Goal: Task Accomplishment & Management: Use online tool/utility

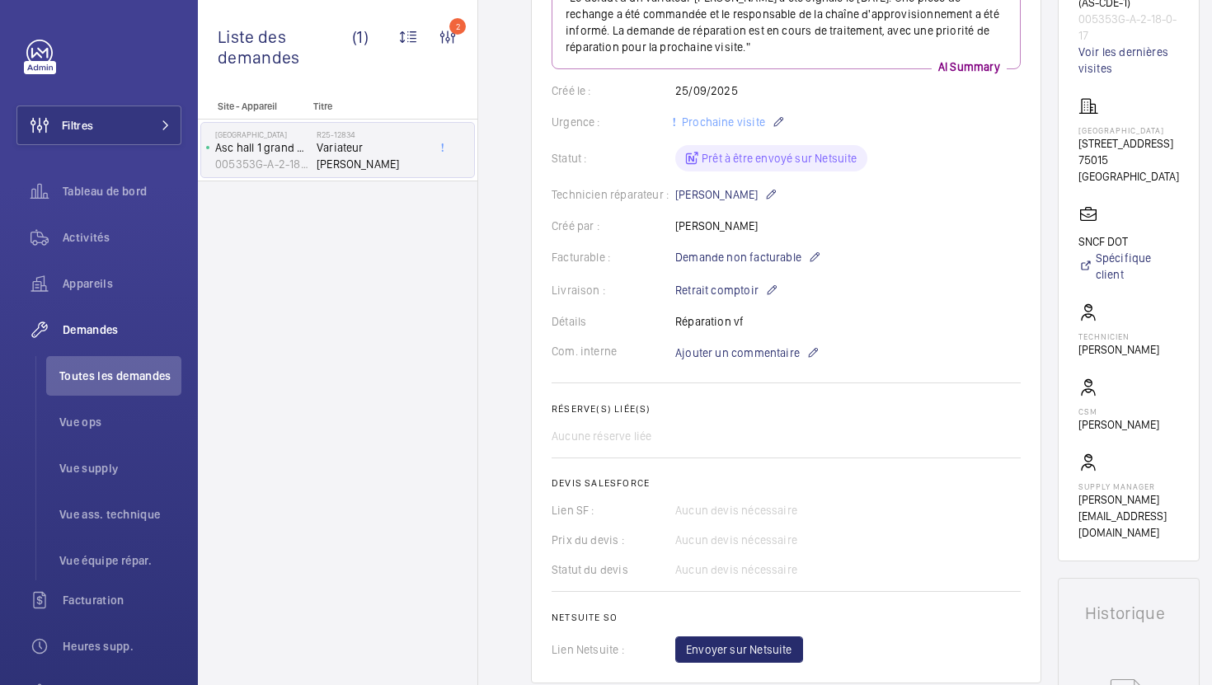
scroll to position [260, 0]
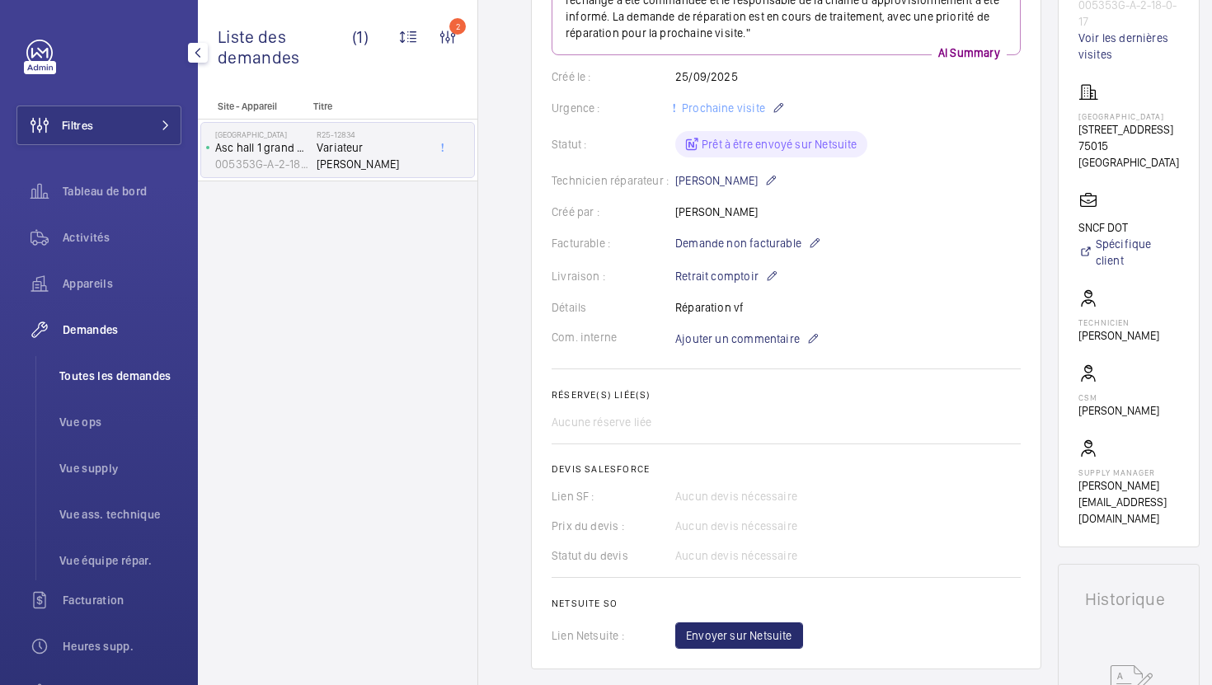
click at [153, 378] on span "Toutes les demandes" at bounding box center [120, 376] width 122 height 16
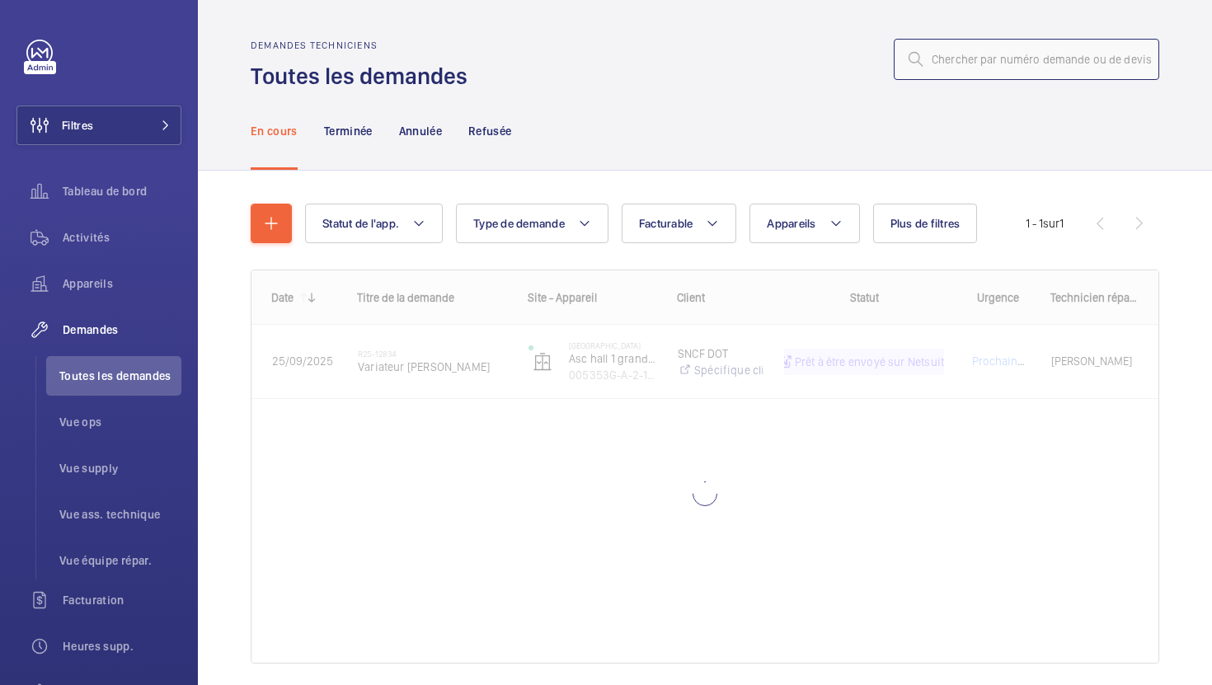
click at [1010, 73] on input "text" at bounding box center [1025, 59] width 265 height 41
paste input "R25-12833"
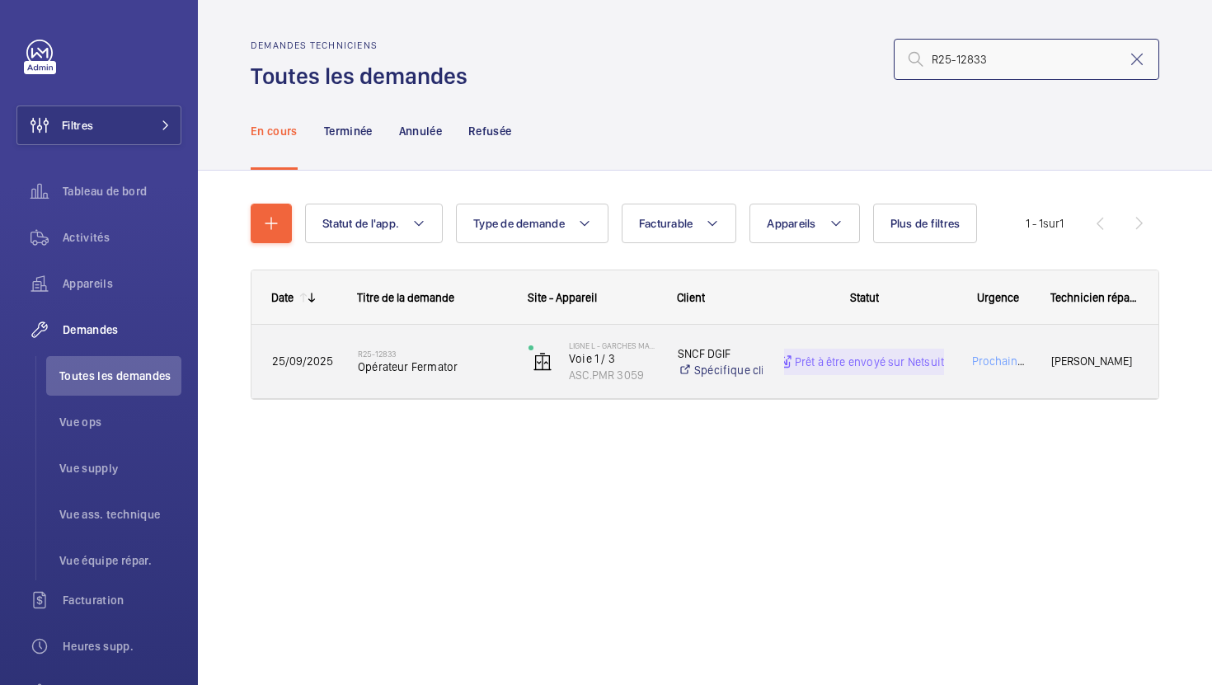
type input "R25-12833"
click at [481, 388] on div "R25-12833 Opérateur Fermator" at bounding box center [422, 362] width 169 height 74
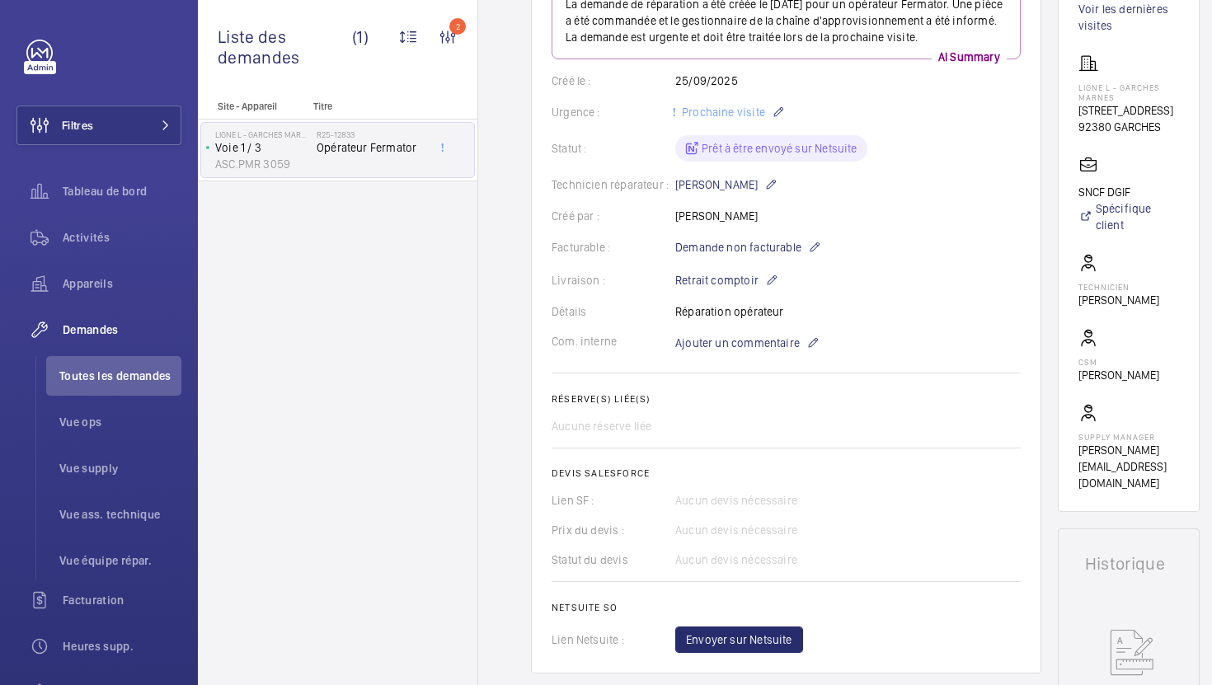
scroll to position [303, 0]
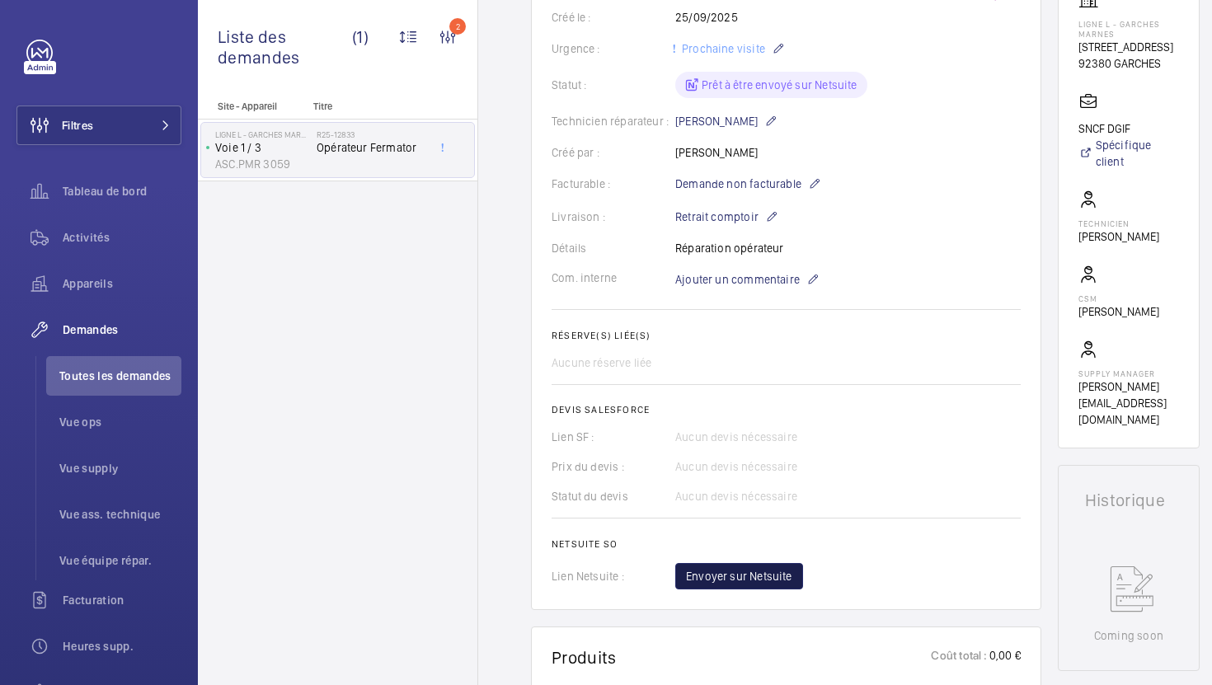
click at [739, 584] on span "Envoyer sur Netsuite" at bounding box center [739, 576] width 106 height 16
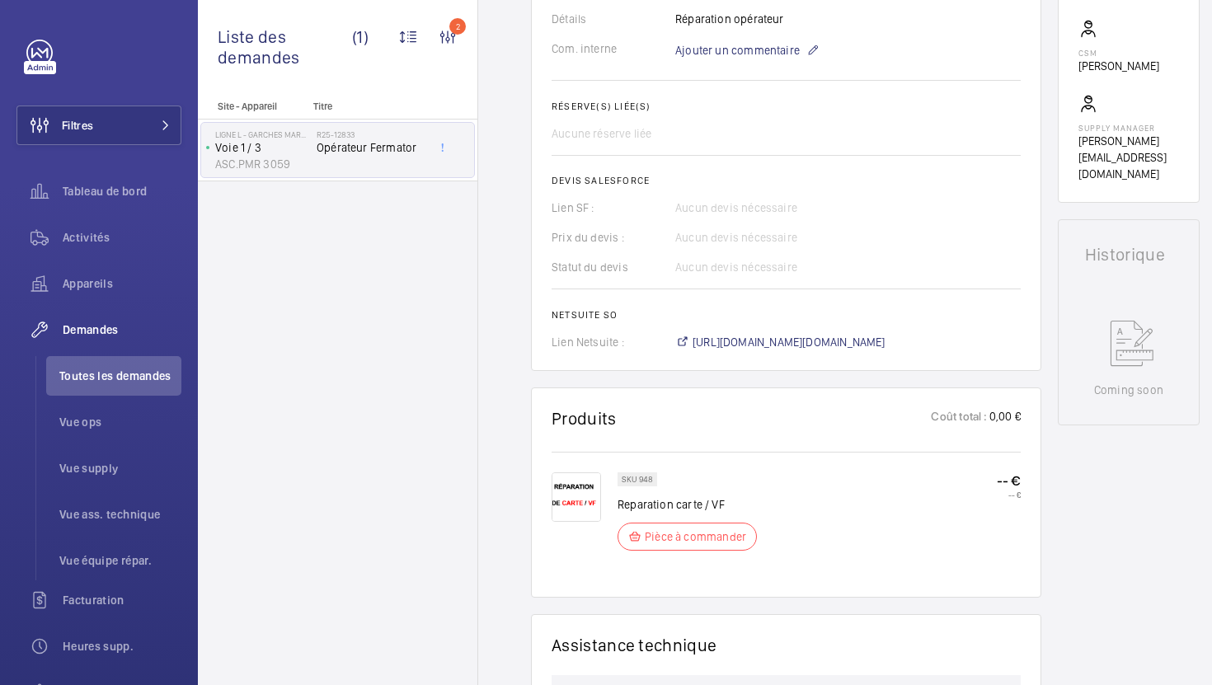
scroll to position [586, 0]
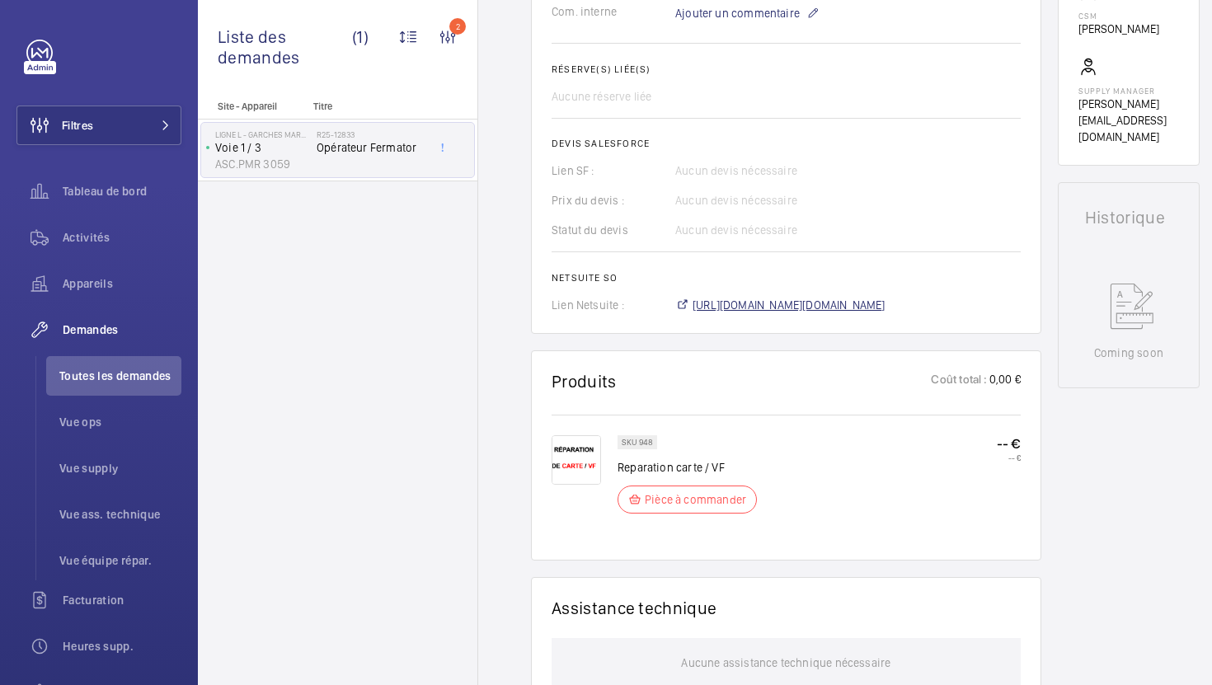
click at [846, 302] on span "[URL][DOMAIN_NAME][DOMAIN_NAME]" at bounding box center [788, 305] width 193 height 16
click at [163, 381] on span "Toutes les demandes" at bounding box center [120, 376] width 122 height 16
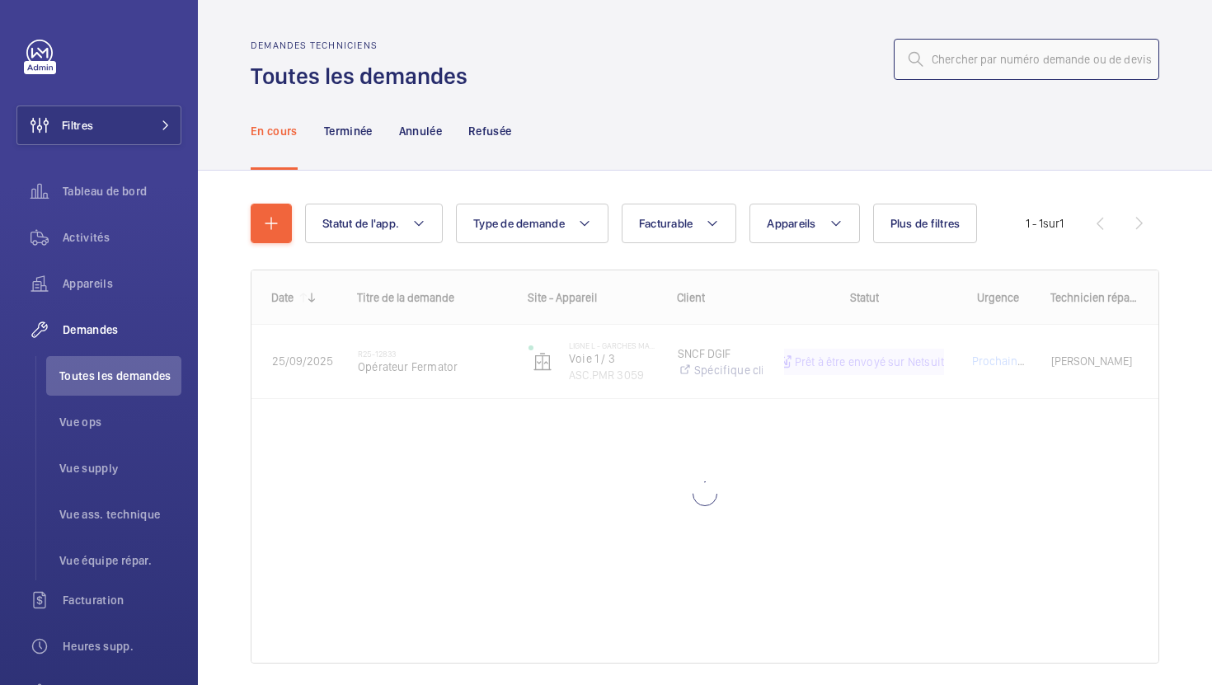
click at [1048, 61] on input "text" at bounding box center [1025, 59] width 265 height 41
paste input "R25-12834"
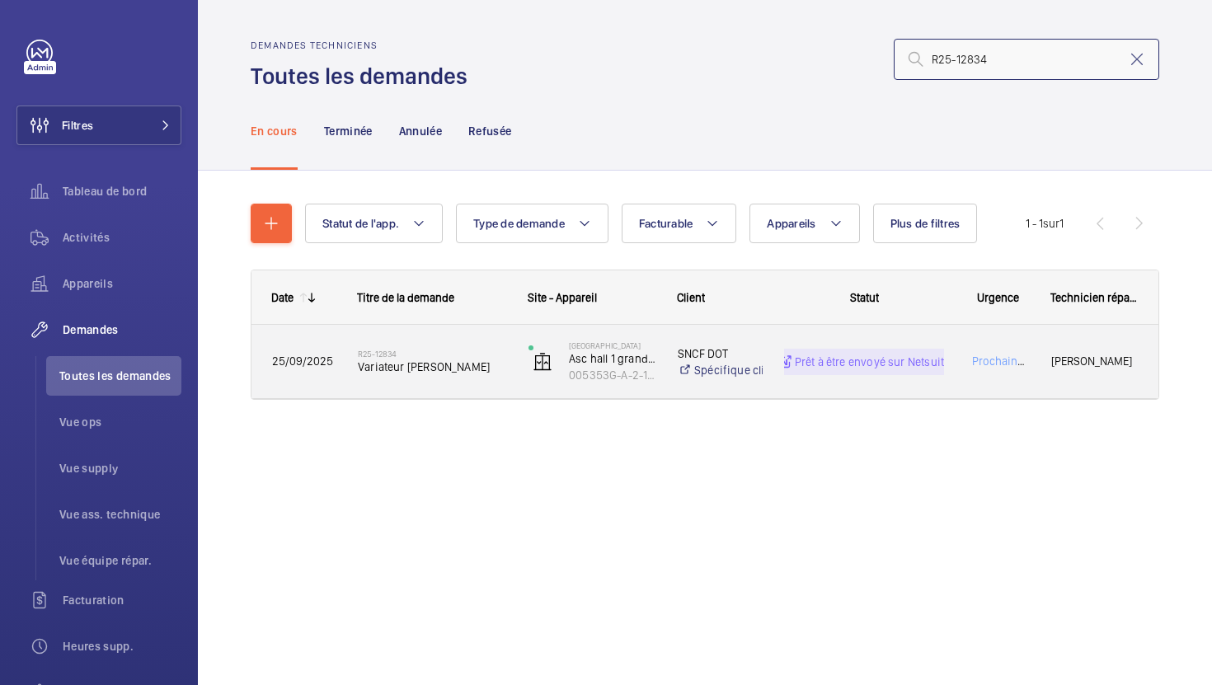
type input "R25-12834"
click at [483, 394] on div "R25-12834 [PERSON_NAME] [PERSON_NAME]" at bounding box center [422, 362] width 169 height 74
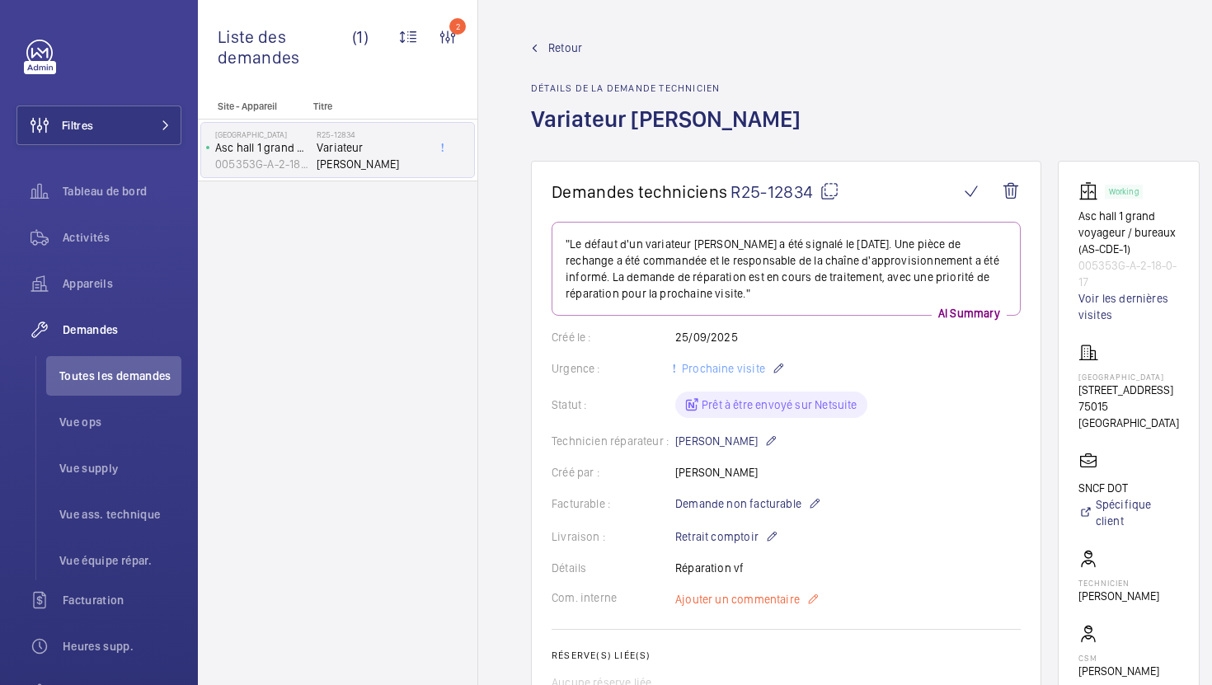
click at [773, 607] on span "Ajouter un commentaire" at bounding box center [737, 599] width 124 height 16
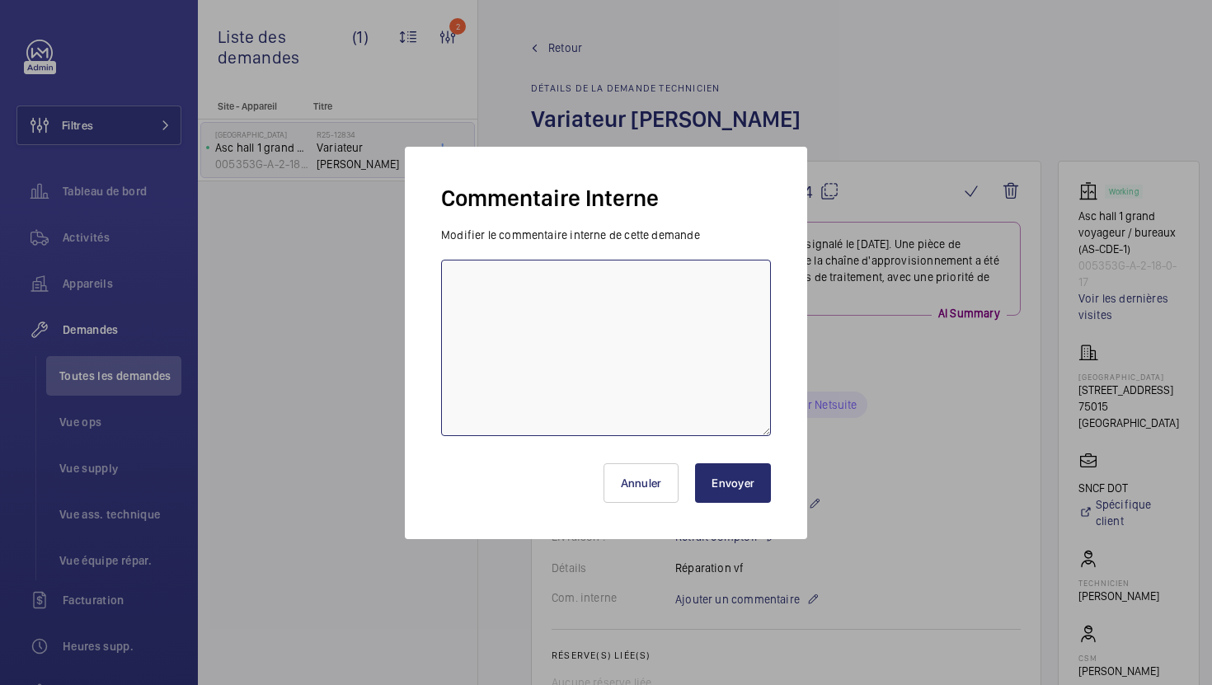
click at [585, 346] on textarea at bounding box center [606, 348] width 330 height 176
type textarea "07/10 en attente validation Ops"
click at [723, 487] on button "Envoyer" at bounding box center [733, 483] width 76 height 40
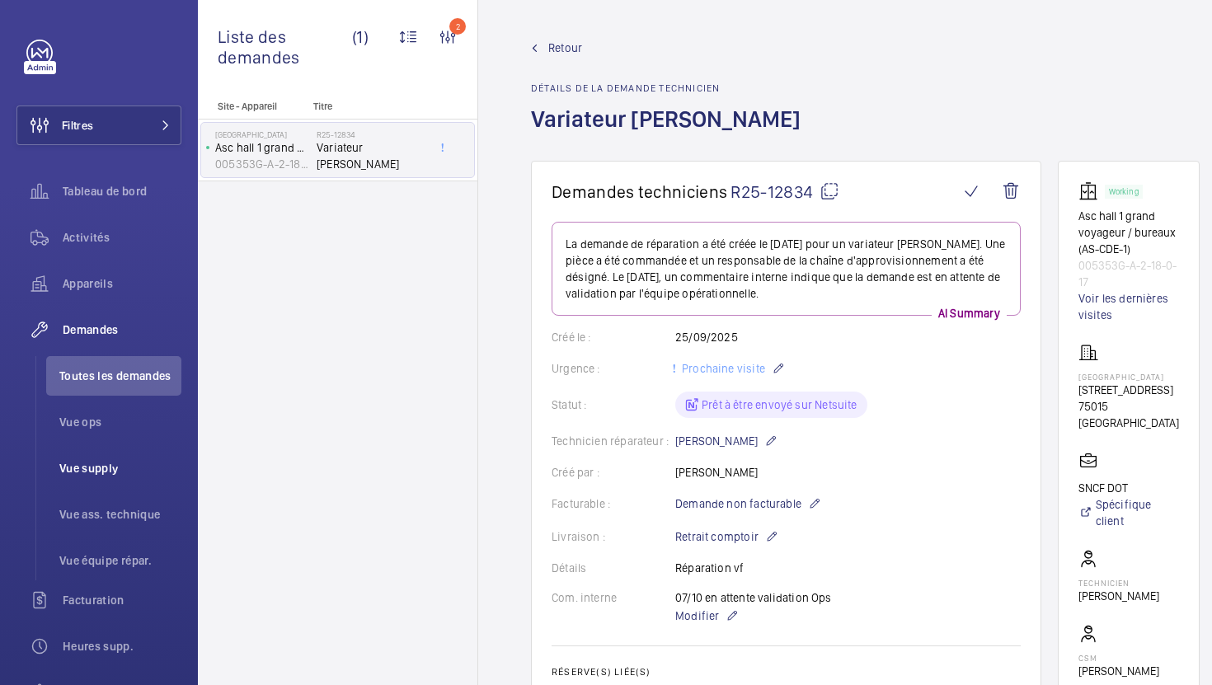
click at [99, 474] on span "Vue supply" at bounding box center [120, 468] width 122 height 16
click at [99, 468] on span "Vue supply" at bounding box center [120, 468] width 122 height 16
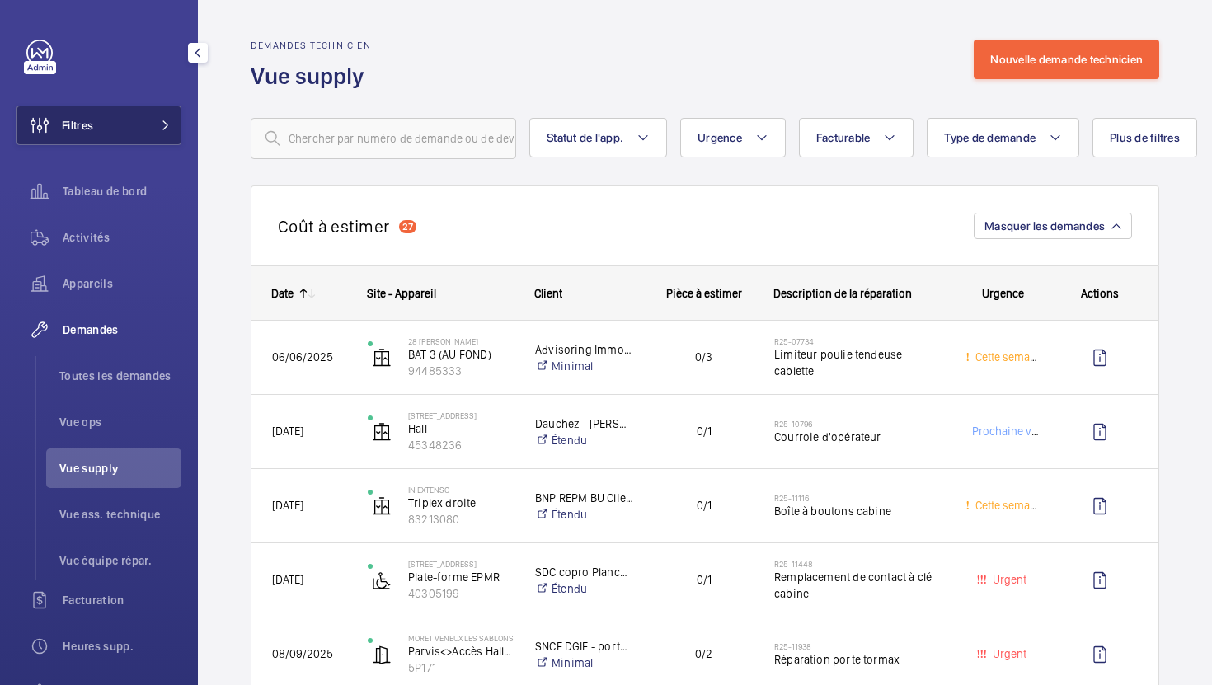
click at [145, 121] on button "Filtres" at bounding box center [98, 126] width 165 height 40
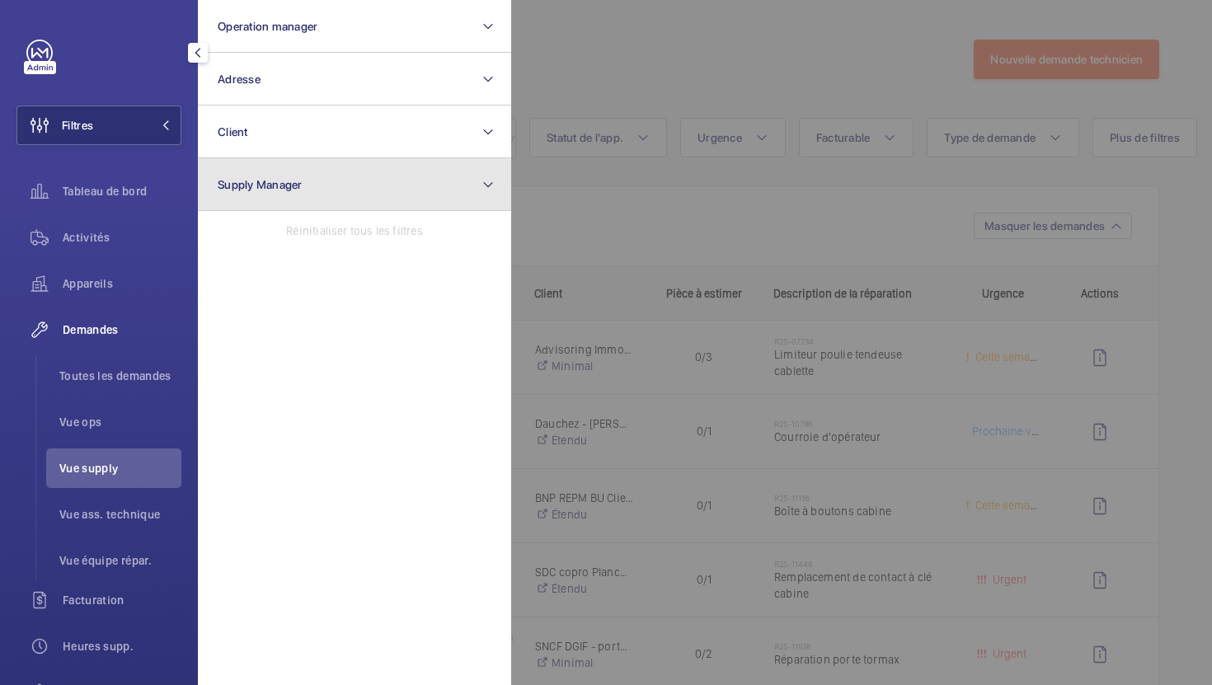
click at [260, 182] on span "Supply Manager" at bounding box center [260, 184] width 85 height 13
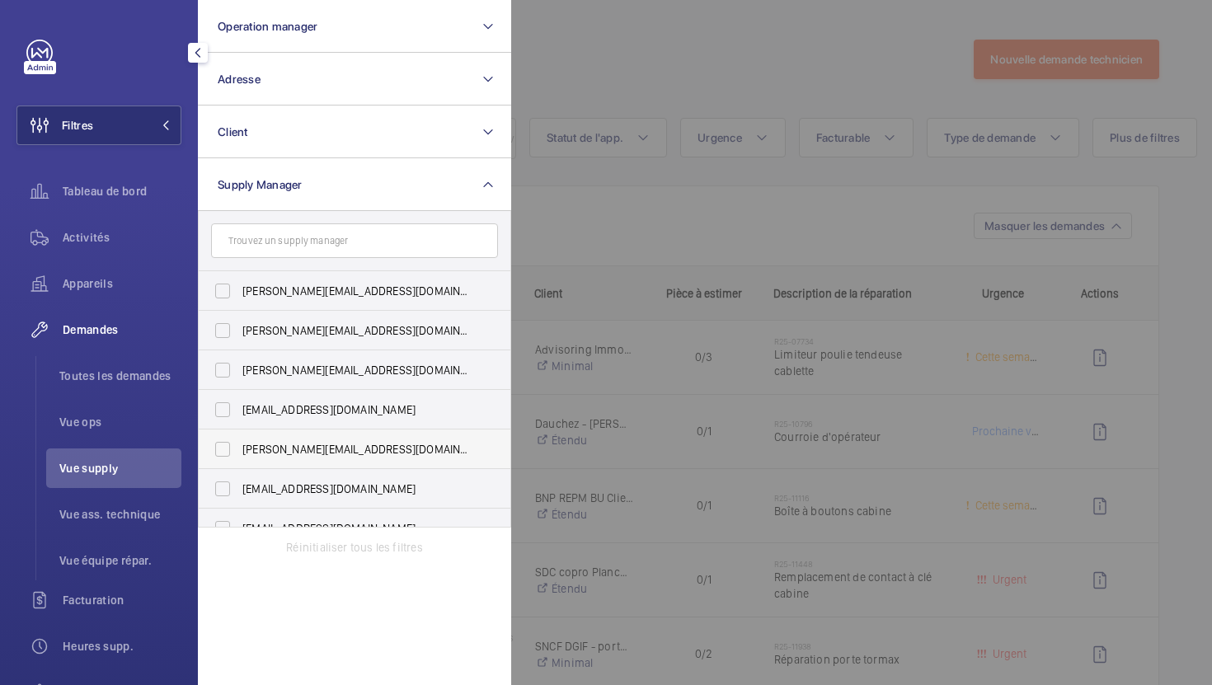
click at [344, 450] on span "[PERSON_NAME][EMAIL_ADDRESS][DOMAIN_NAME]" at bounding box center [355, 449] width 227 height 16
click at [239, 450] on input "[PERSON_NAME][EMAIL_ADDRESS][DOMAIN_NAME]" at bounding box center [222, 449] width 33 height 33
checkbox input "true"
click at [682, 64] on div at bounding box center [1117, 342] width 1212 height 685
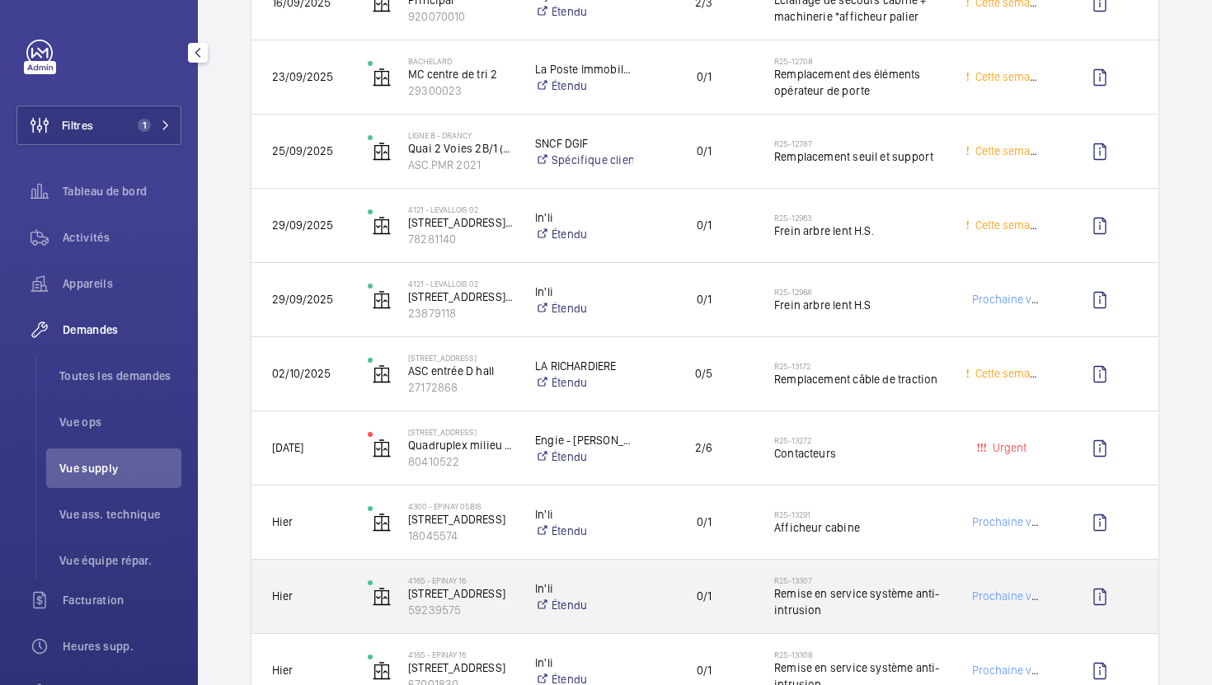
scroll to position [356, 0]
click at [890, 596] on span "Remise en service système anti-intrusion" at bounding box center [859, 600] width 170 height 33
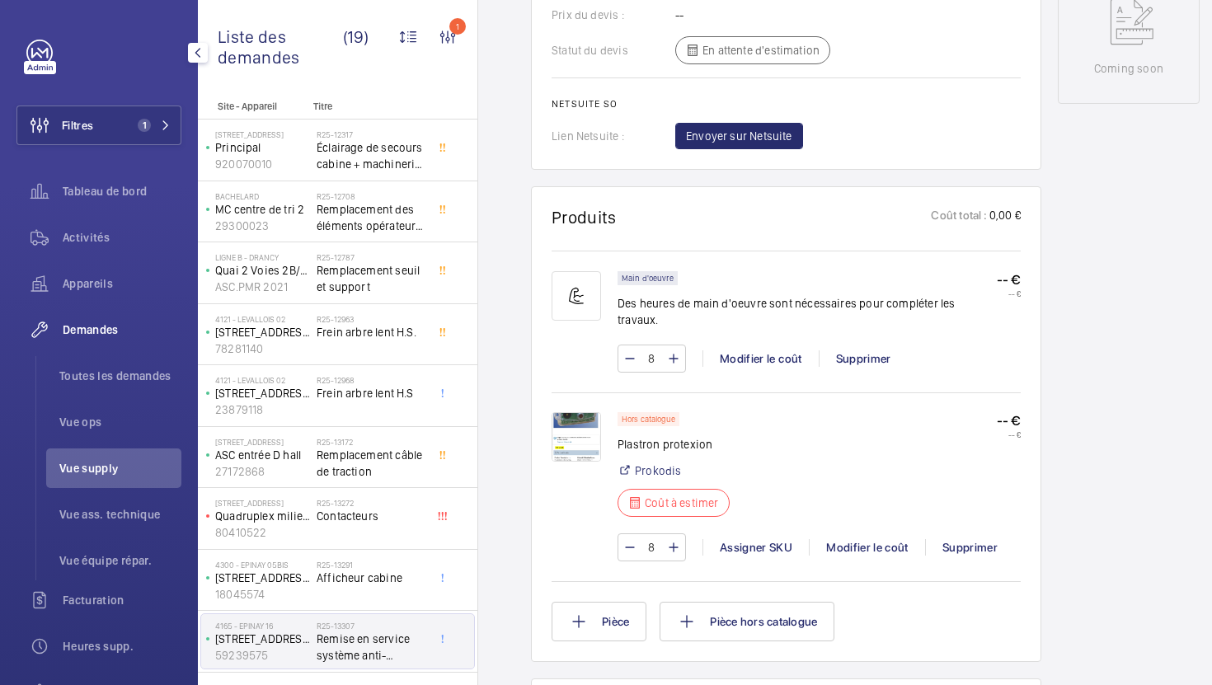
scroll to position [951, 0]
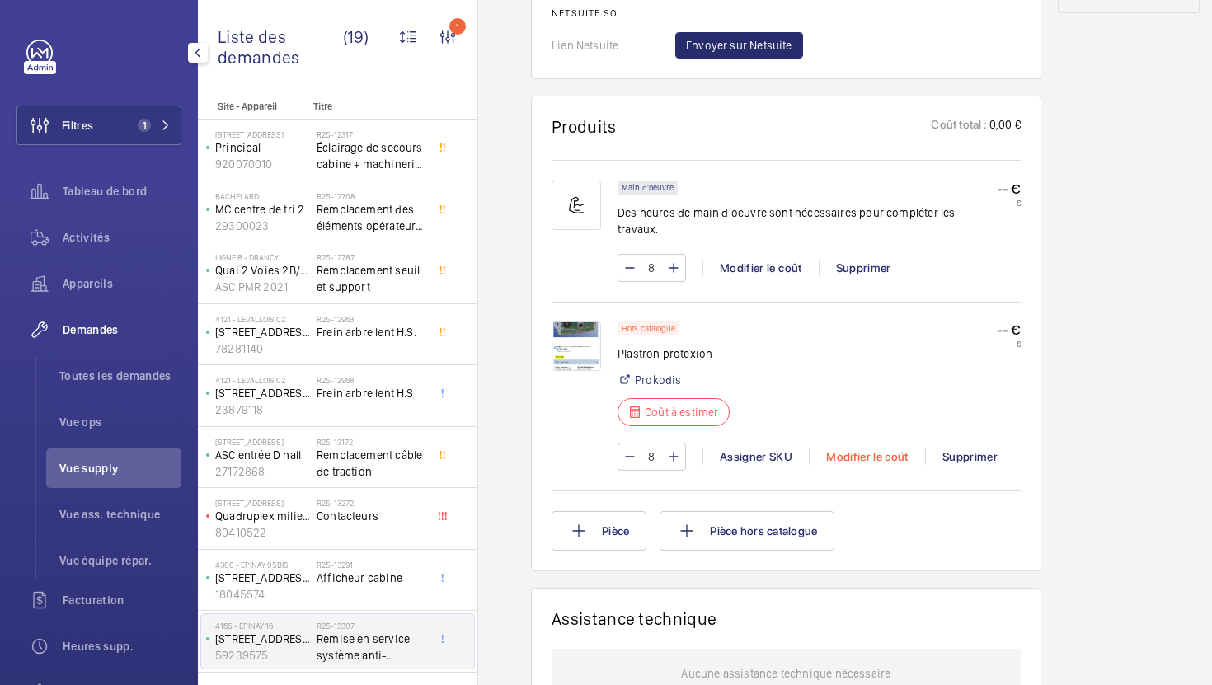
click at [860, 452] on div "Modifier le coût" at bounding box center [867, 456] width 116 height 16
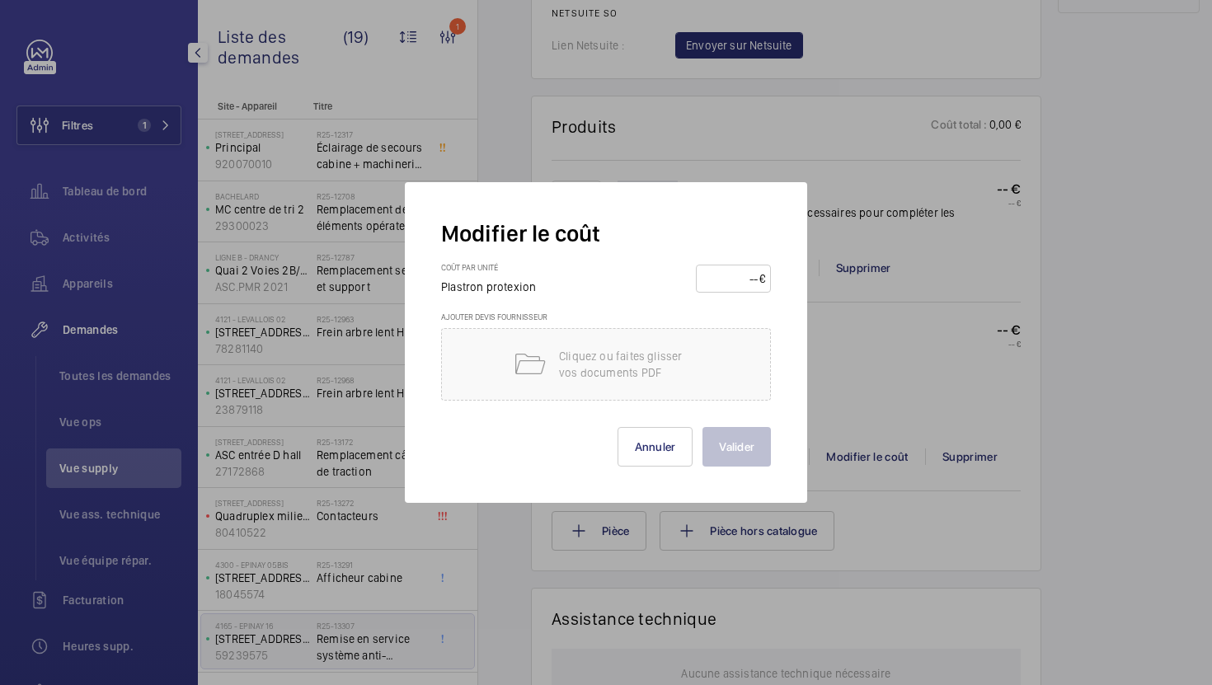
click at [712, 284] on input "number" at bounding box center [730, 278] width 58 height 26
type input "170"
click at [747, 453] on button "Valider" at bounding box center [736, 447] width 68 height 40
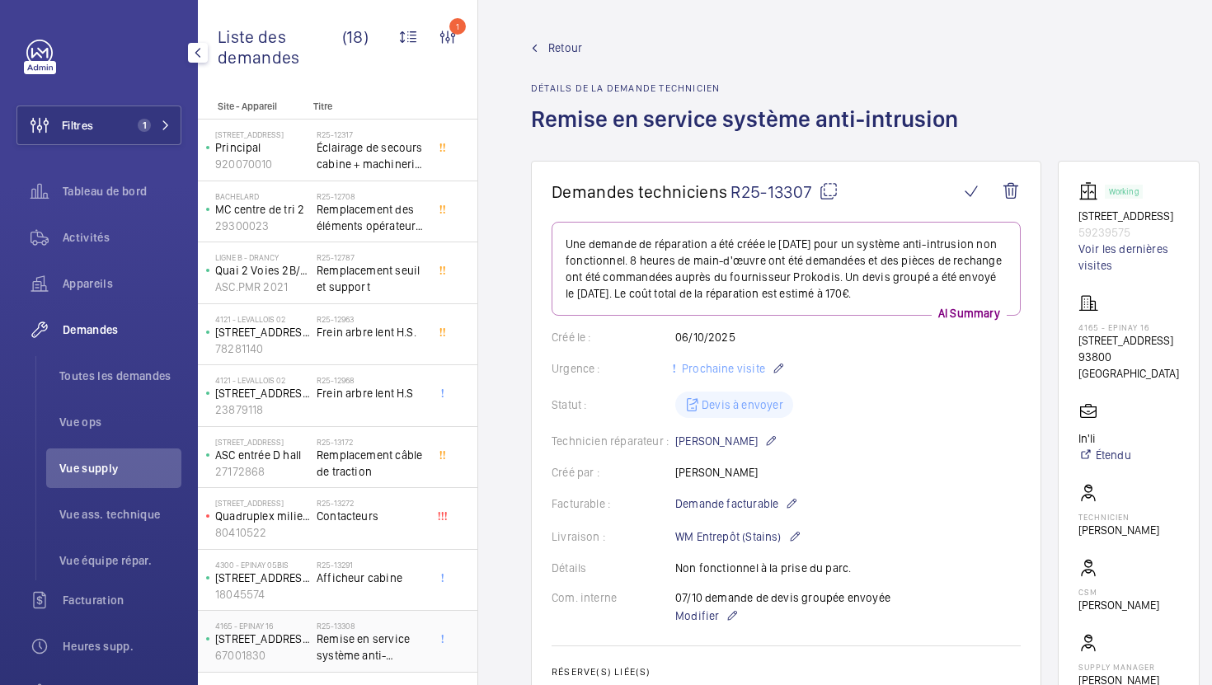
click at [361, 551] on div "4300 - EPINAY [GEOGRAPHIC_DATA][STREET_ADDRESS] 18045574 R25-13291 Afficheur ca…" at bounding box center [337, 581] width 279 height 62
click at [375, 631] on span "Remise en service système anti-intrusion" at bounding box center [371, 647] width 109 height 33
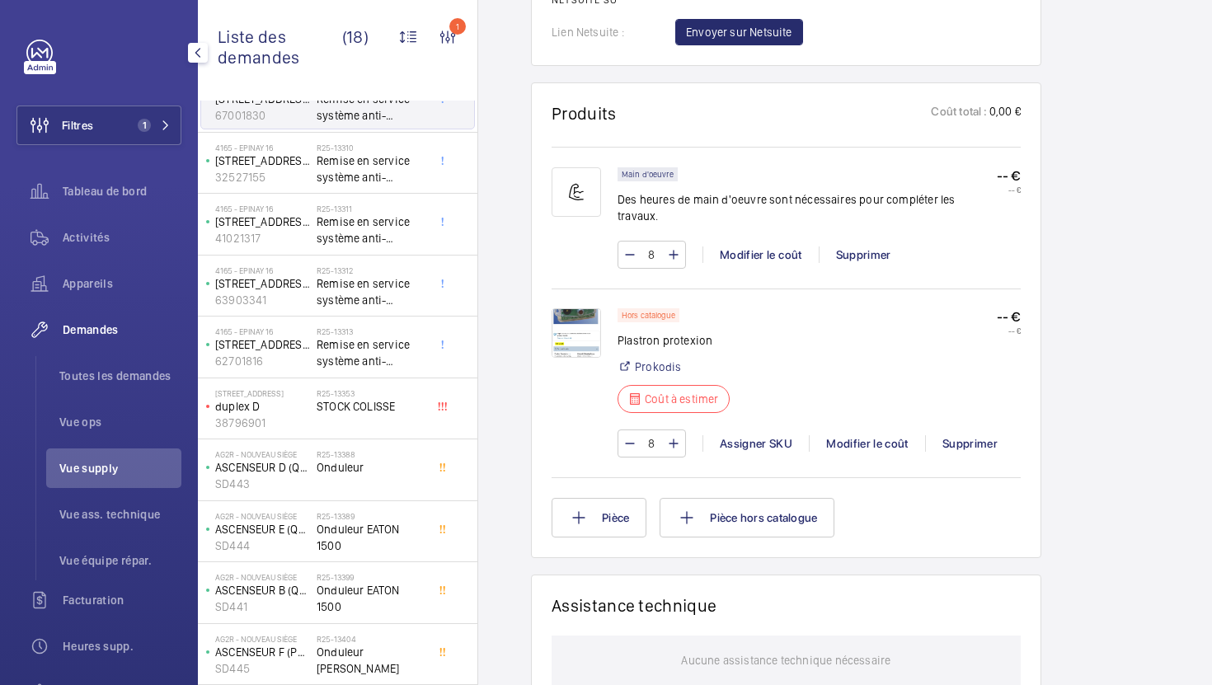
scroll to position [1064, 0]
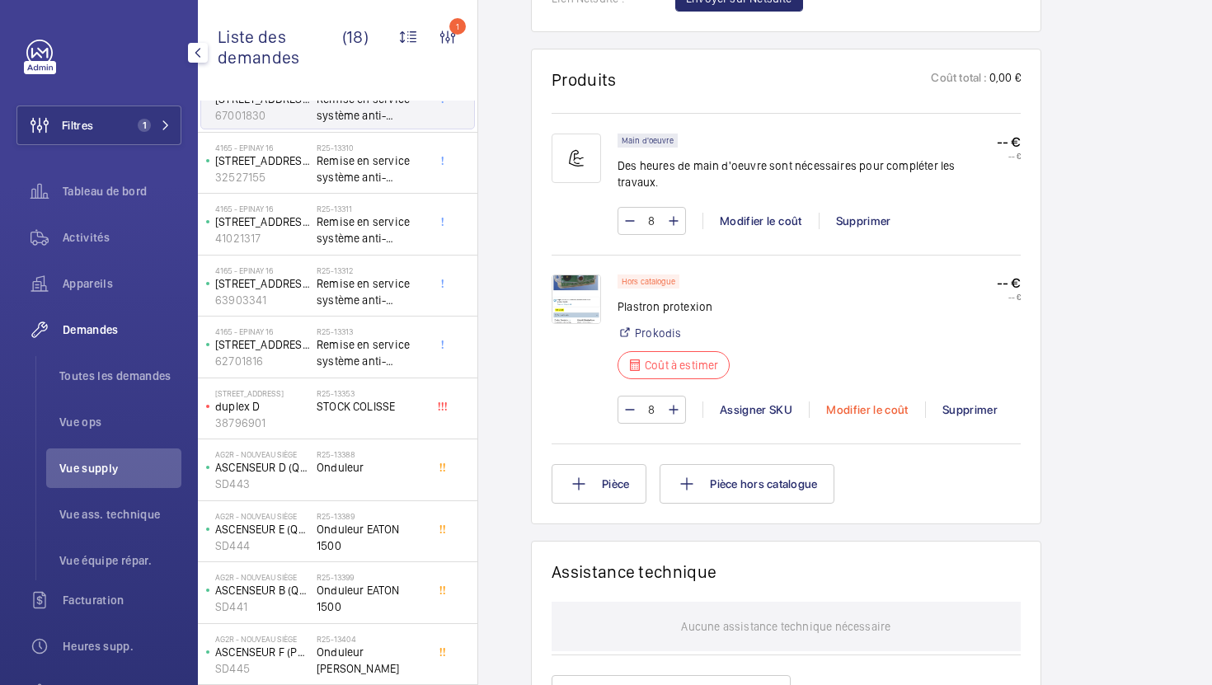
click at [855, 401] on div "Modifier le coût" at bounding box center [867, 409] width 116 height 16
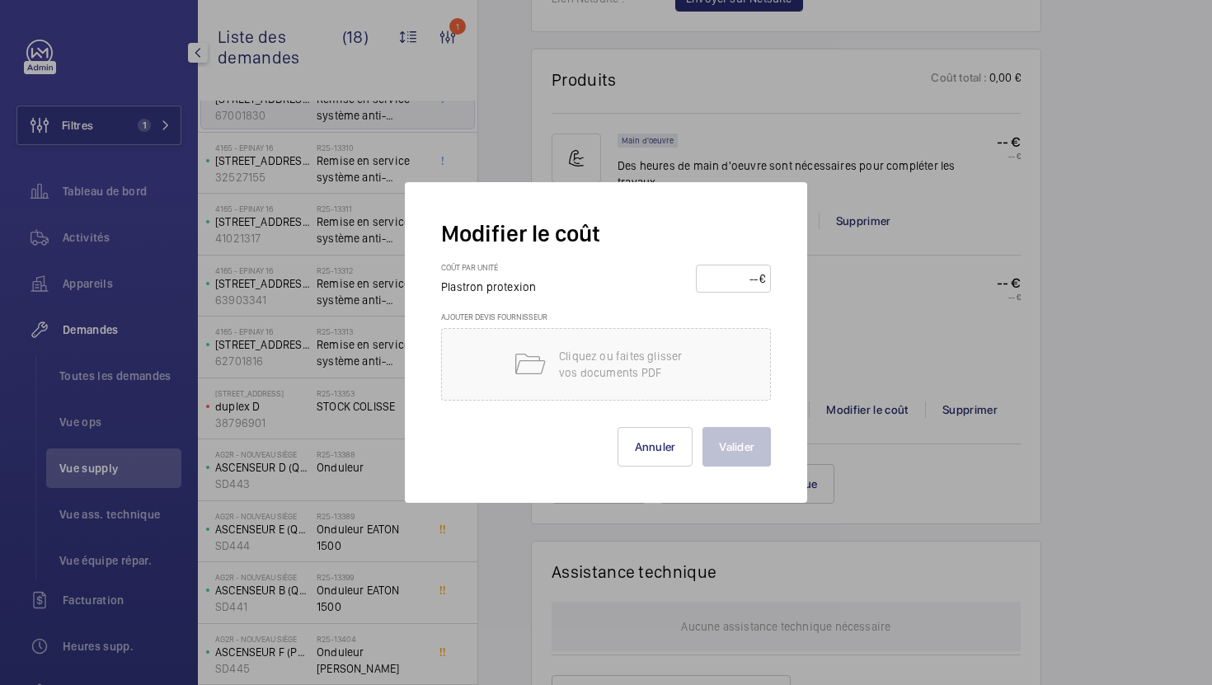
click at [719, 282] on input "number" at bounding box center [730, 278] width 58 height 26
type input "170"
click at [722, 446] on button "Valider" at bounding box center [736, 447] width 68 height 40
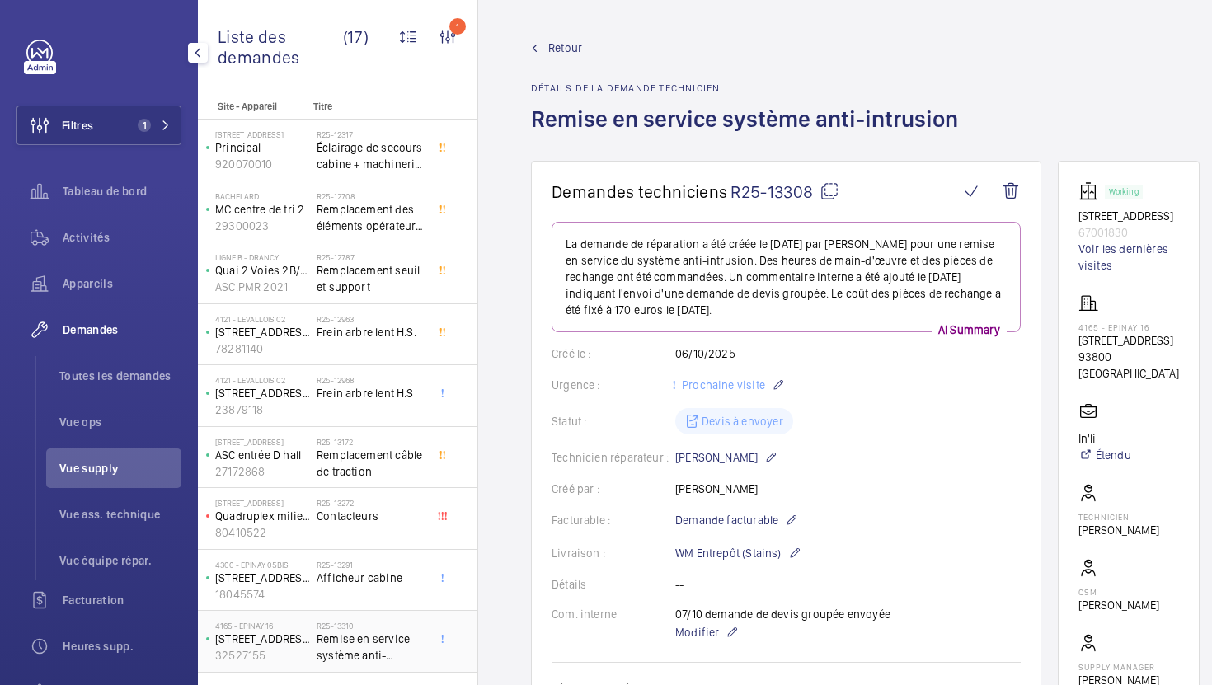
scroll to position [133, 0]
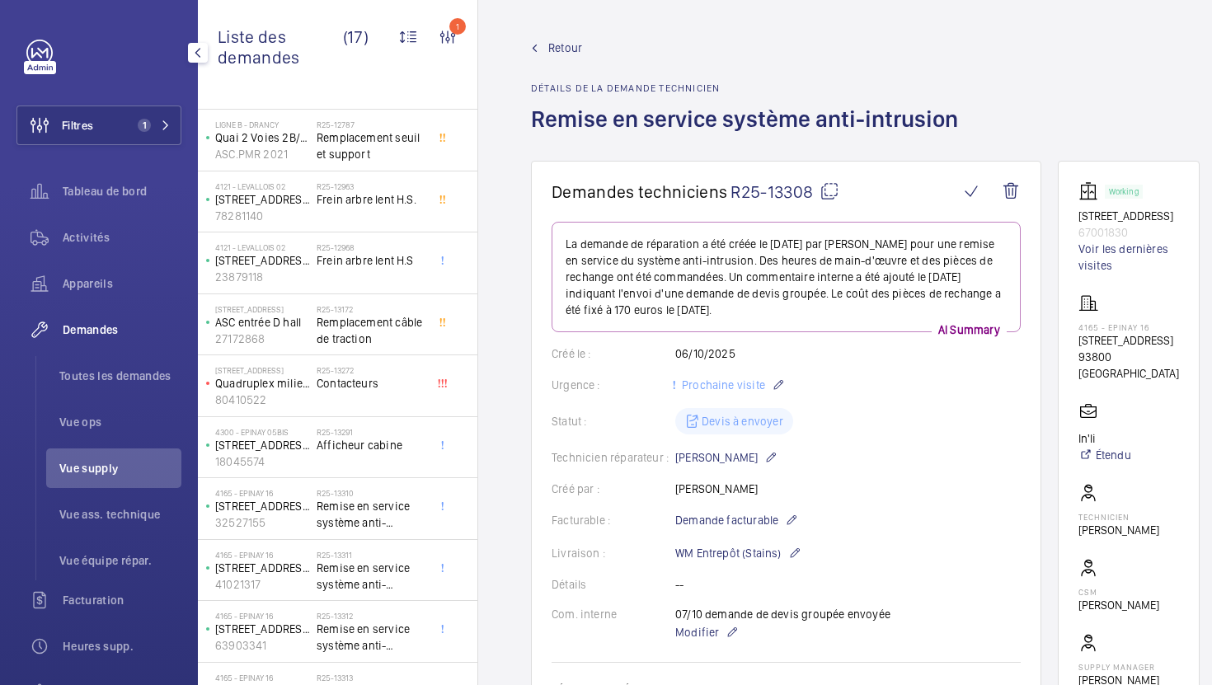
click at [387, 514] on span "Remise en service système anti-intrusion" at bounding box center [371, 514] width 109 height 33
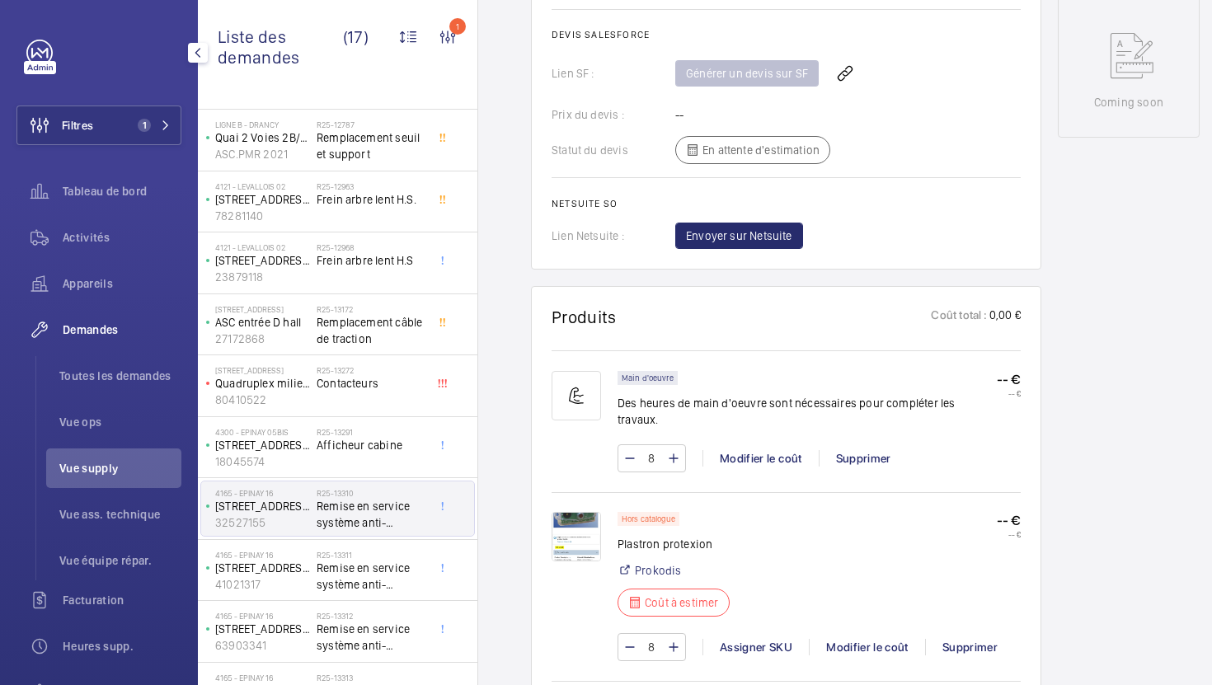
scroll to position [893, 0]
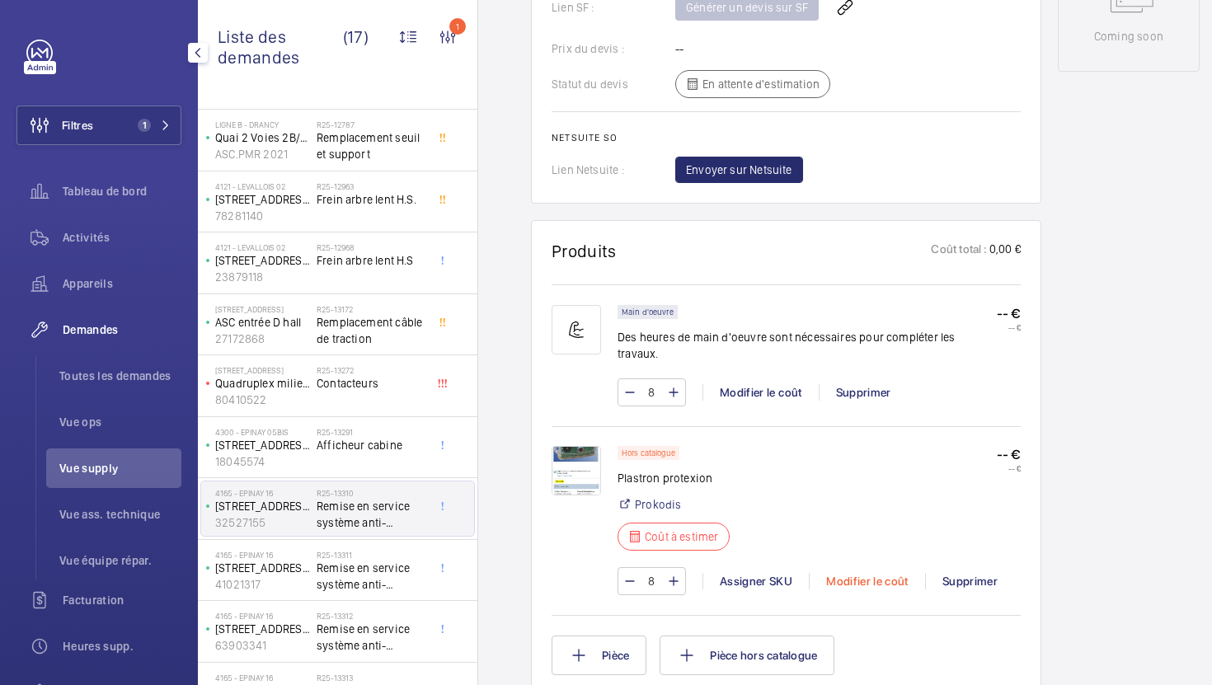
click at [844, 573] on div "Modifier le coût" at bounding box center [867, 581] width 116 height 16
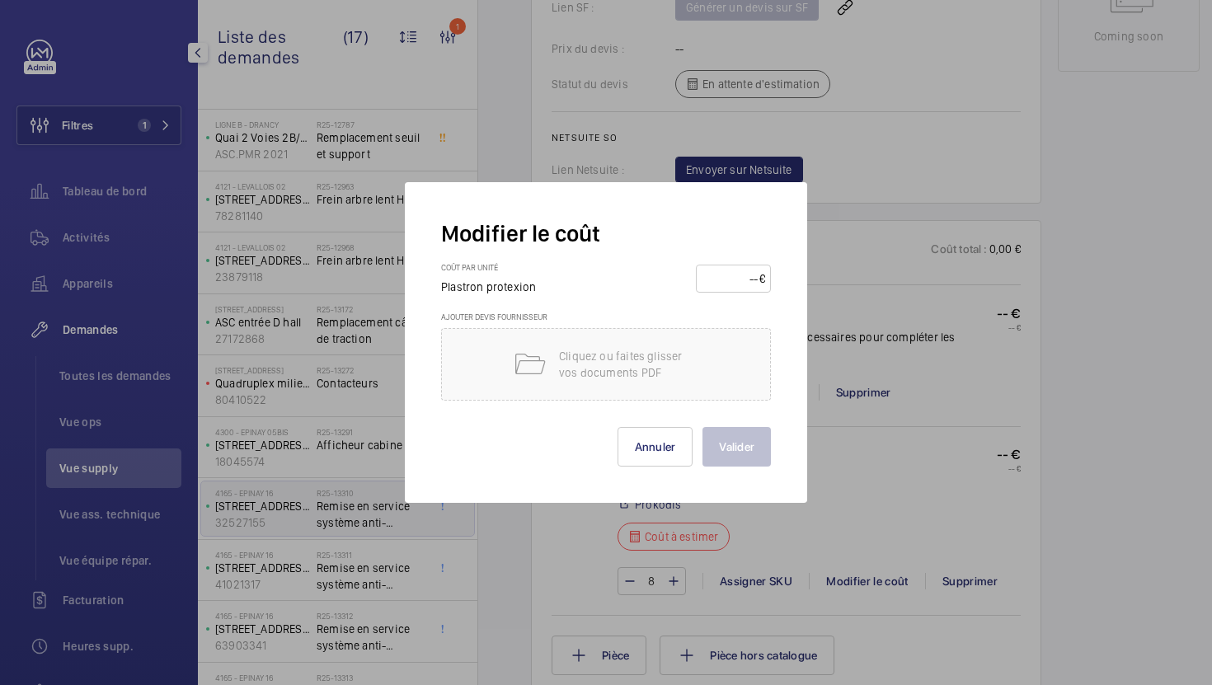
click at [738, 281] on input "number" at bounding box center [730, 278] width 58 height 26
type input "170"
click at [724, 443] on button "Valider" at bounding box center [736, 447] width 68 height 40
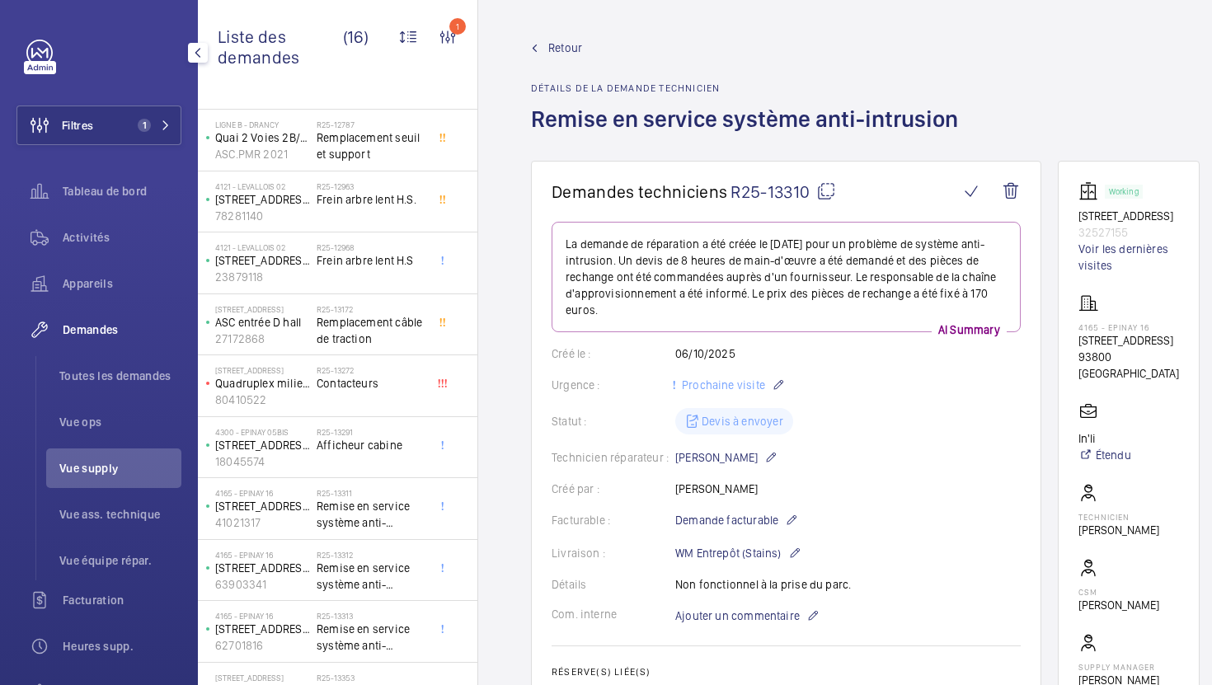
scroll to position [622, 0]
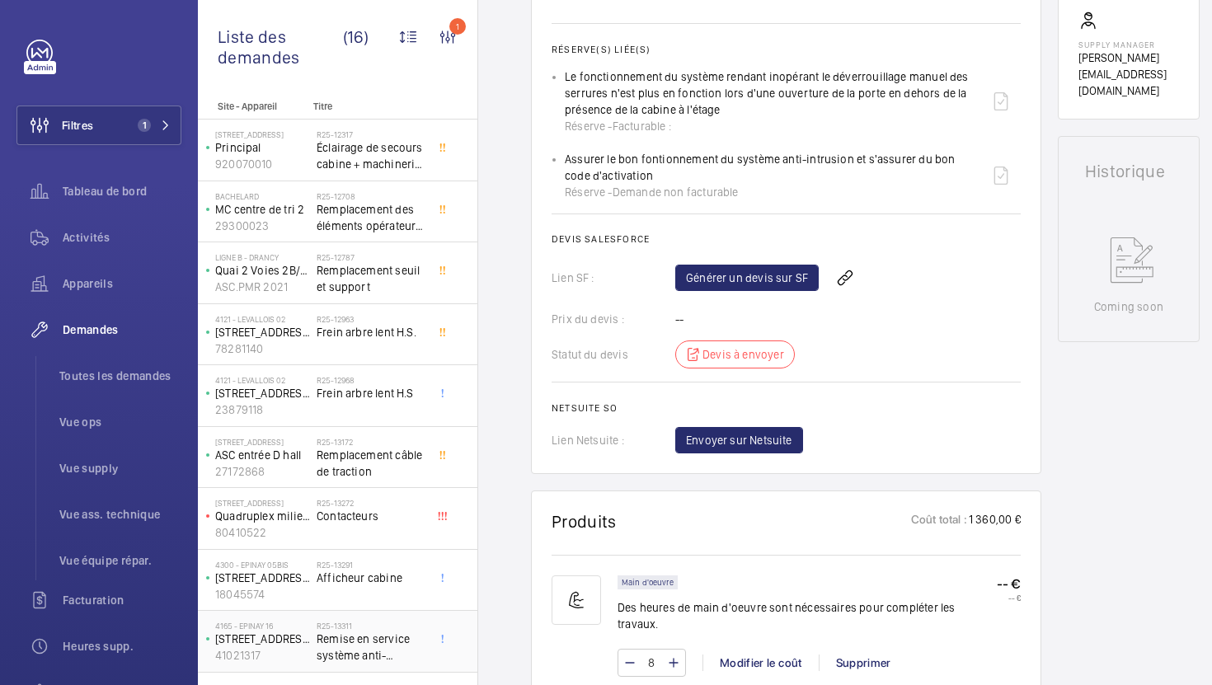
click at [392, 631] on span "Remise en service système anti-intrusion" at bounding box center [371, 647] width 109 height 33
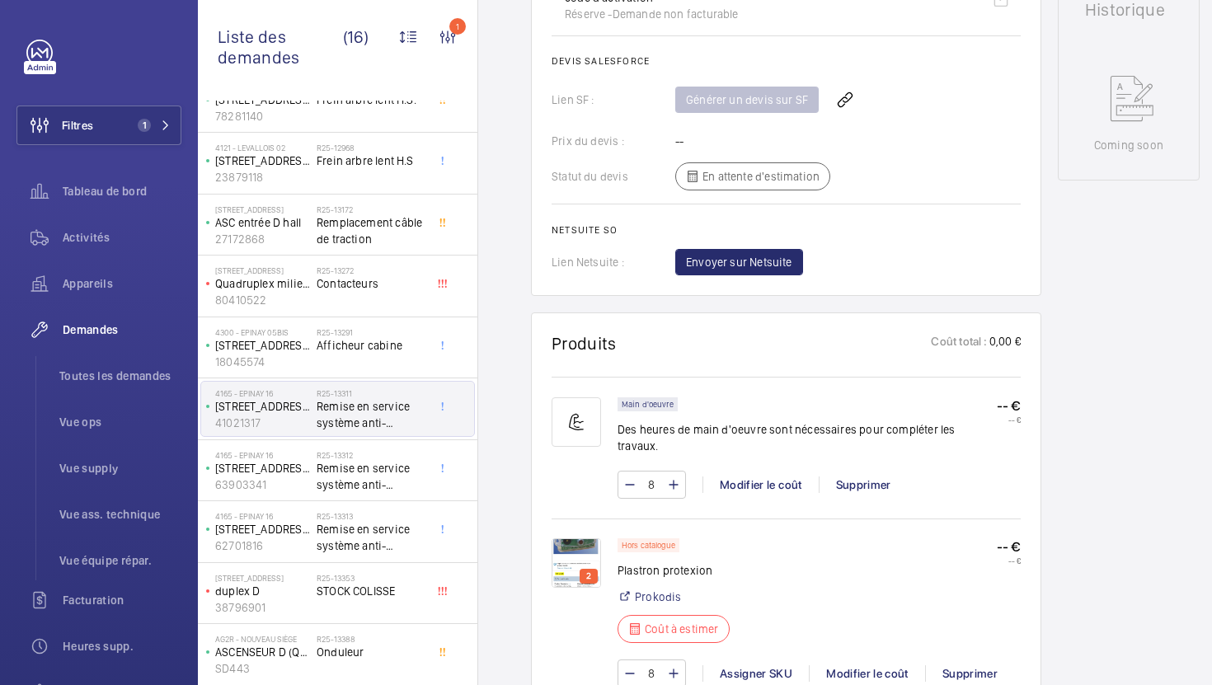
scroll to position [926, 0]
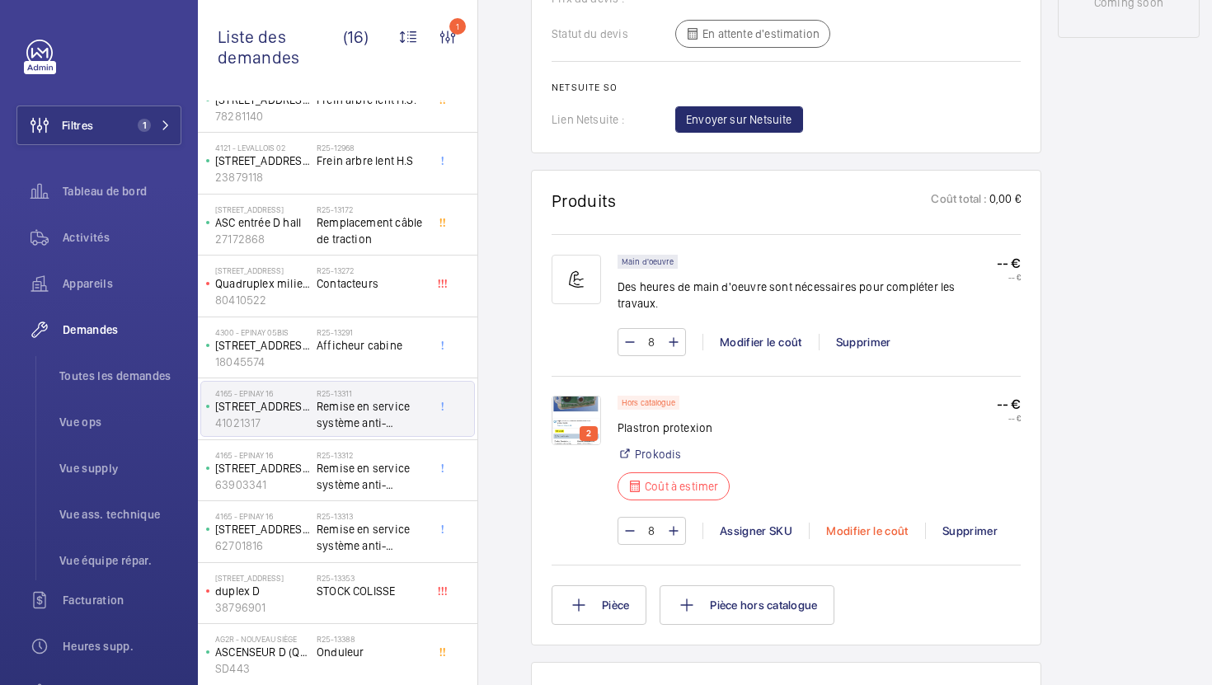
click at [848, 523] on div "Modifier le coût" at bounding box center [867, 531] width 116 height 16
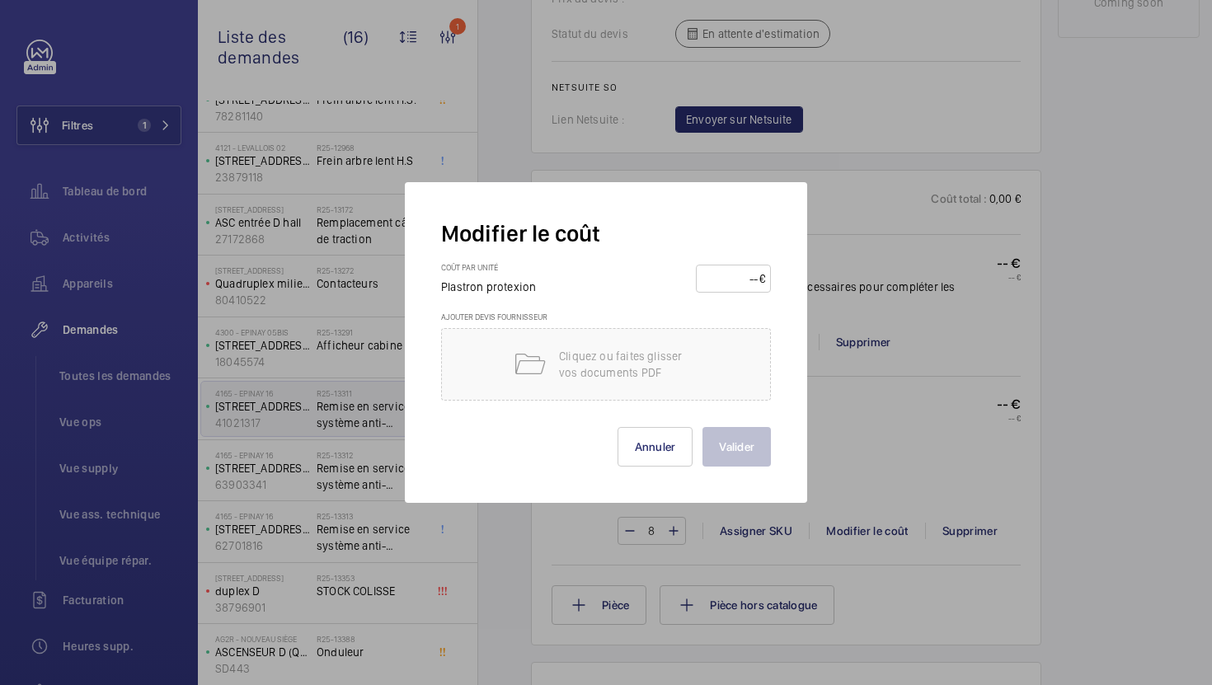
click at [719, 280] on input "number" at bounding box center [730, 278] width 58 height 26
type input "170"
click at [724, 451] on button "Valider" at bounding box center [736, 447] width 68 height 40
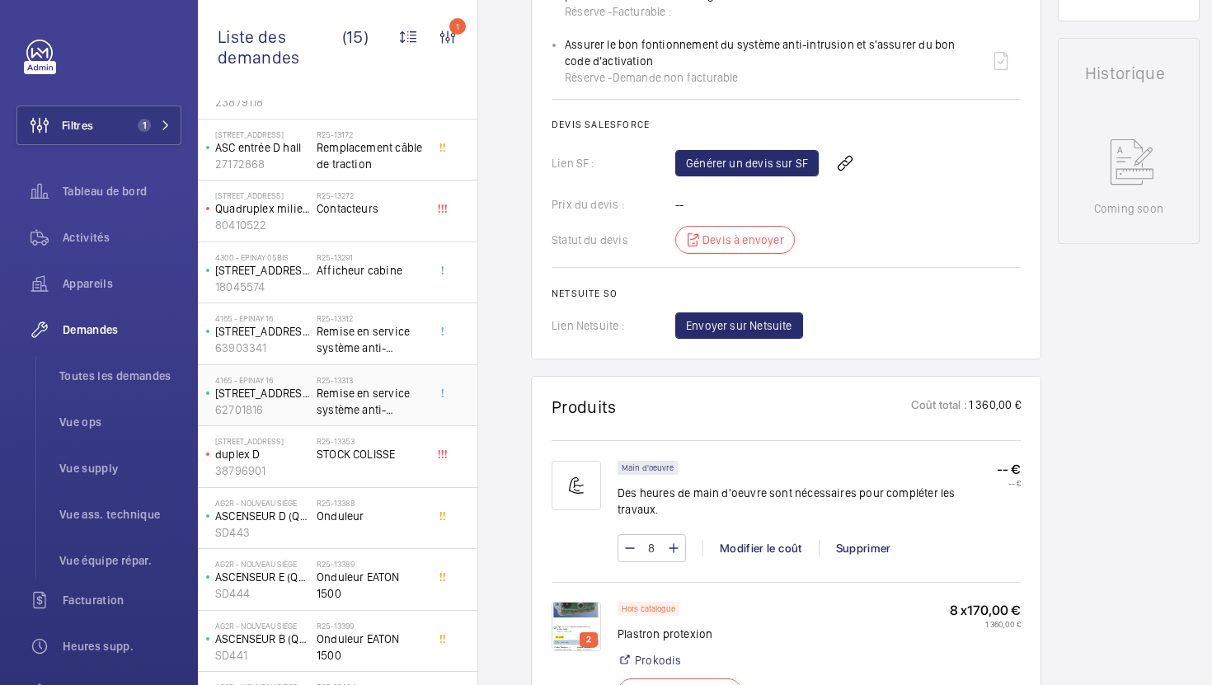
scroll to position [356, 0]
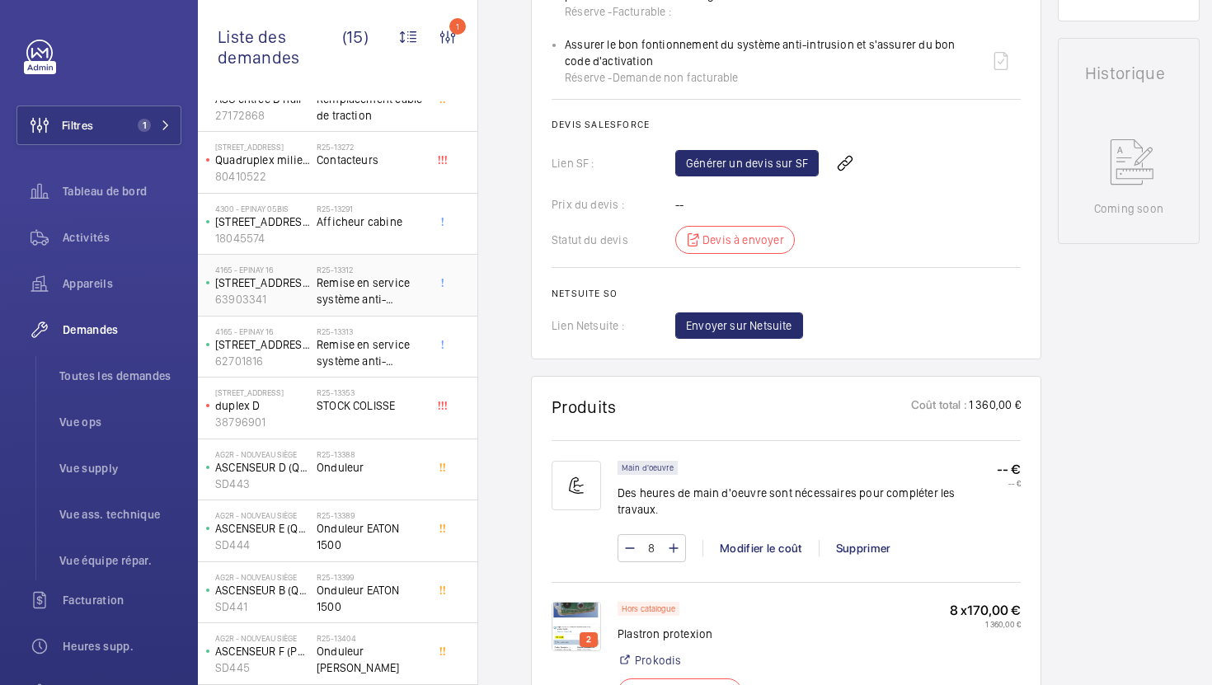
click at [389, 288] on span "Remise en service système anti-intrusion" at bounding box center [371, 290] width 109 height 33
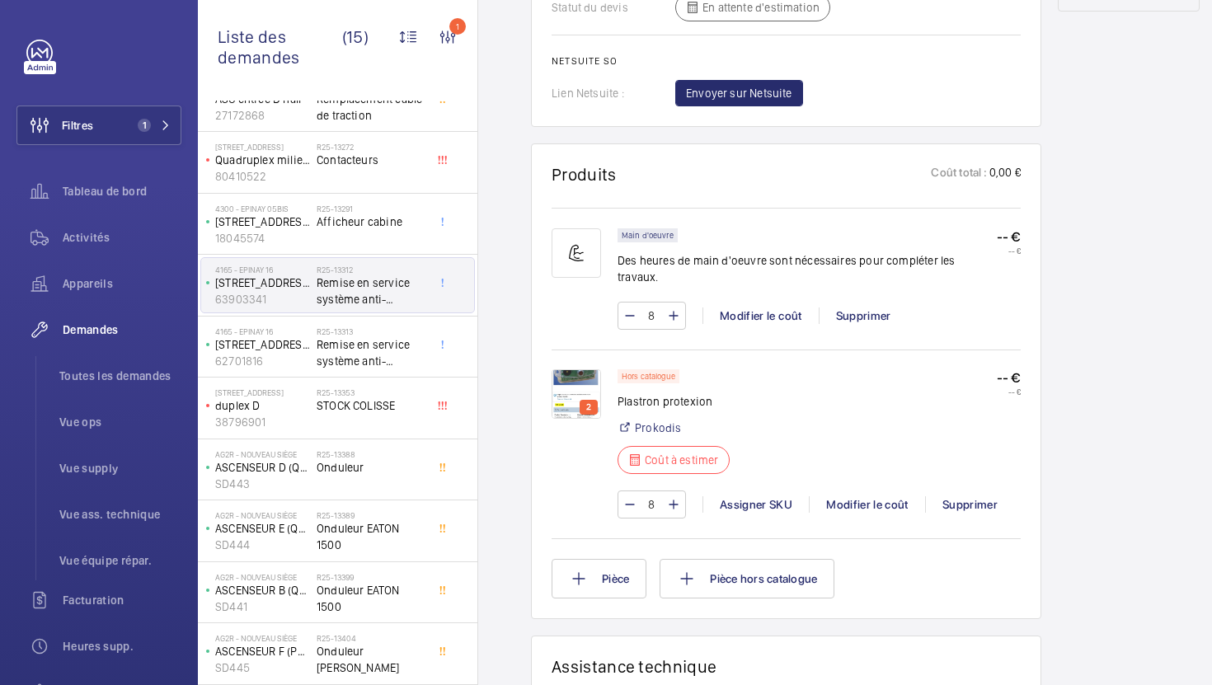
scroll to position [1003, 0]
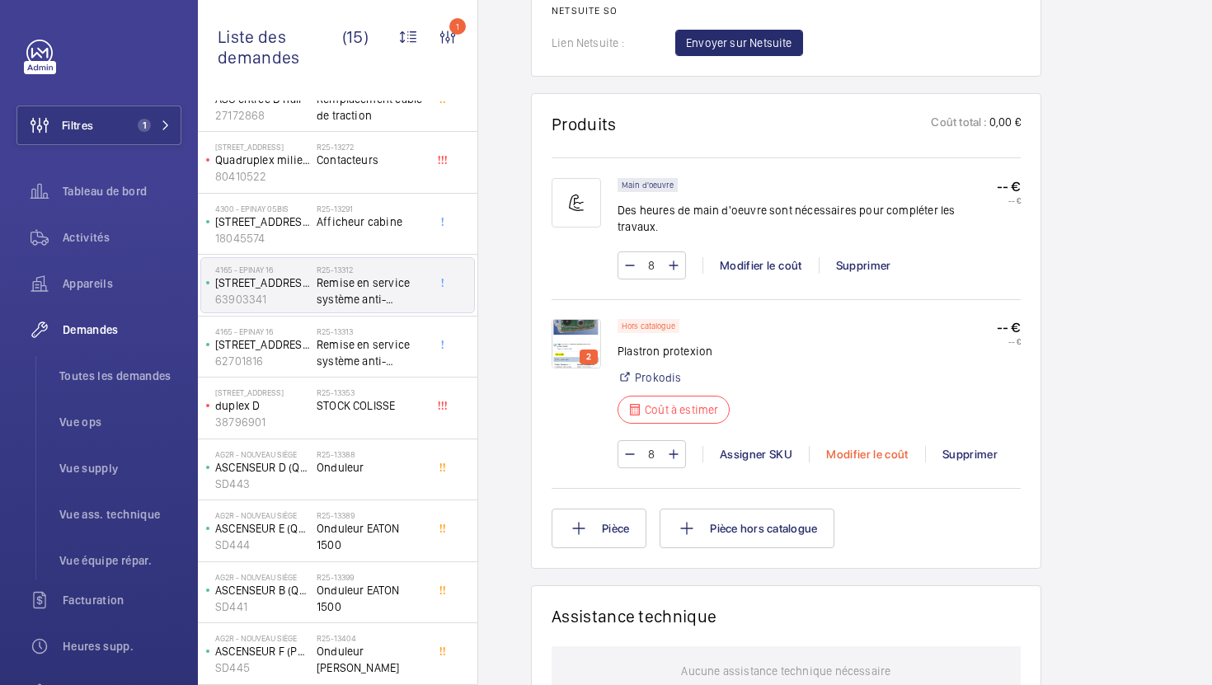
click at [848, 446] on div "Modifier le coût" at bounding box center [867, 454] width 116 height 16
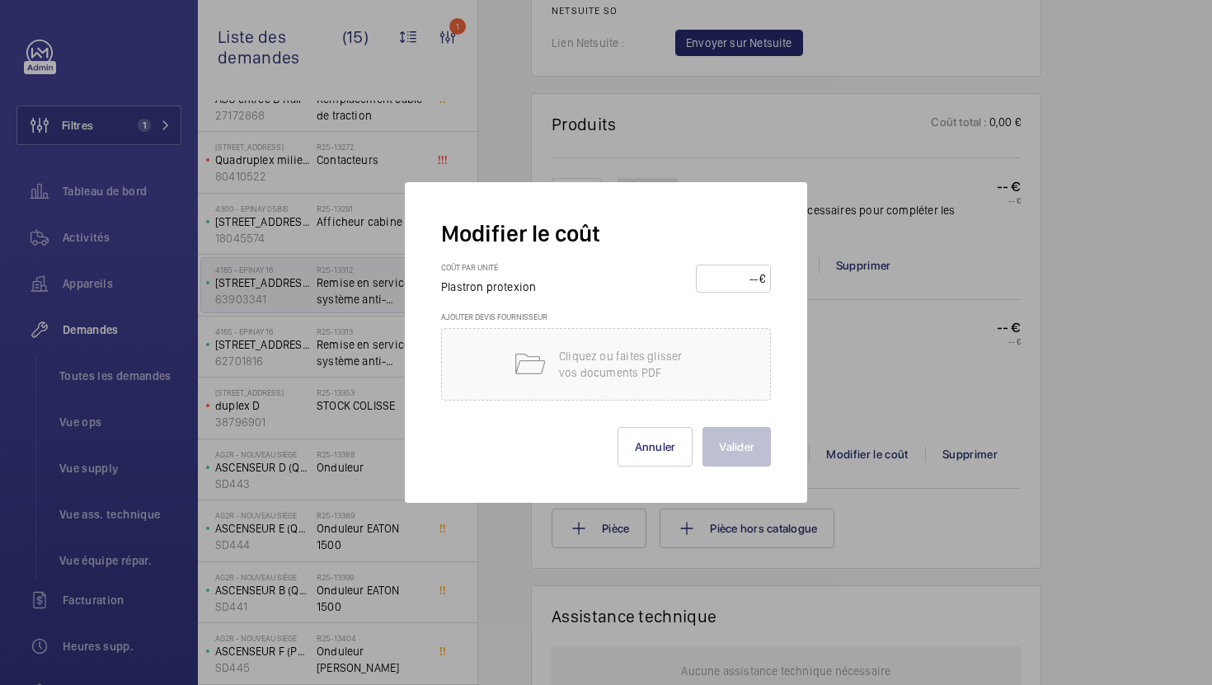
click at [737, 284] on input "number" at bounding box center [730, 278] width 58 height 26
type input "170"
click at [713, 435] on button "Valider" at bounding box center [736, 447] width 68 height 40
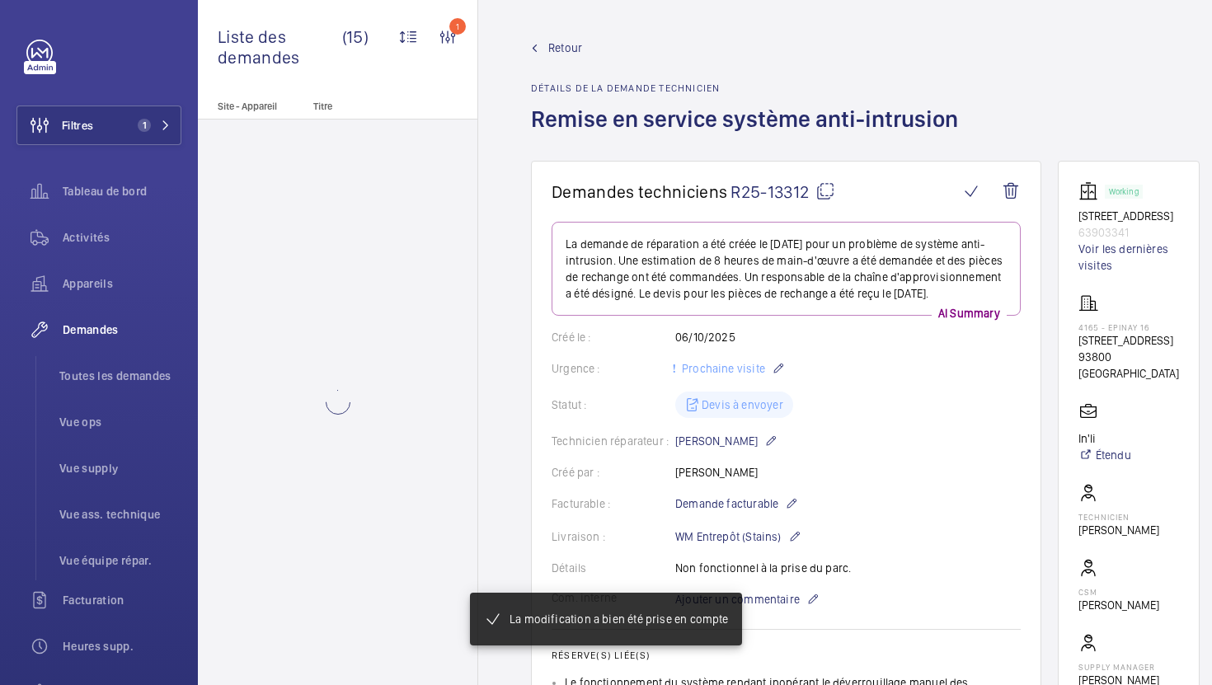
scroll to position [0, 0]
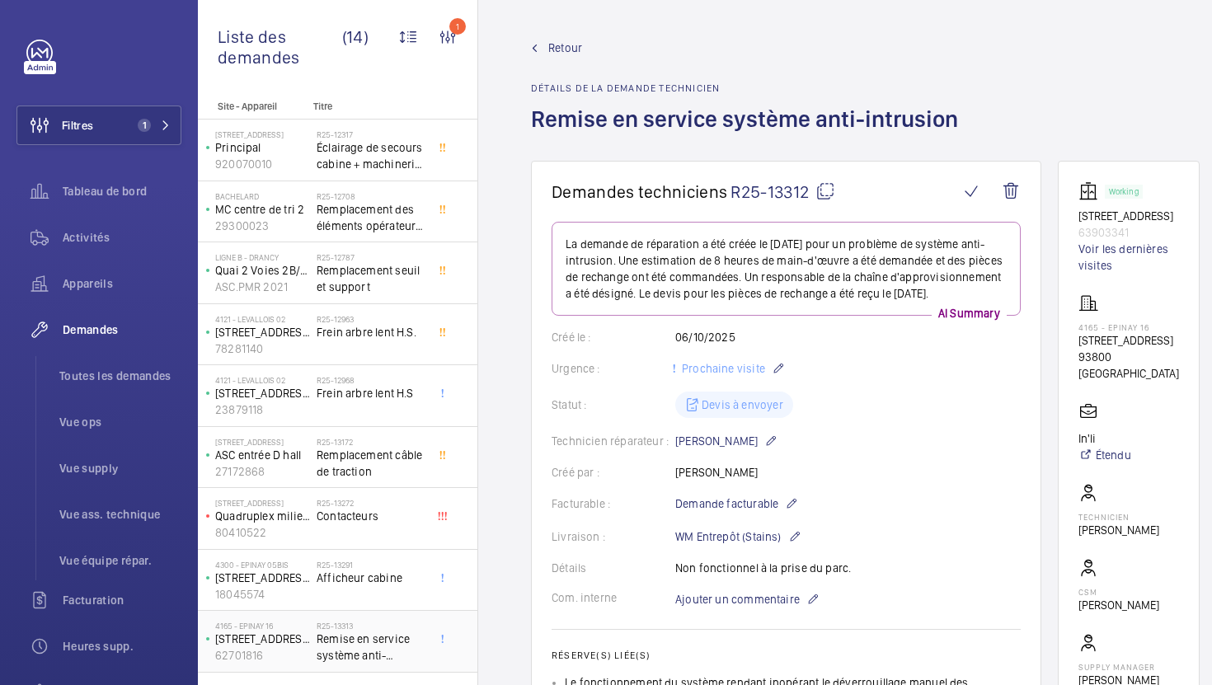
click at [377, 631] on span "Remise en service système anti-intrusion" at bounding box center [371, 647] width 109 height 33
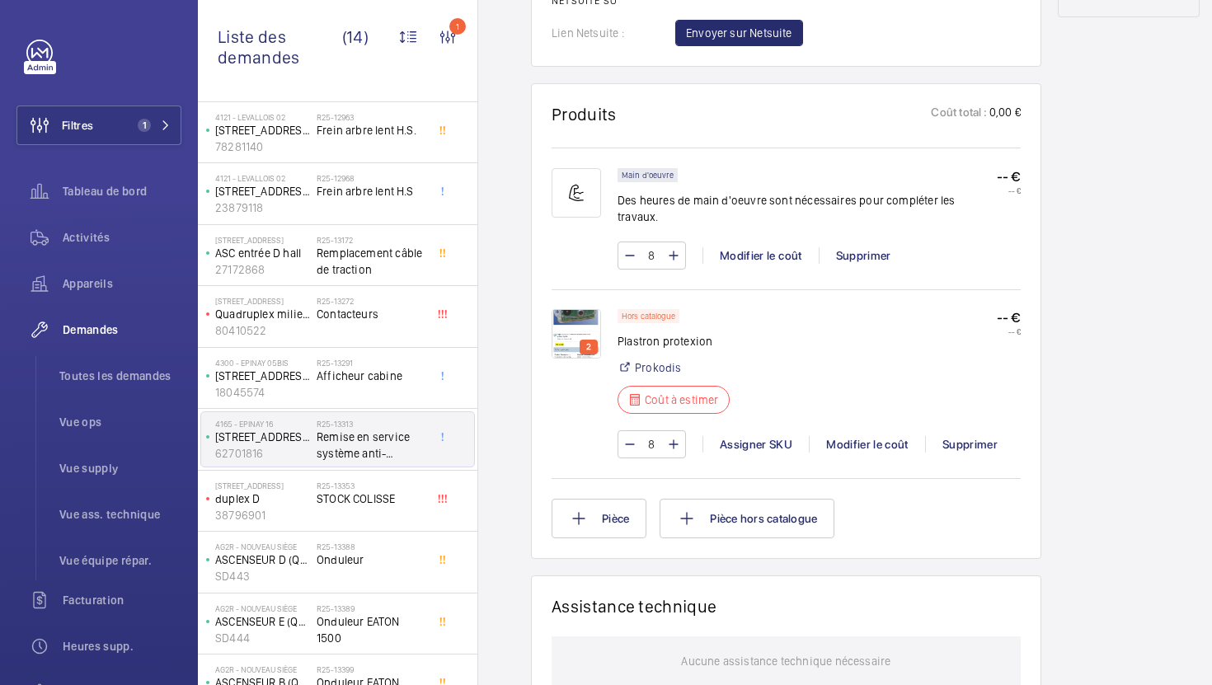
scroll to position [952, 0]
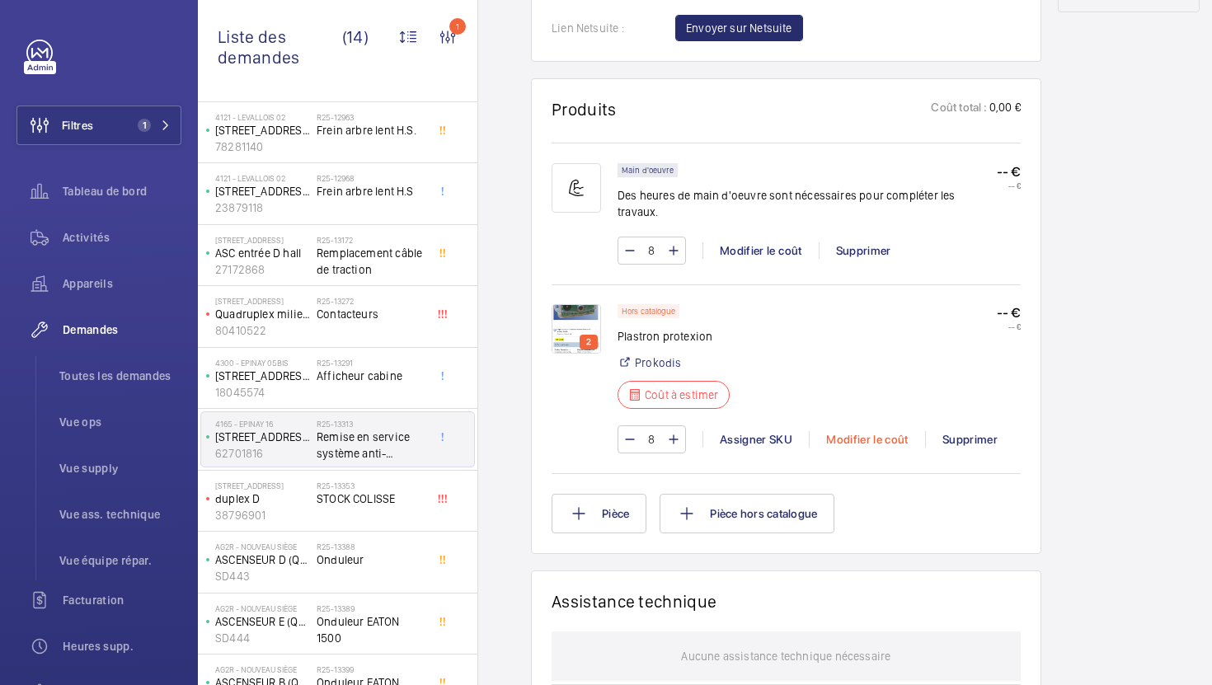
click at [860, 431] on div "Modifier le coût" at bounding box center [867, 439] width 116 height 16
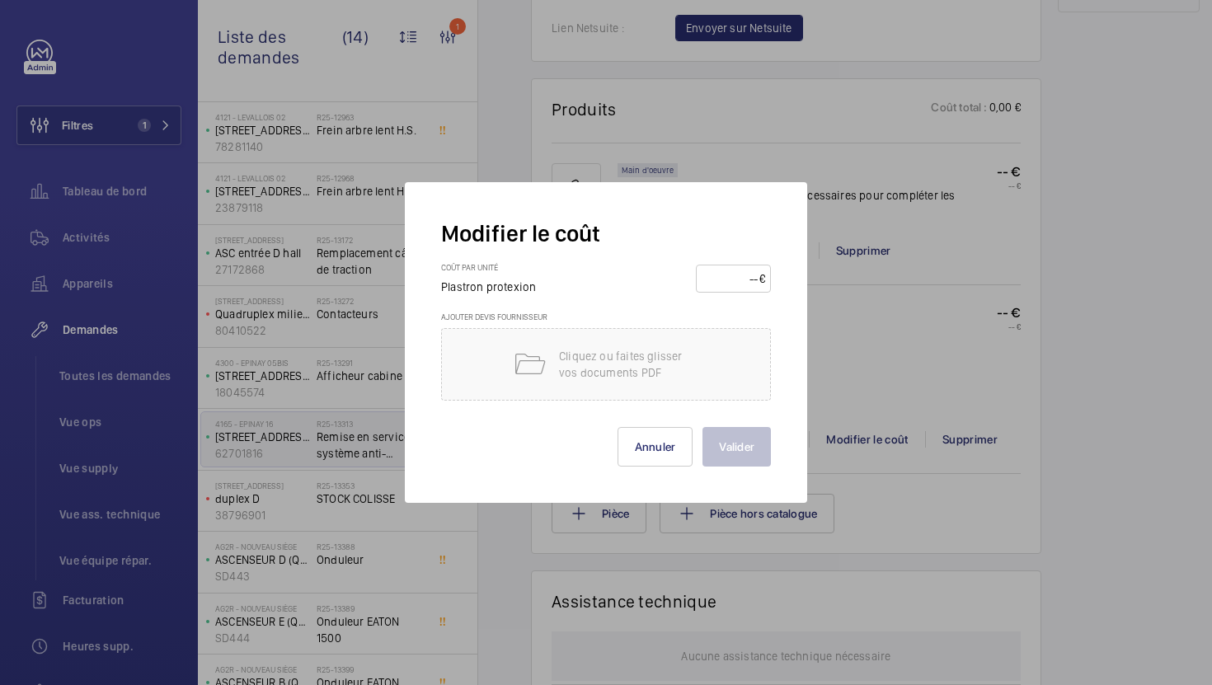
click at [720, 289] on input "number" at bounding box center [730, 278] width 58 height 26
type input "170"
click at [748, 453] on button "Valider" at bounding box center [736, 447] width 68 height 40
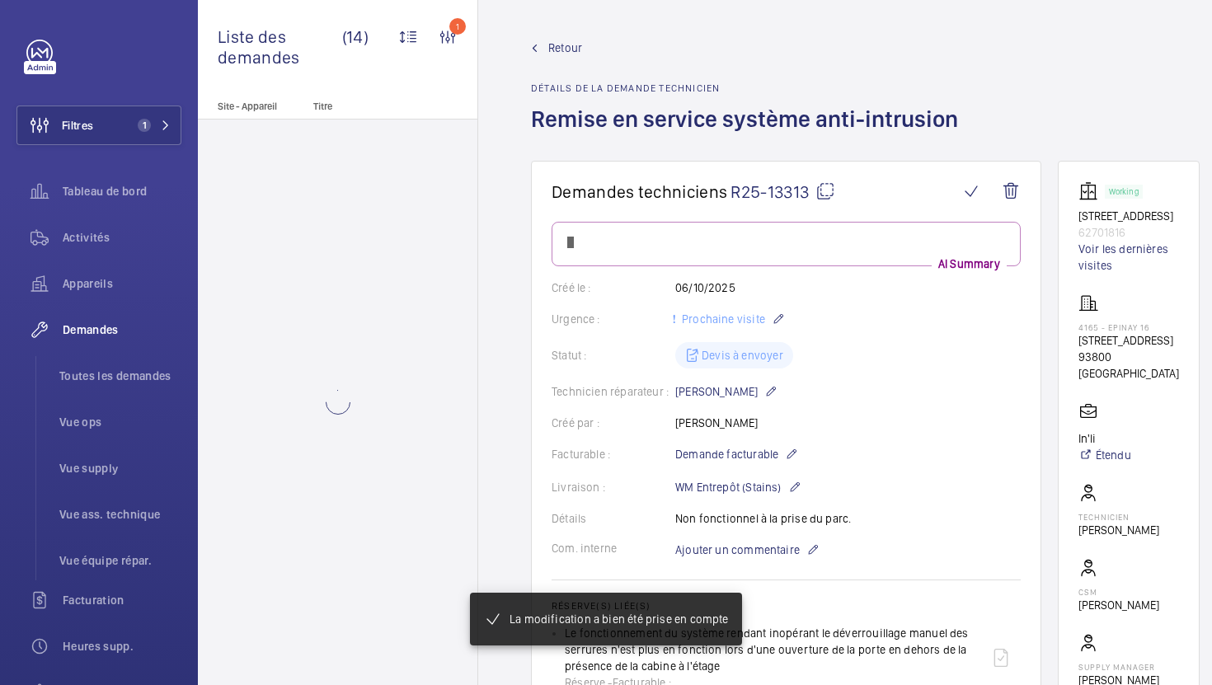
scroll to position [0, 0]
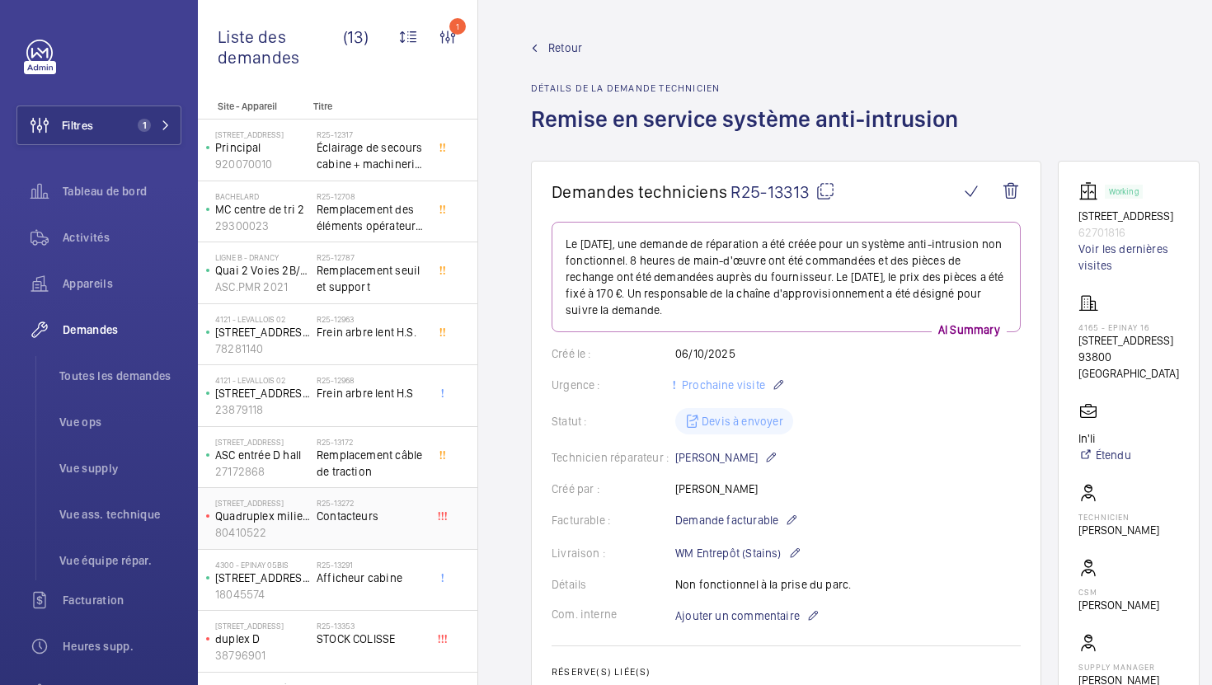
click at [410, 631] on span "STOCK COLISSE" at bounding box center [371, 639] width 109 height 16
click at [418, 498] on div "R25-13272 Contacteurs" at bounding box center [371, 522] width 109 height 48
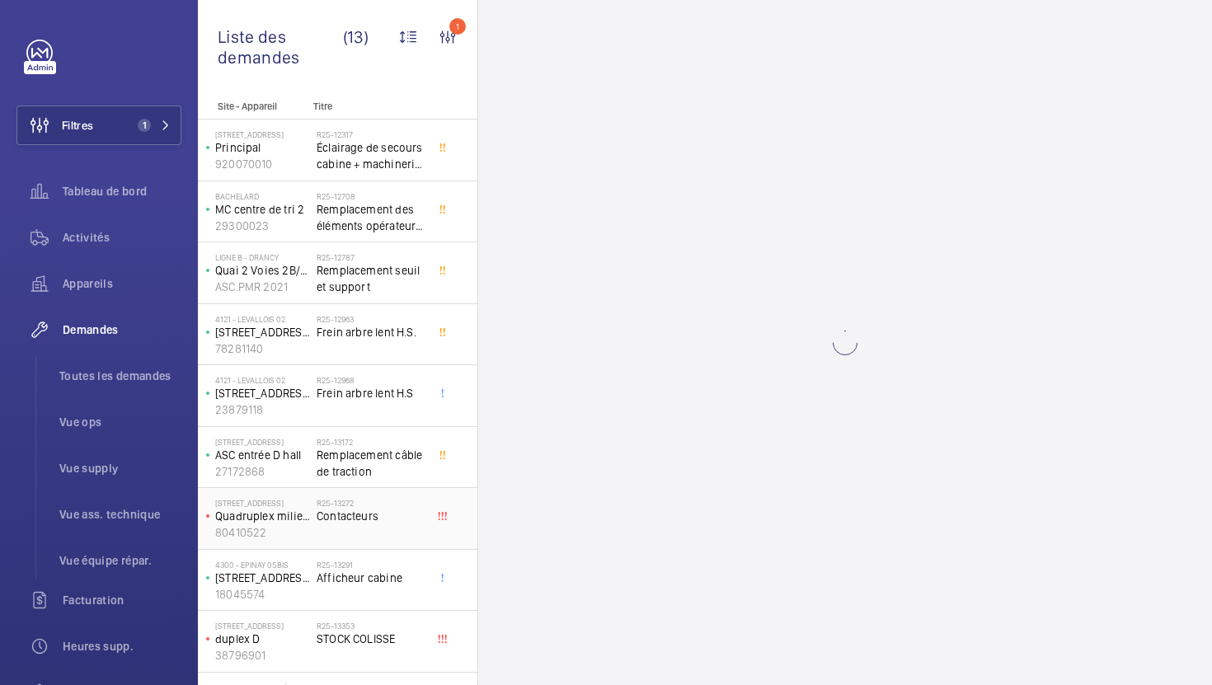
scroll to position [203, 0]
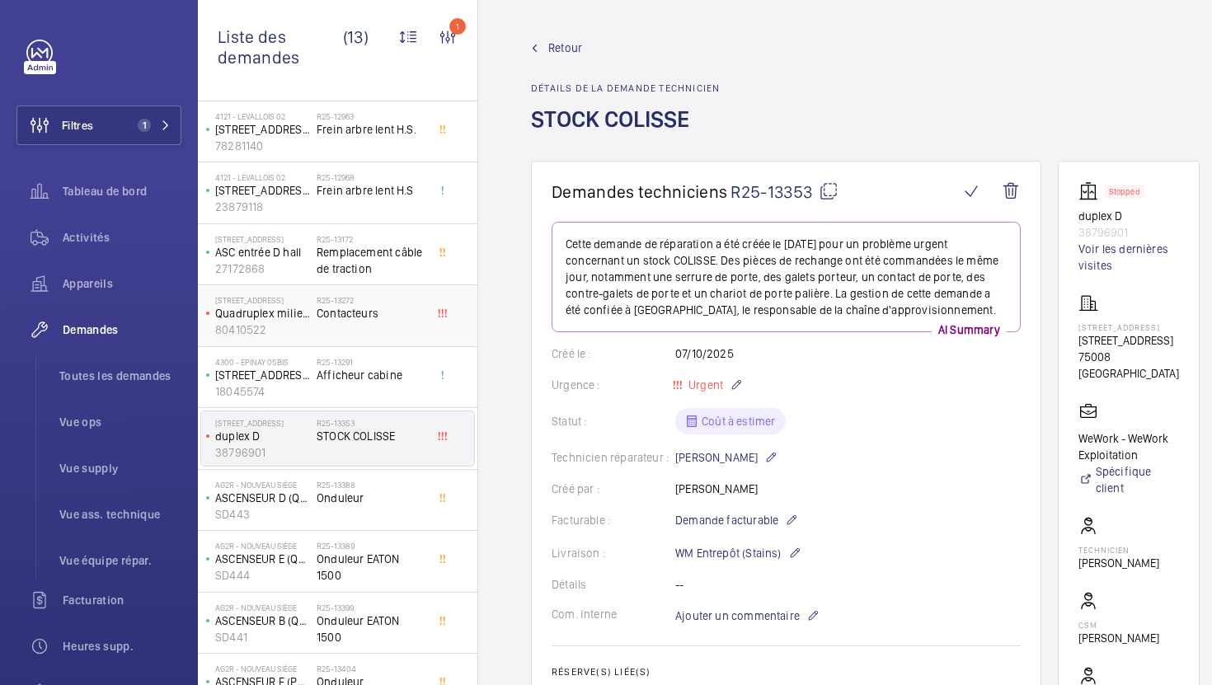
click at [392, 325] on div "R25-13272 Contacteurs" at bounding box center [371, 319] width 109 height 48
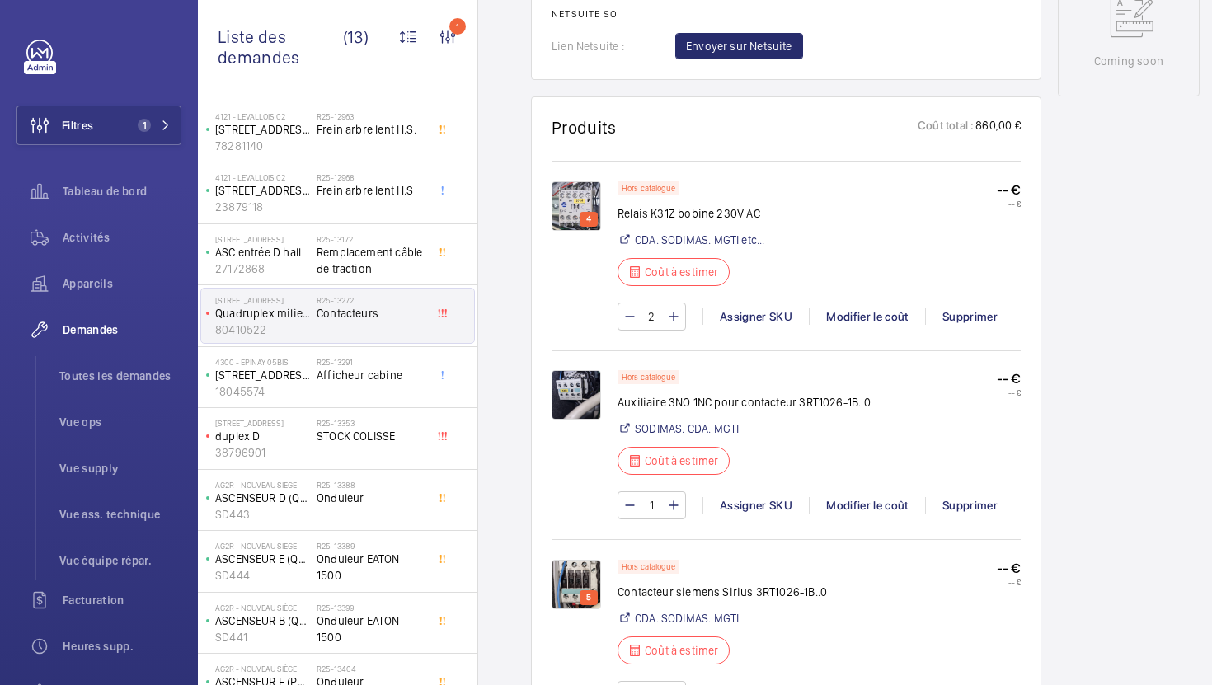
scroll to position [902, 0]
click at [667, 221] on p "Relais K31Z bobine 230V AC" at bounding box center [691, 212] width 148 height 16
copy p "K31Z"
click at [573, 229] on img at bounding box center [575, 205] width 49 height 49
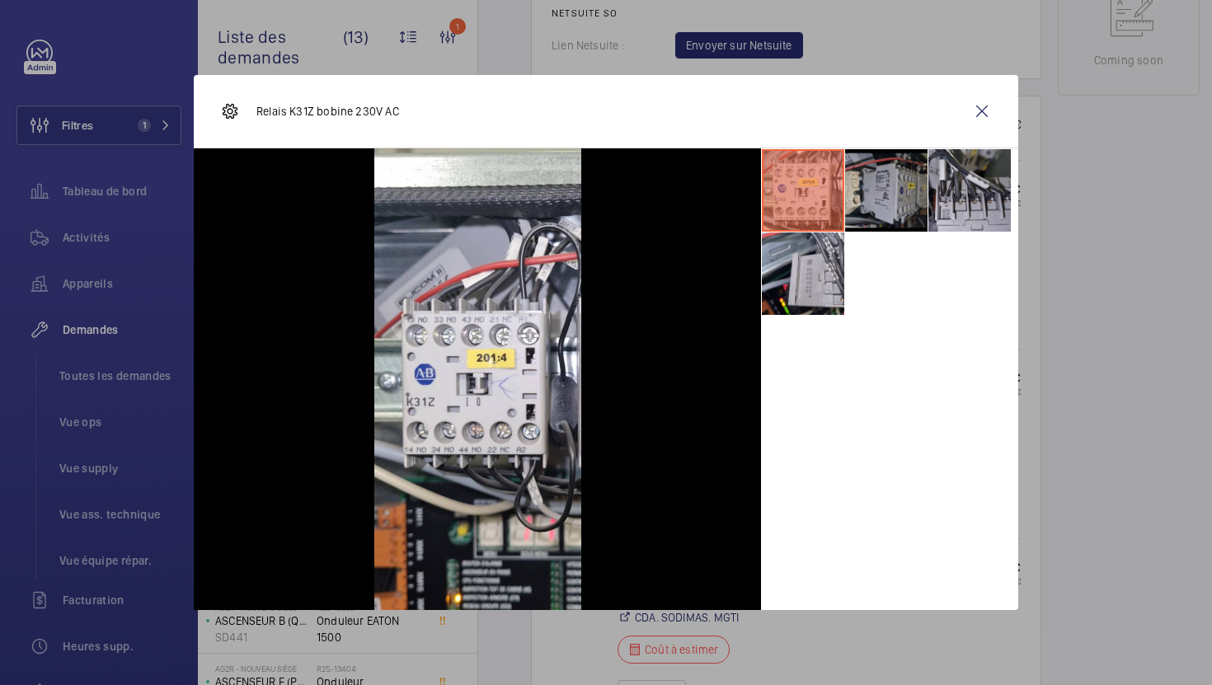
click at [878, 205] on li at bounding box center [886, 190] width 82 height 82
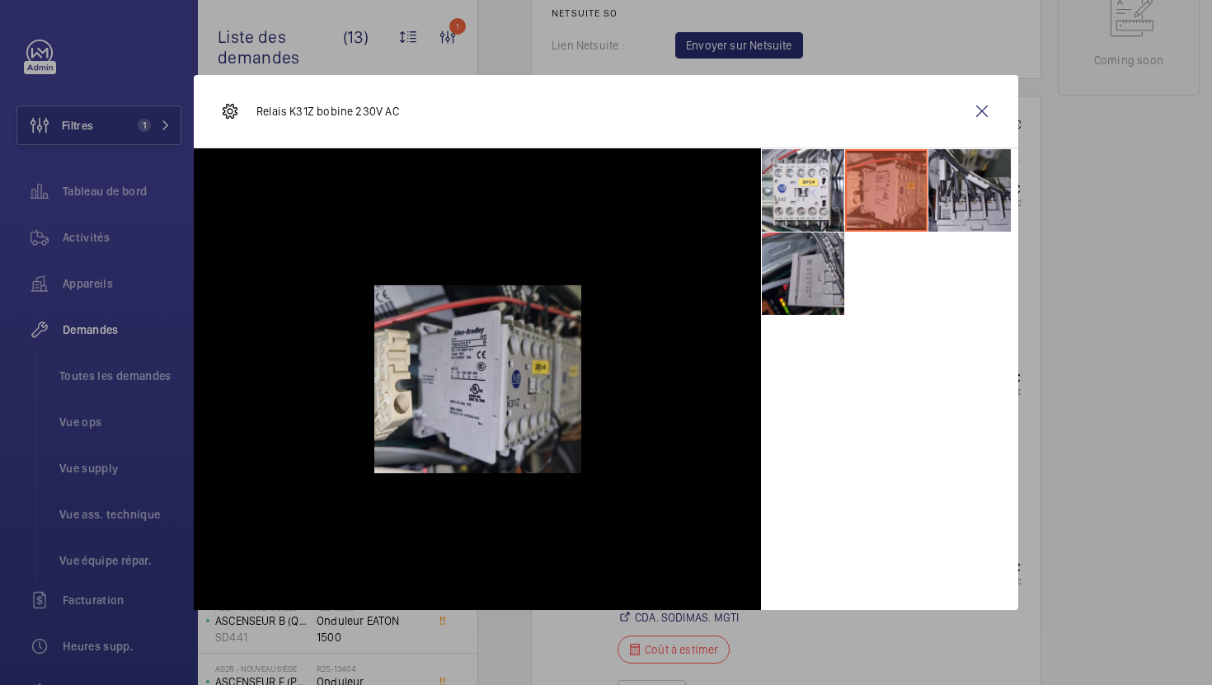
click at [813, 273] on li at bounding box center [803, 273] width 82 height 82
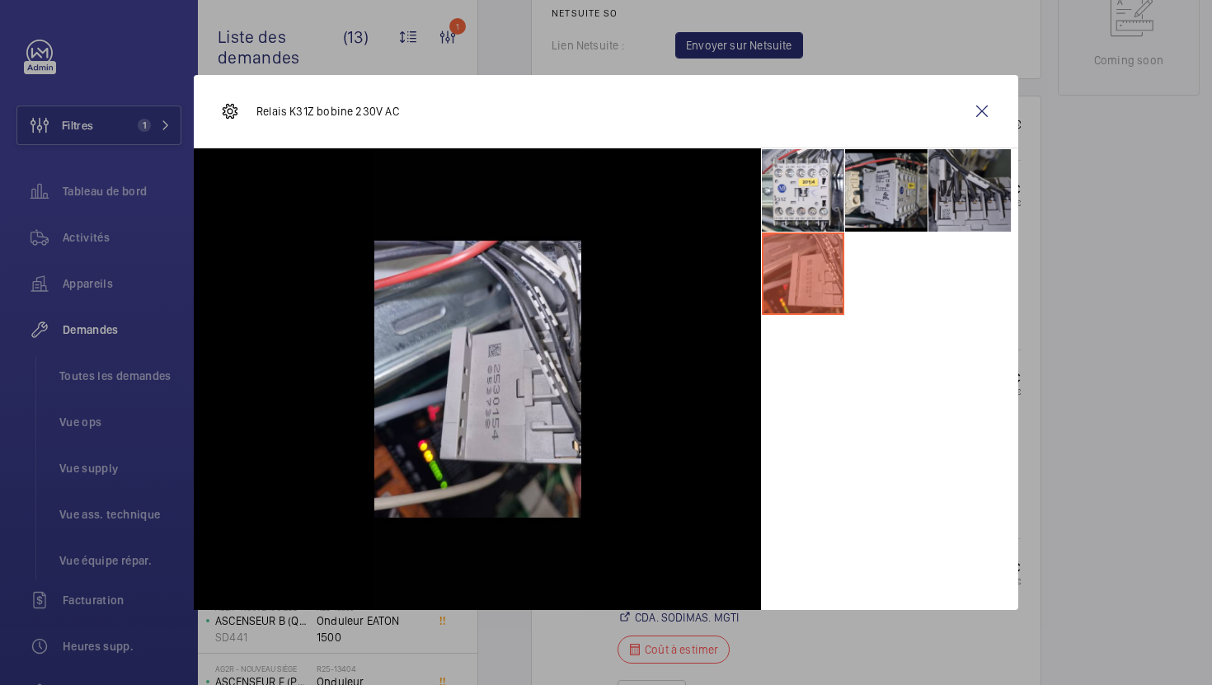
click at [954, 188] on li at bounding box center [969, 190] width 82 height 82
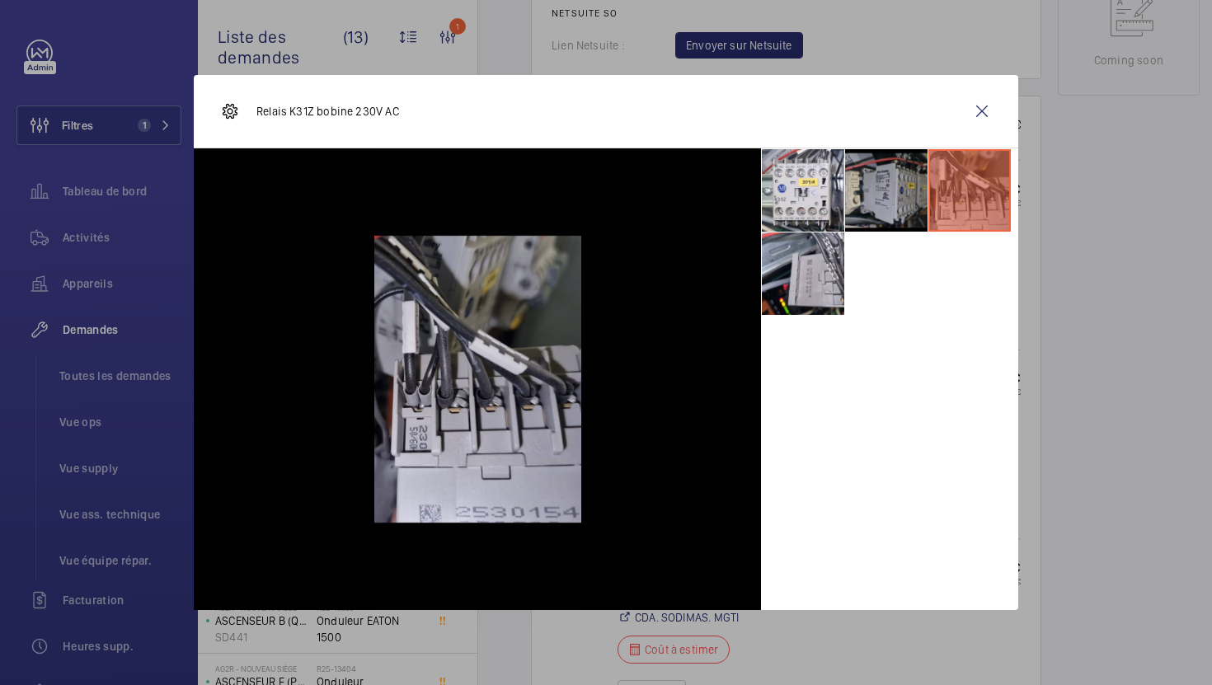
click at [910, 194] on li at bounding box center [886, 190] width 82 height 82
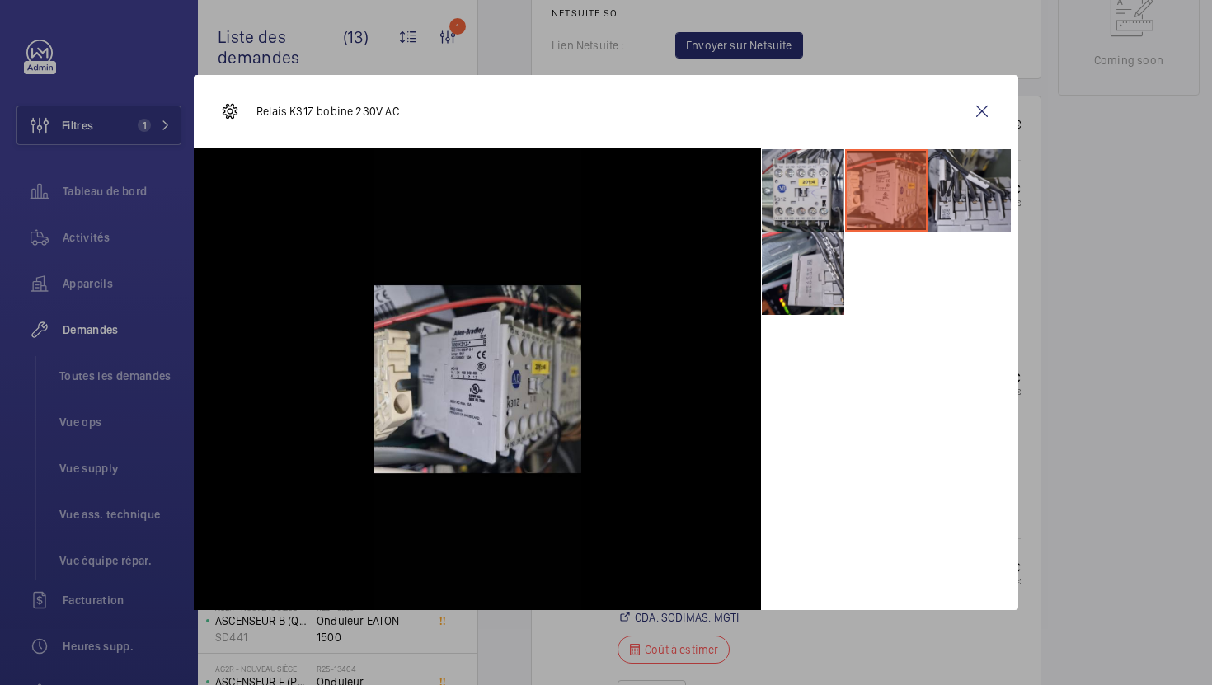
click at [823, 201] on li at bounding box center [803, 190] width 82 height 82
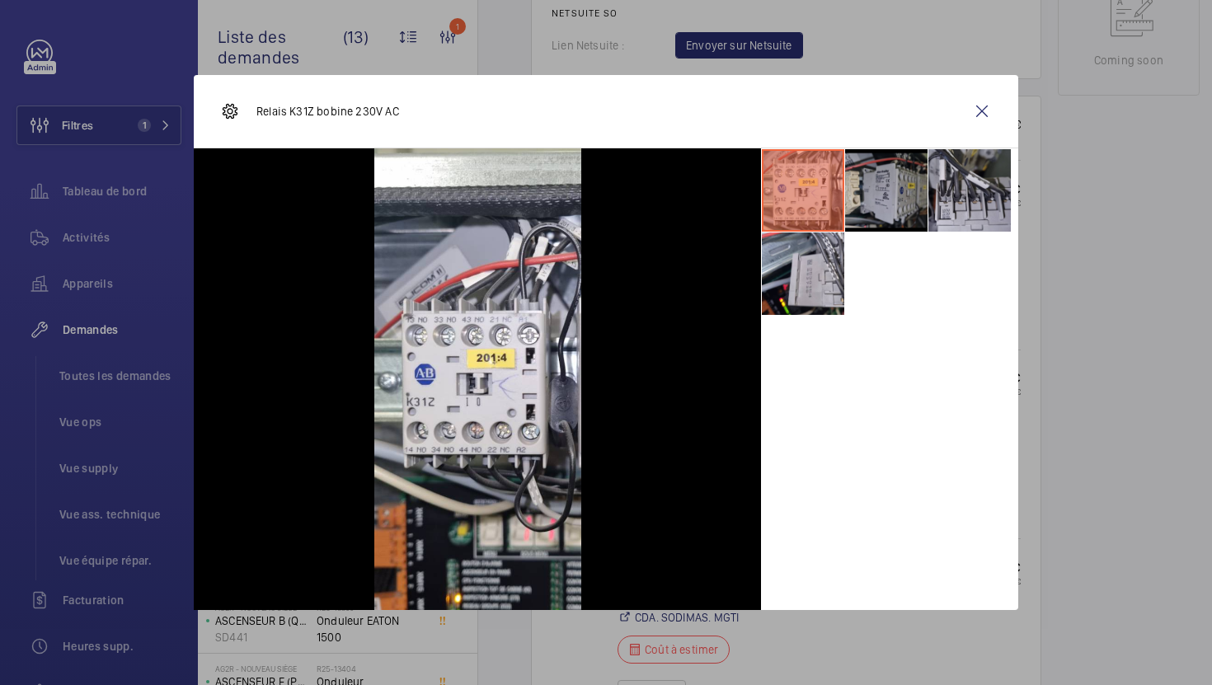
click at [898, 206] on li at bounding box center [886, 190] width 82 height 82
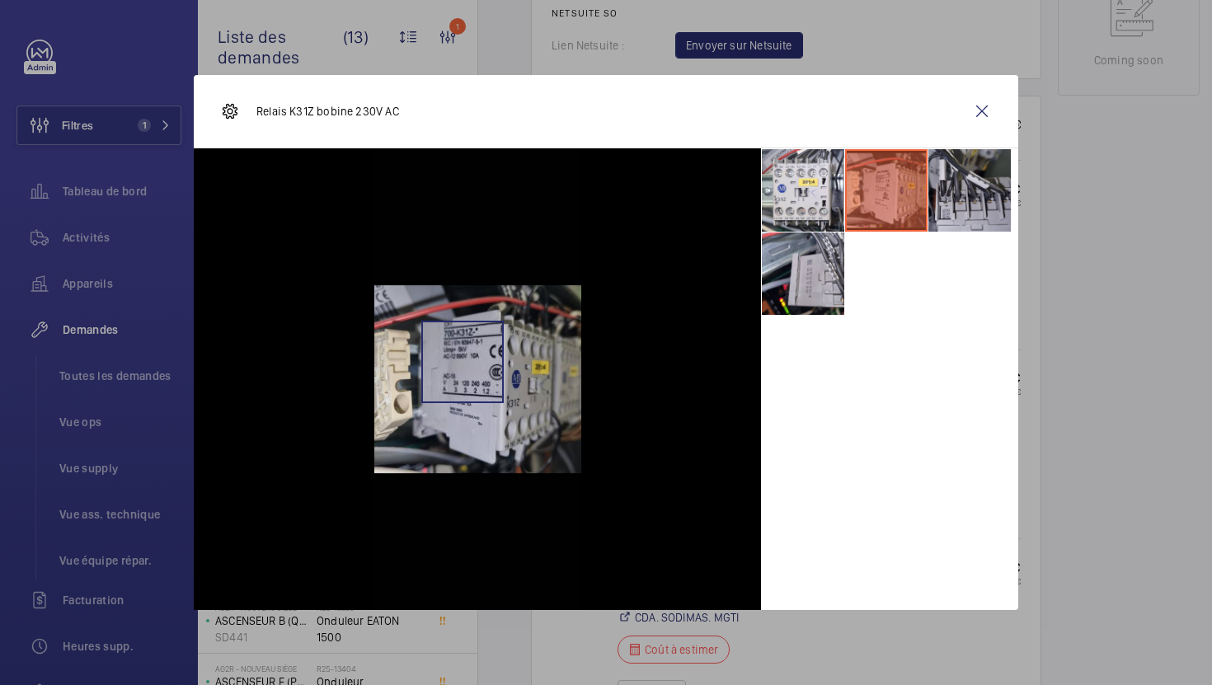
click at [462, 361] on img at bounding box center [477, 379] width 207 height 462
click at [1061, 388] on div at bounding box center [606, 342] width 1212 height 685
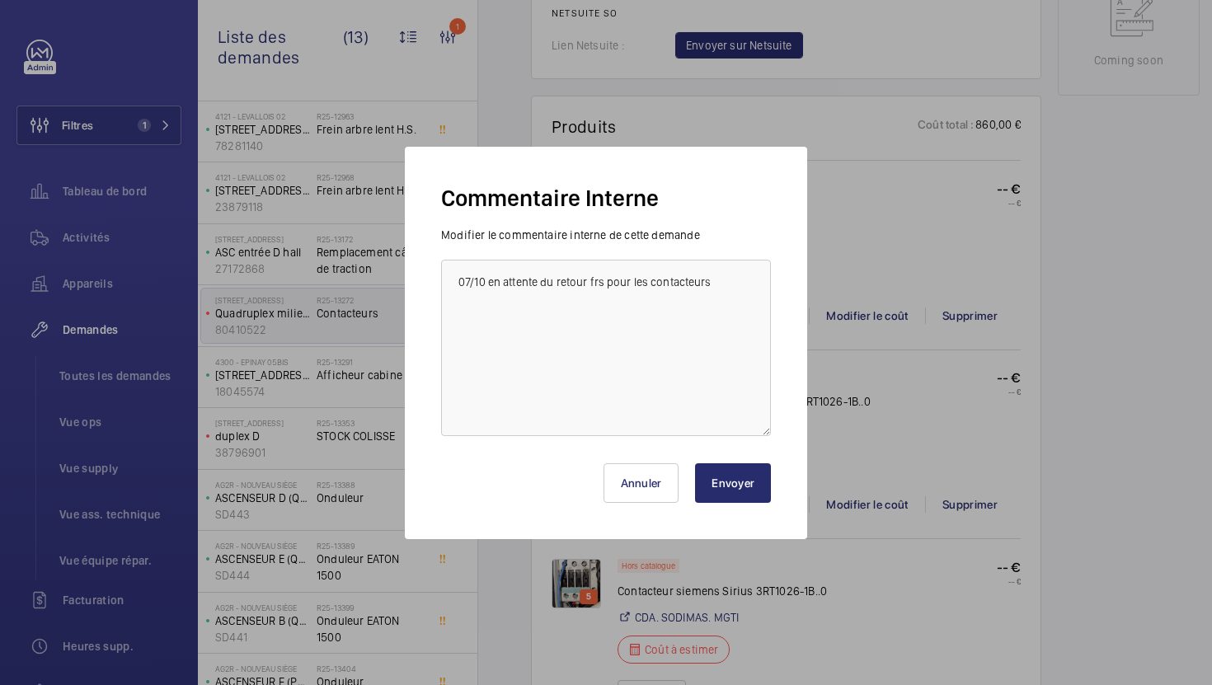
scroll to position [204, 0]
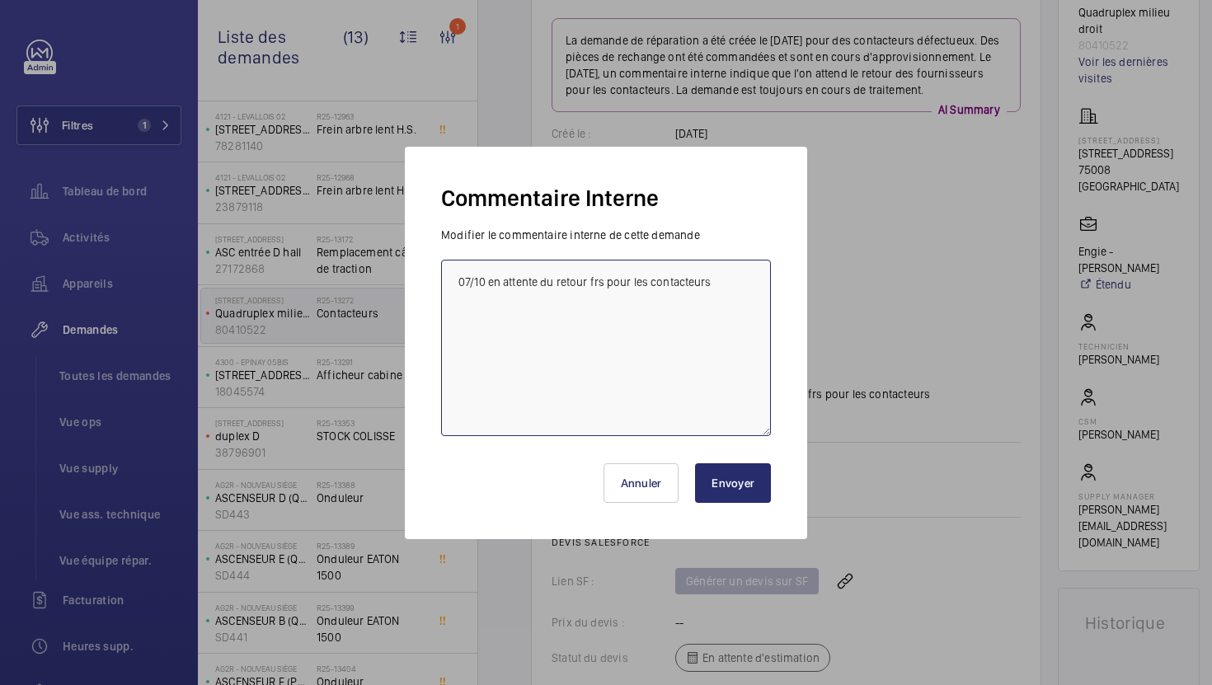
click at [724, 318] on textarea "07/10 en attente du retour frs pour les contacteurs" at bounding box center [606, 348] width 330 height 176
paste textarea "[URL][DOMAIN_NAME]"
type textarea "07/10 en attente du retour frs pour les contacteurs [URL][DOMAIN_NAME]"
click at [749, 478] on button "Envoyer" at bounding box center [733, 483] width 76 height 40
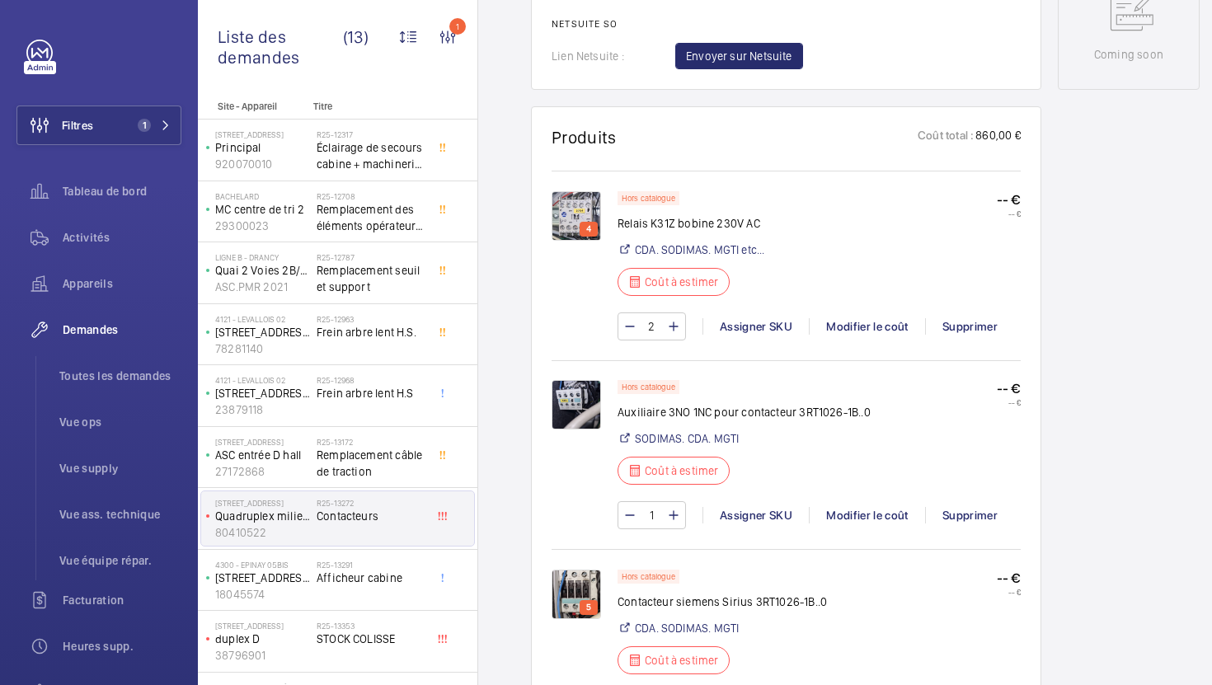
scroll to position [1390, 0]
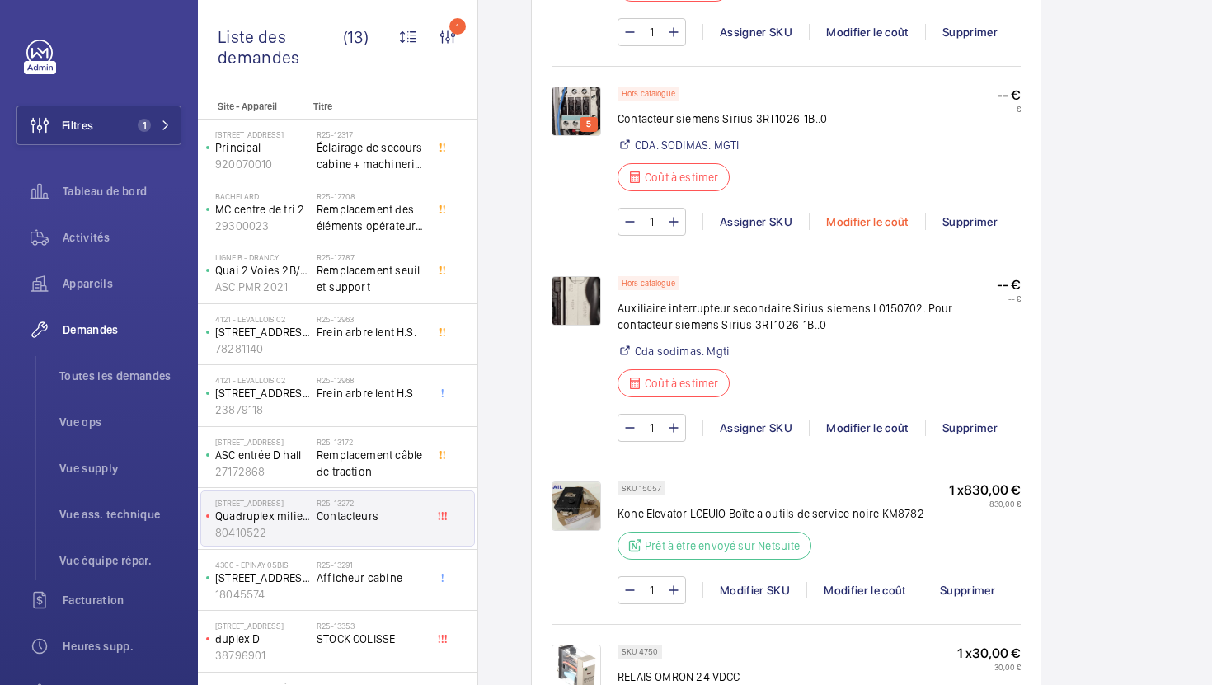
click at [874, 221] on div "Modifier le coût" at bounding box center [867, 221] width 116 height 16
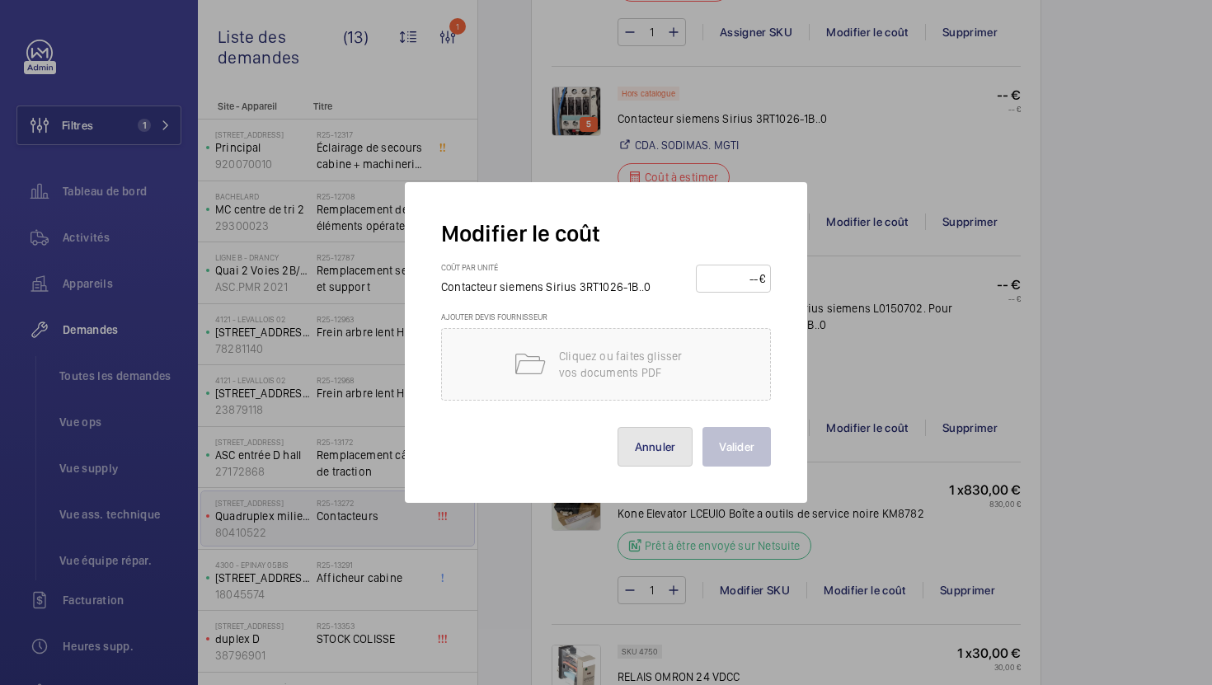
click at [679, 451] on button "Annuler" at bounding box center [655, 447] width 76 height 40
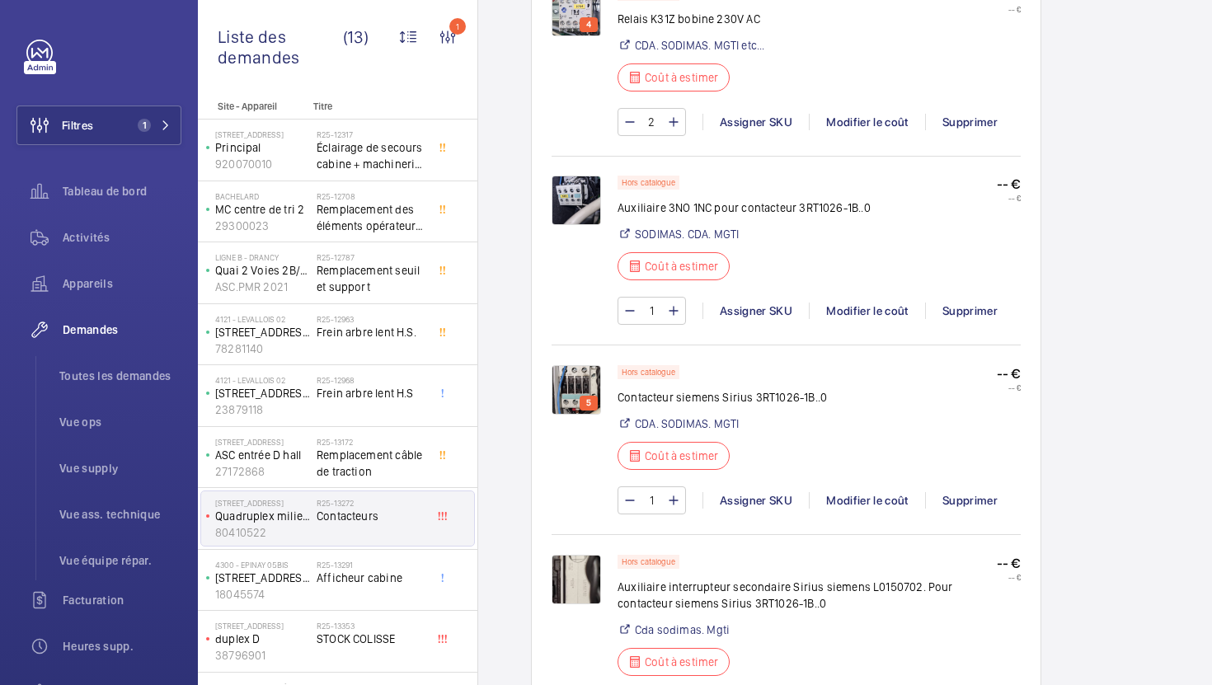
scroll to position [1012, 0]
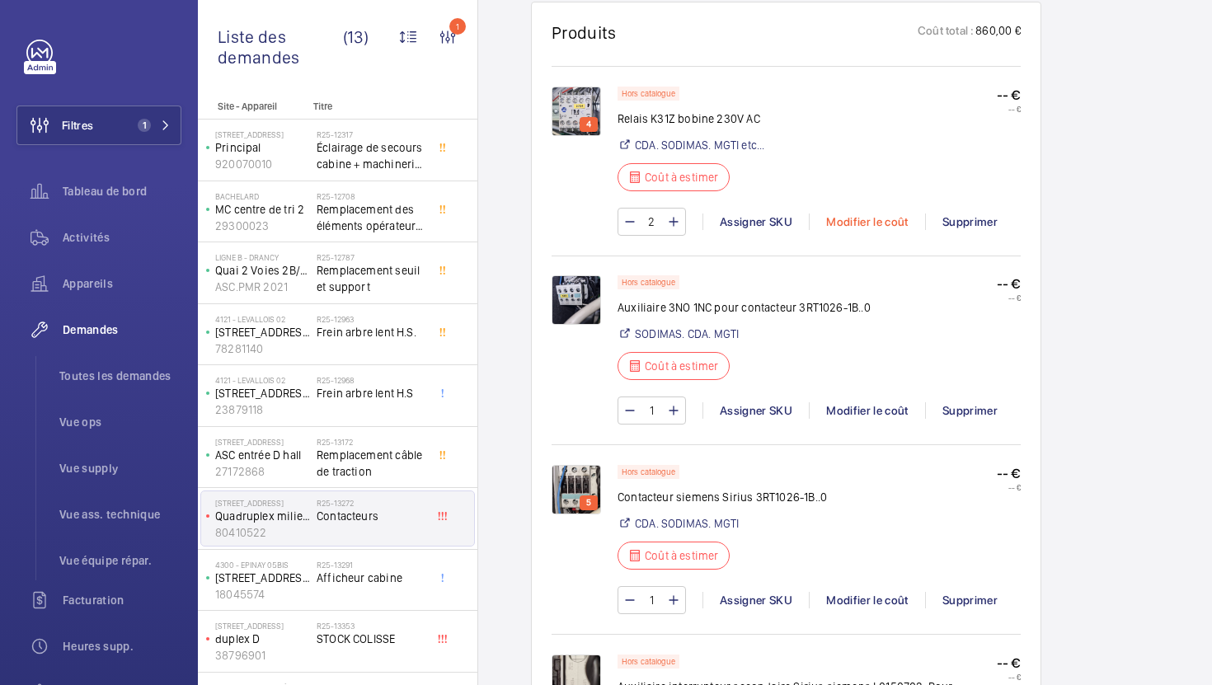
click at [846, 215] on div "Modifier le coût" at bounding box center [867, 221] width 116 height 16
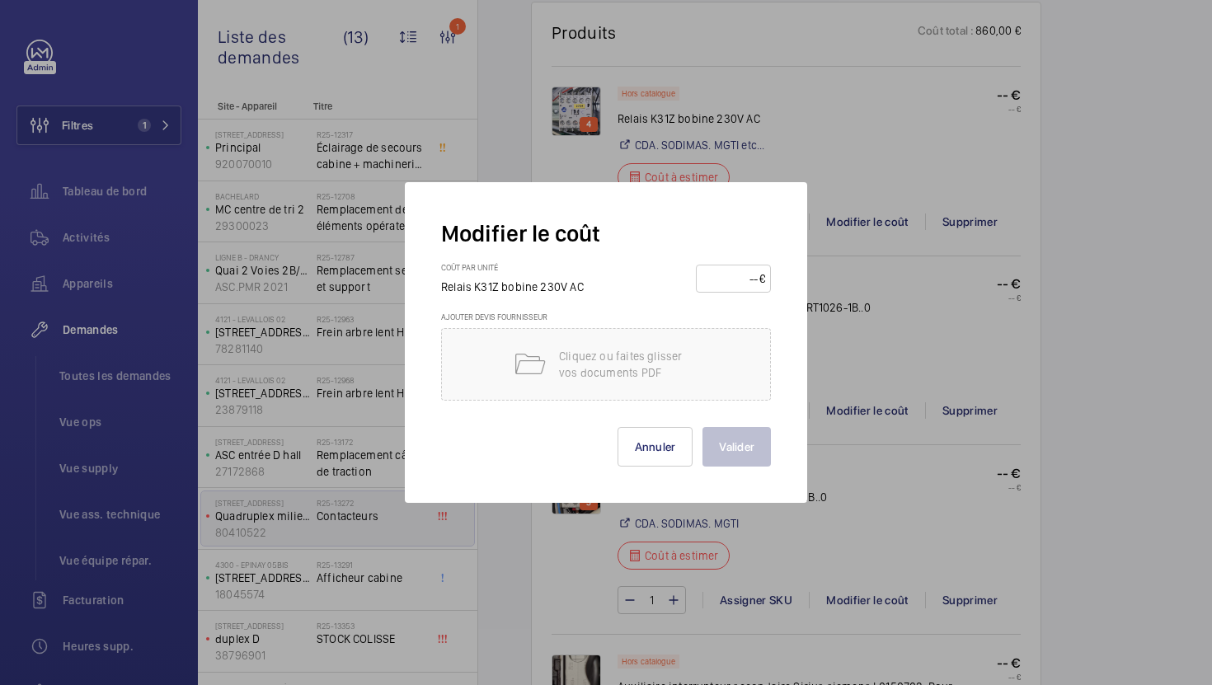
click at [710, 274] on input "number" at bounding box center [730, 278] width 58 height 26
type input "125"
click at [739, 438] on button "Valider" at bounding box center [736, 447] width 68 height 40
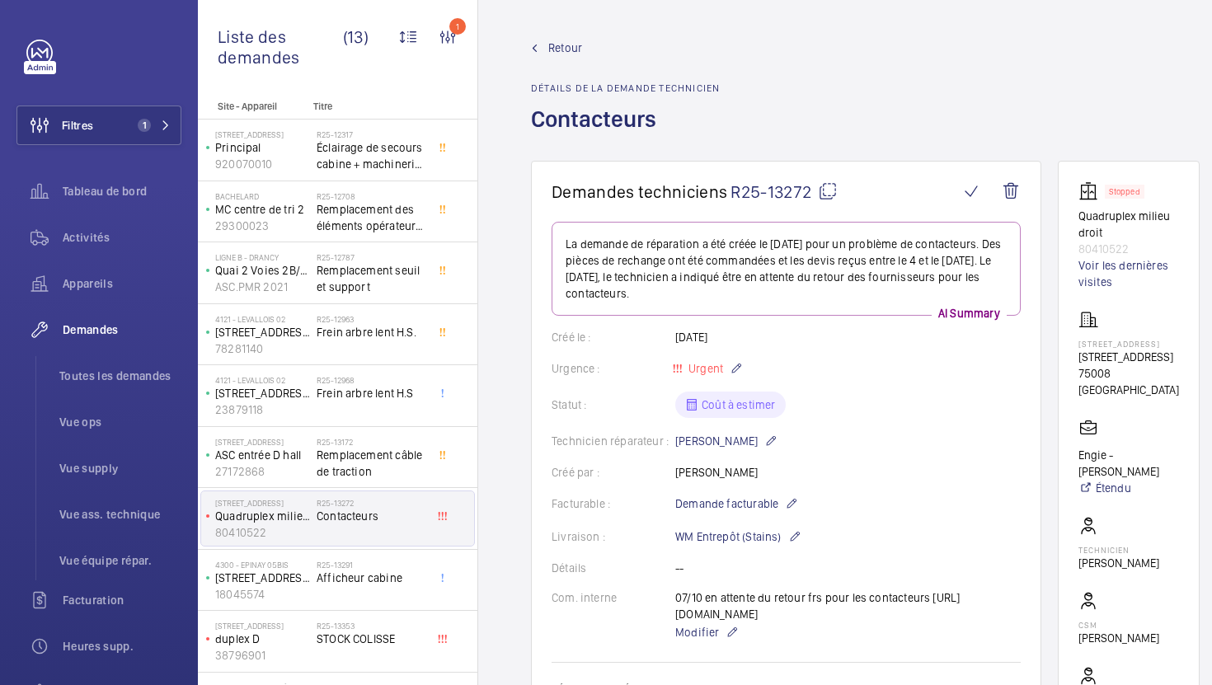
scroll to position [952, 0]
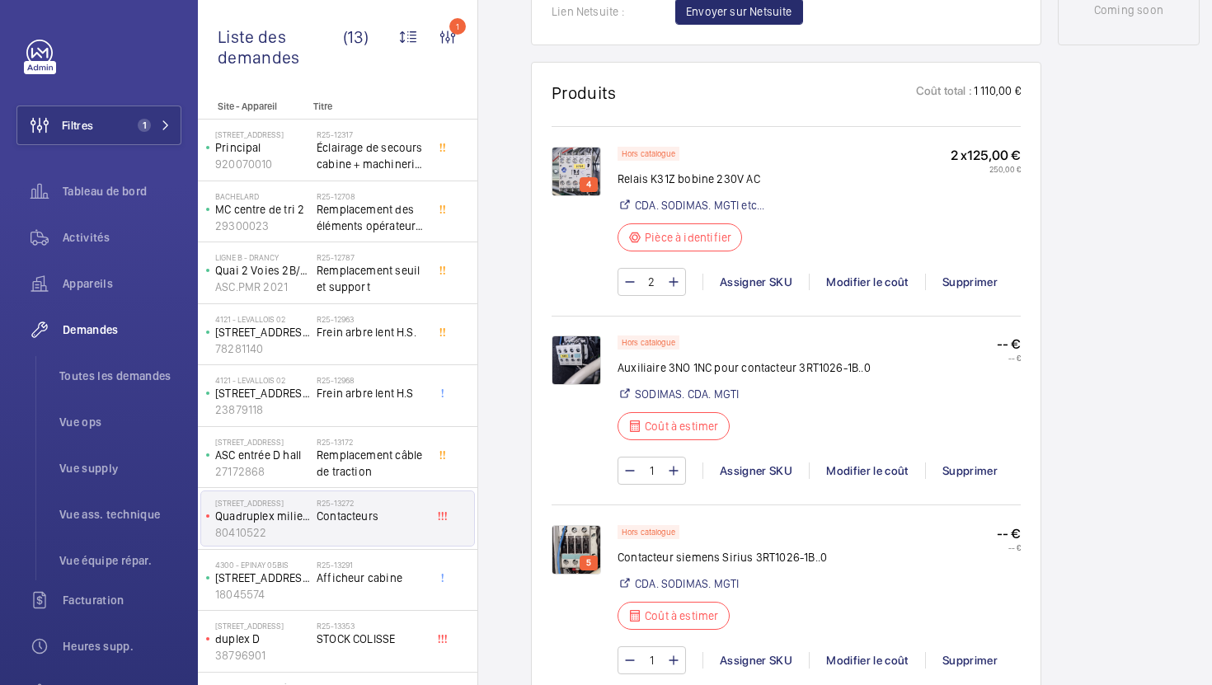
click at [568, 373] on img at bounding box center [575, 359] width 49 height 49
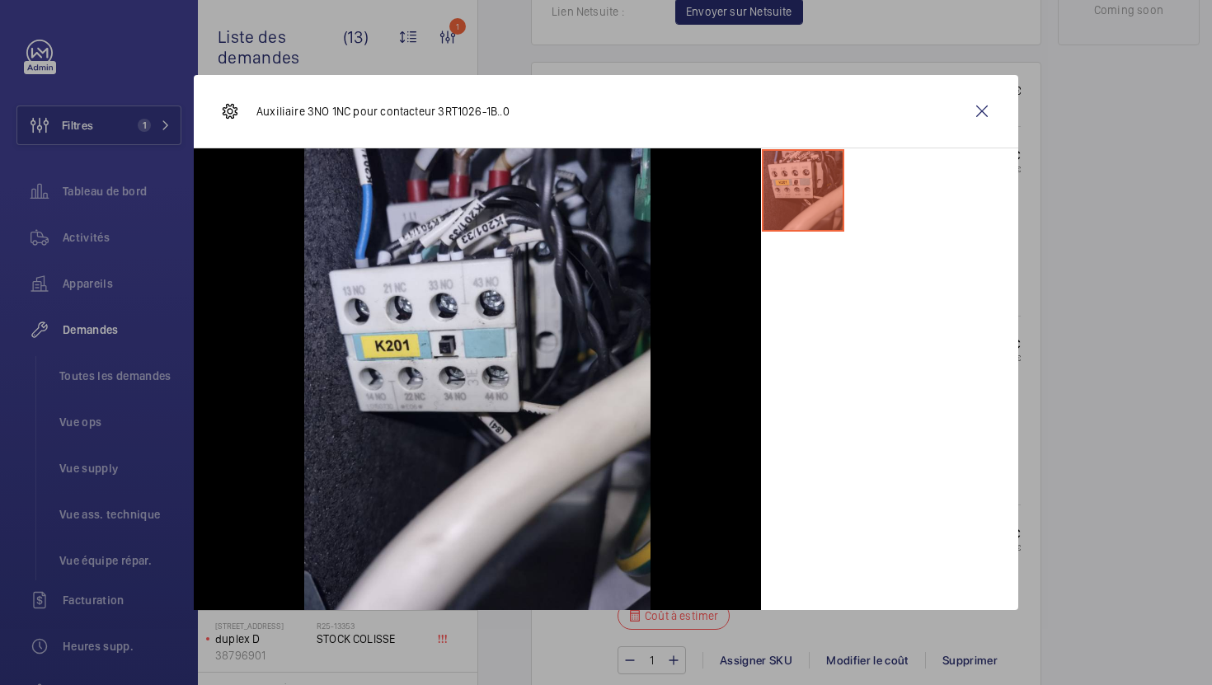
click at [463, 120] on div "Auxiliaire 3NO 1NC pour contacteur 3RT1026-1B..0" at bounding box center [364, 111] width 289 height 40
click at [478, 110] on p "Auxiliaire 3NO 1NC pour contacteur 3RT1026-1B..0" at bounding box center [382, 111] width 253 height 16
drag, startPoint x: 439, startPoint y: 113, endPoint x: 478, endPoint y: 114, distance: 38.7
click at [478, 114] on p "Auxiliaire 3NO 1NC pour contacteur 3RT1026-1B..0" at bounding box center [382, 111] width 253 height 16
copy p "3RT1026"
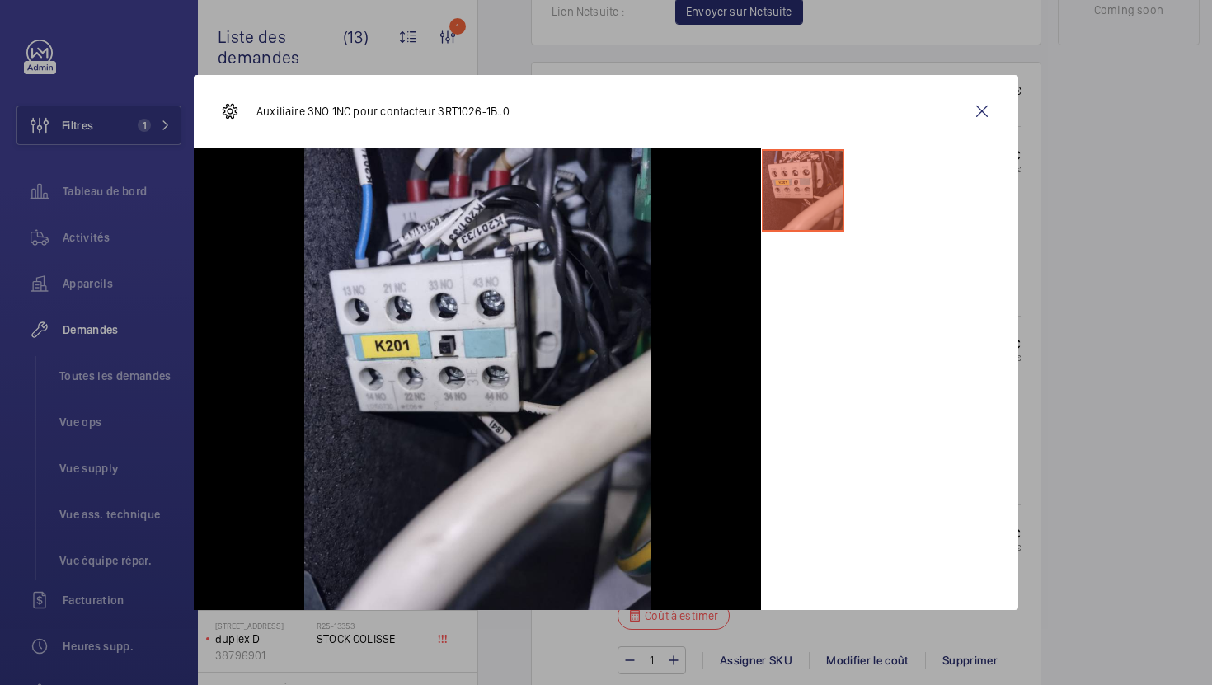
click at [1042, 363] on div at bounding box center [606, 342] width 1212 height 685
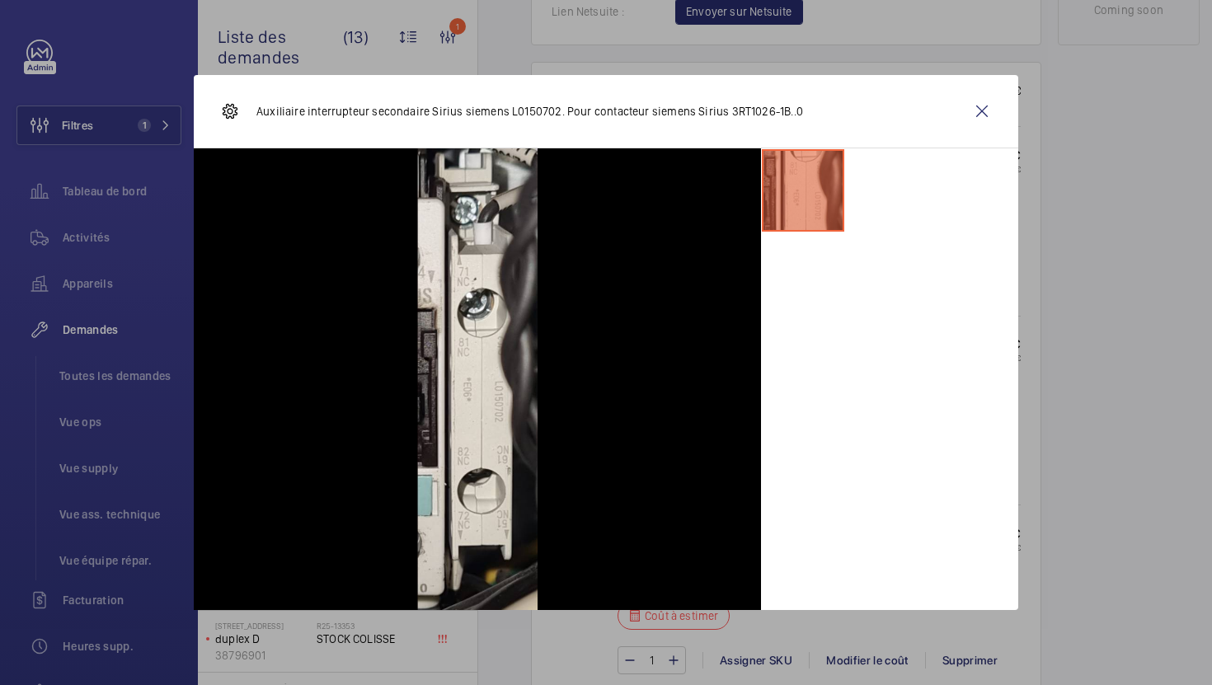
scroll to position [1383, 0]
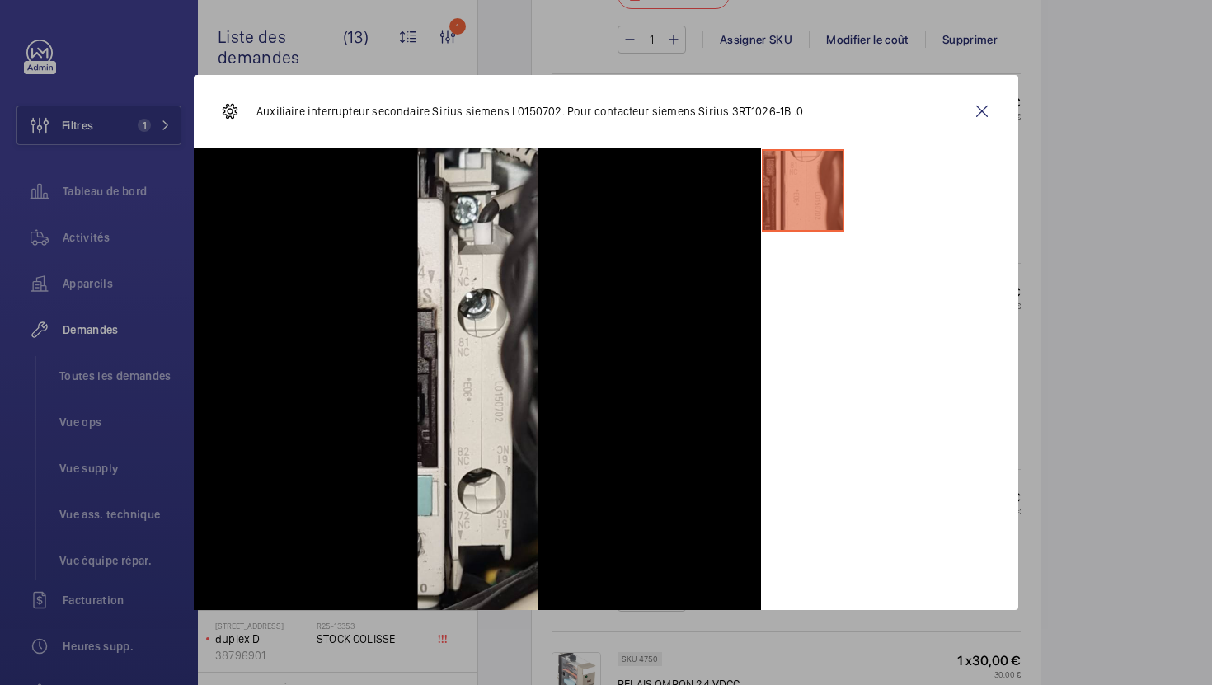
click at [984, 116] on wm-front-icon-button at bounding box center [982, 111] width 40 height 40
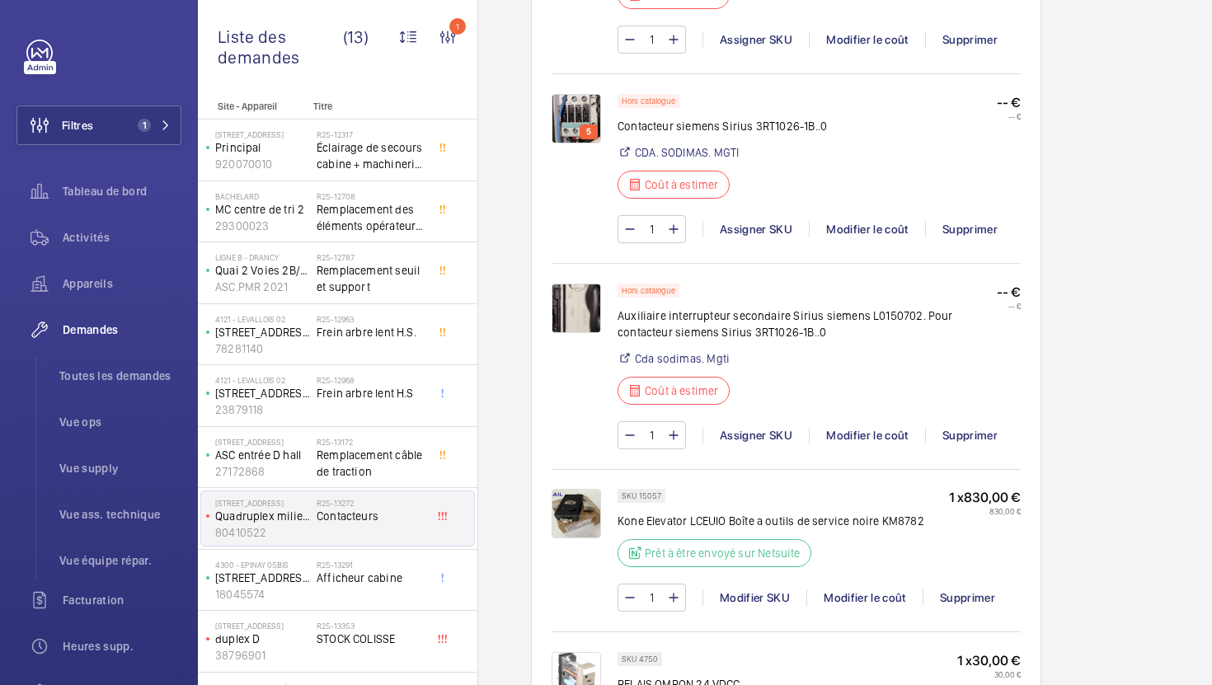
click at [405, 339] on span "Frein arbre lent H.S." at bounding box center [371, 332] width 109 height 16
click at [373, 621] on div "R25-13353 STOCK COLISSE" at bounding box center [371, 645] width 109 height 48
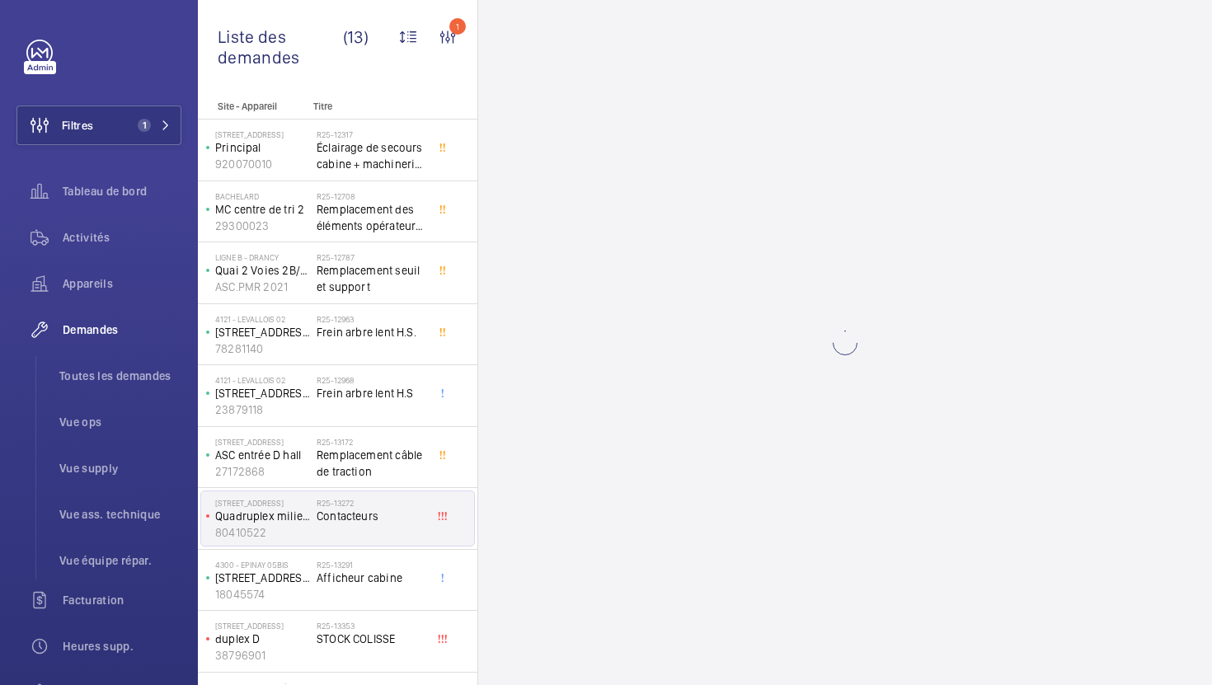
scroll to position [233, 0]
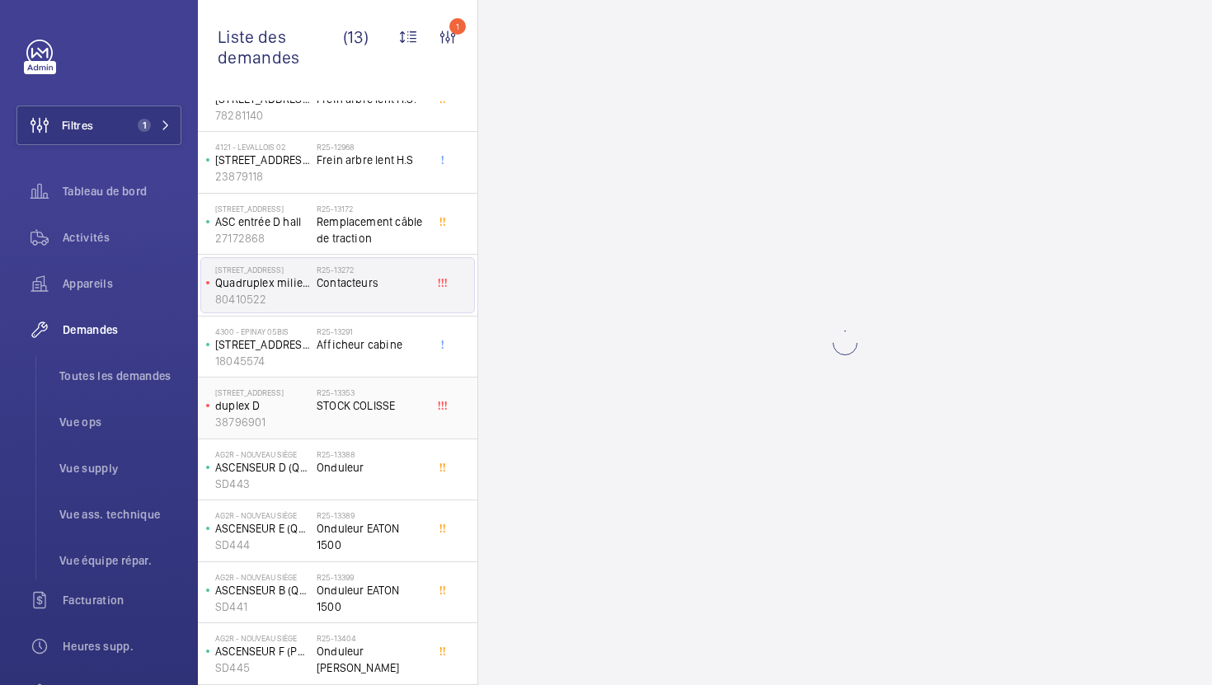
click at [358, 421] on div "R25-13353 STOCK COLISSE" at bounding box center [371, 411] width 109 height 48
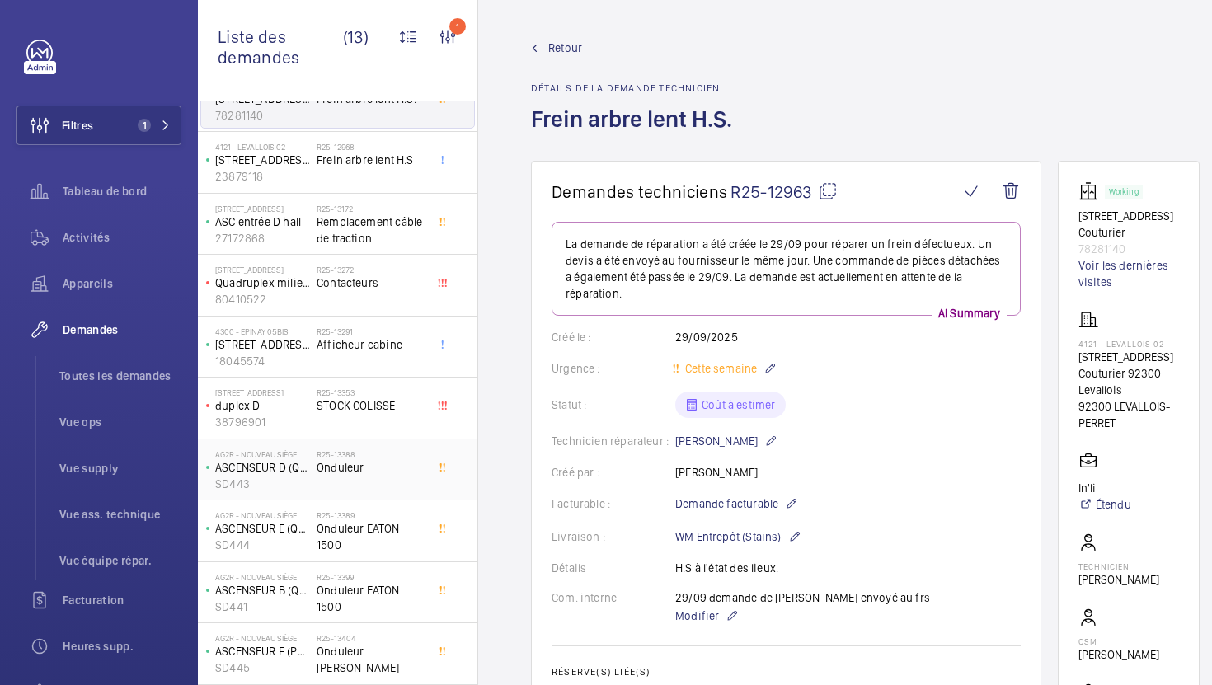
click at [409, 490] on div "R25-13388 Onduleur" at bounding box center [371, 473] width 109 height 48
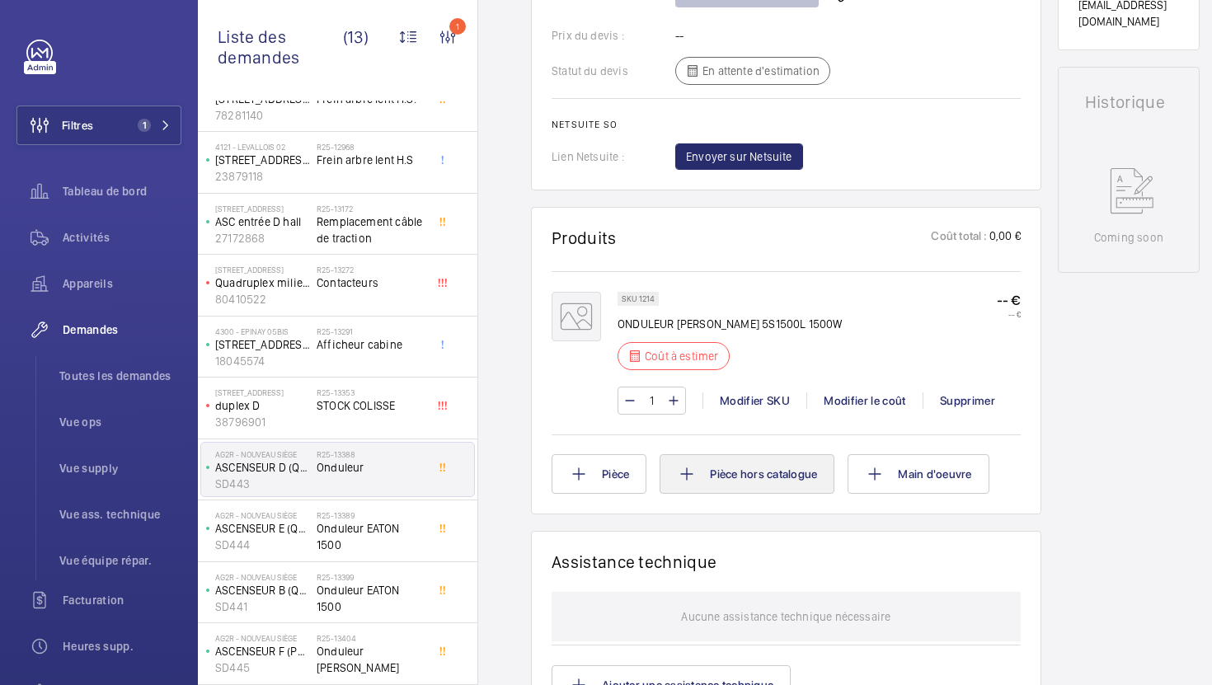
scroll to position [757, 0]
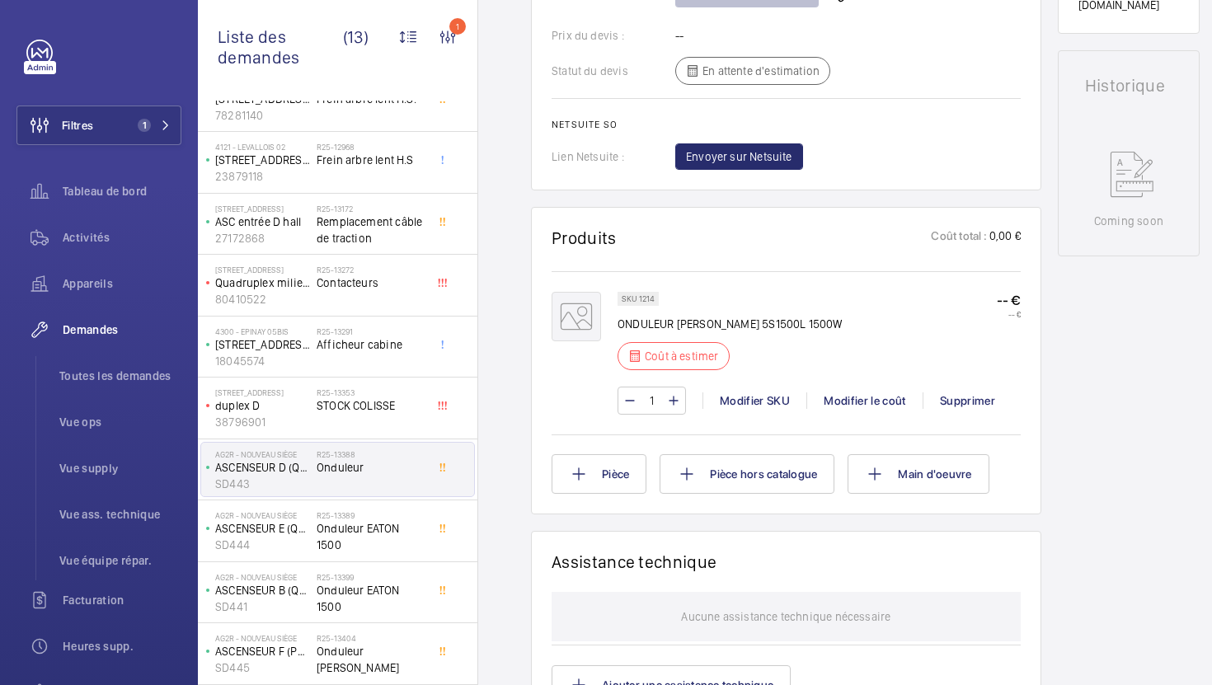
click at [648, 299] on p "SKU 1214" at bounding box center [637, 299] width 33 height 6
copy p "1214"
click at [377, 530] on span "Onduleur EATON 1500" at bounding box center [371, 536] width 109 height 33
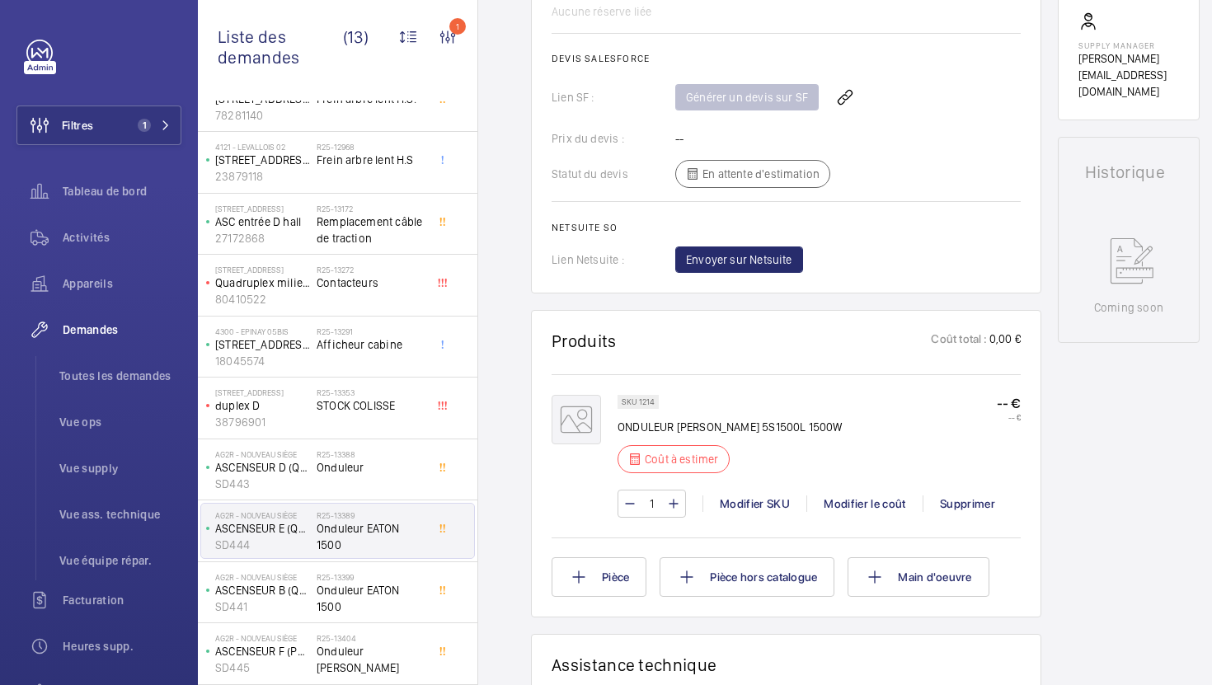
scroll to position [687, 0]
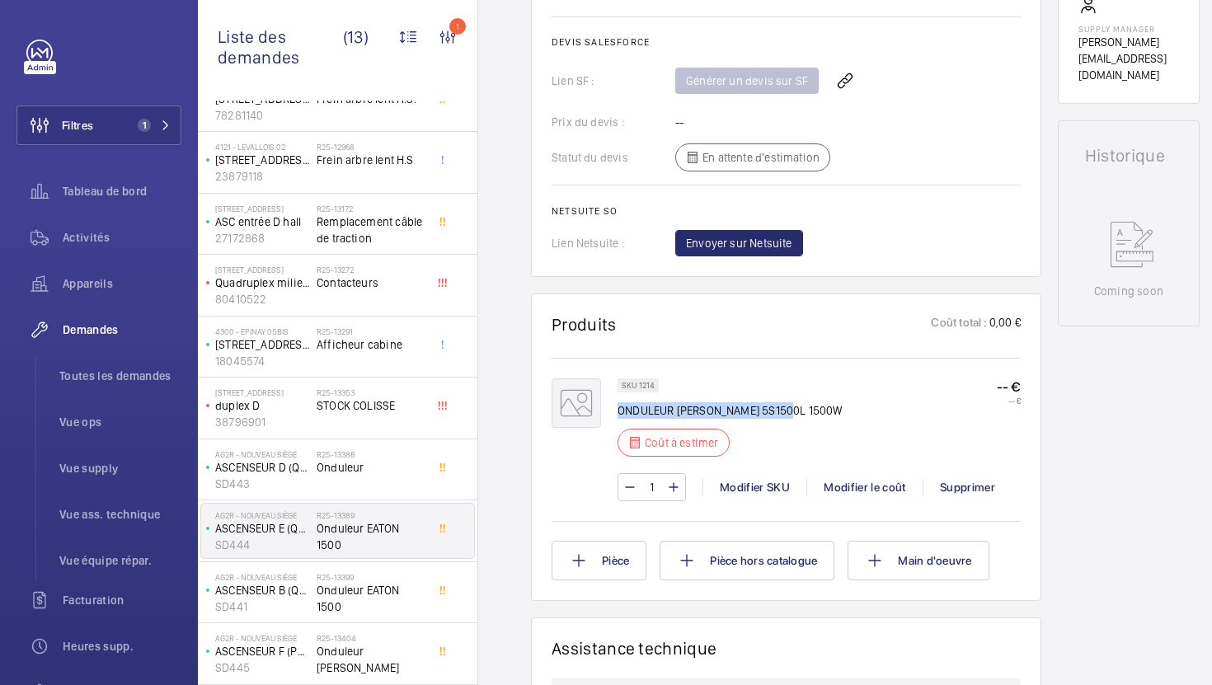
drag, startPoint x: 800, startPoint y: 413, endPoint x: 620, endPoint y: 413, distance: 180.5
click at [620, 413] on div "SKU 1214 ONDULEUR [PERSON_NAME] 5S1500L 1500W Coût à estimer -- € -- €" at bounding box center [818, 422] width 403 height 88
copy p "ONDULEUR [PERSON_NAME] 5S1500L 1500W"
click at [837, 487] on div "Modifier le coût" at bounding box center [864, 487] width 116 height 16
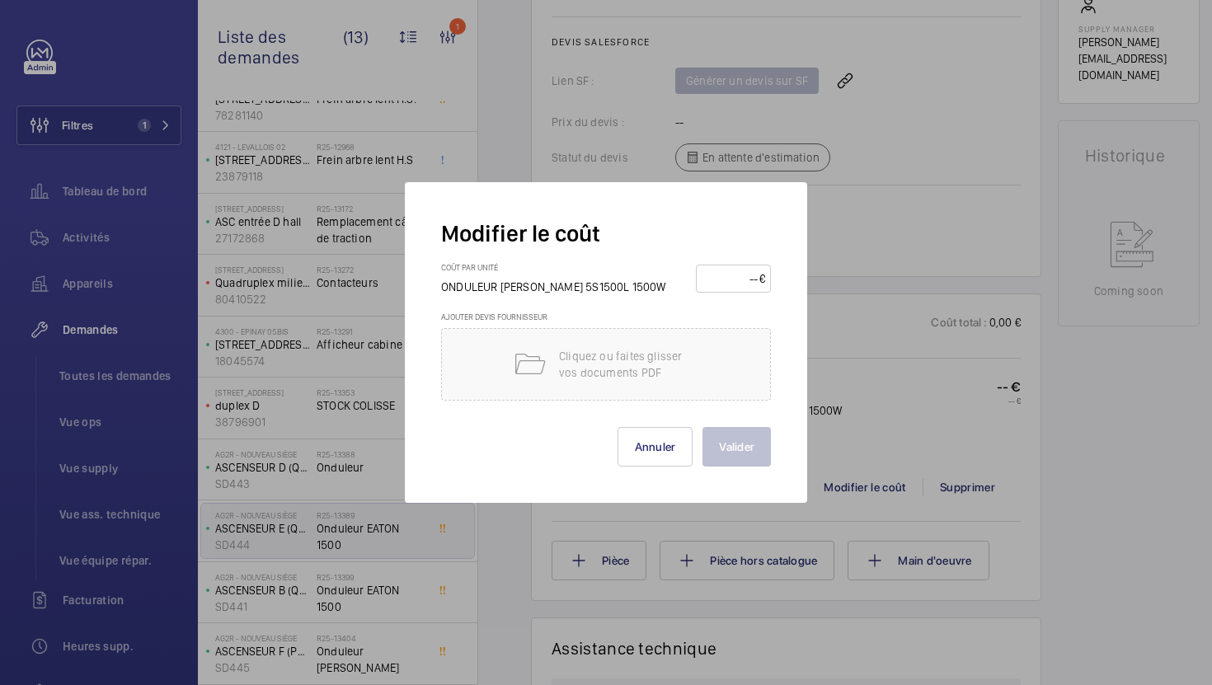
click at [711, 271] on input "number" at bounding box center [730, 278] width 58 height 26
type input "520"
click at [737, 453] on button "Valider" at bounding box center [736, 447] width 68 height 40
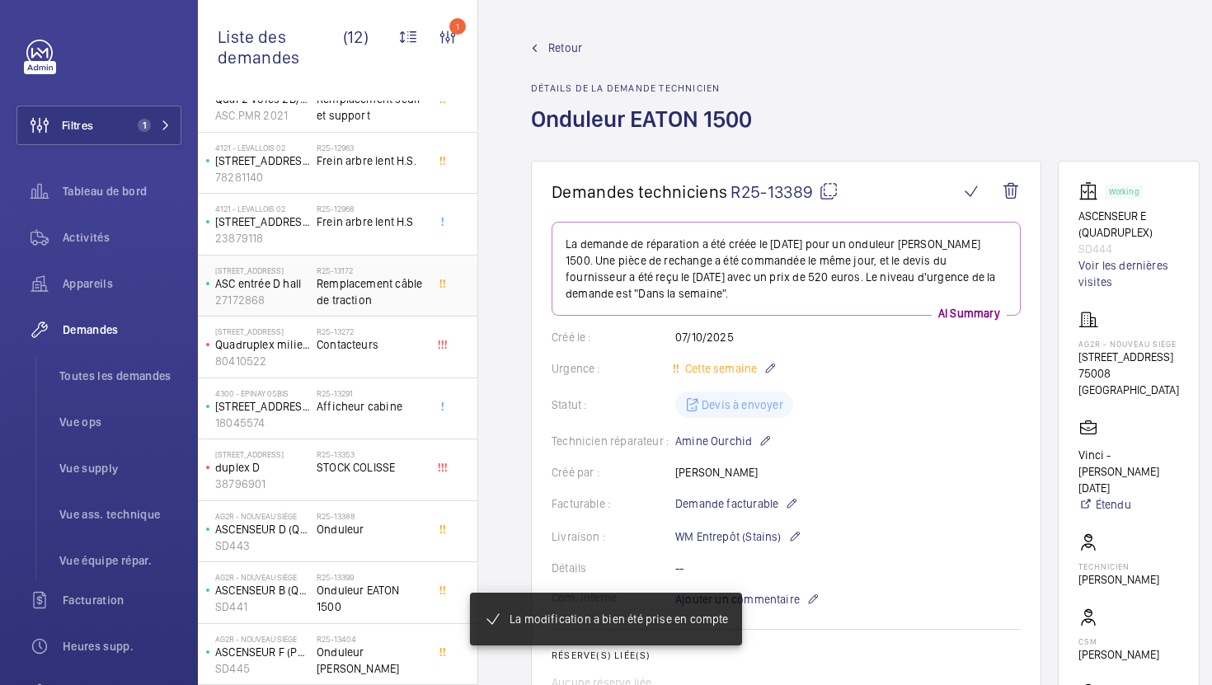
scroll to position [0, 0]
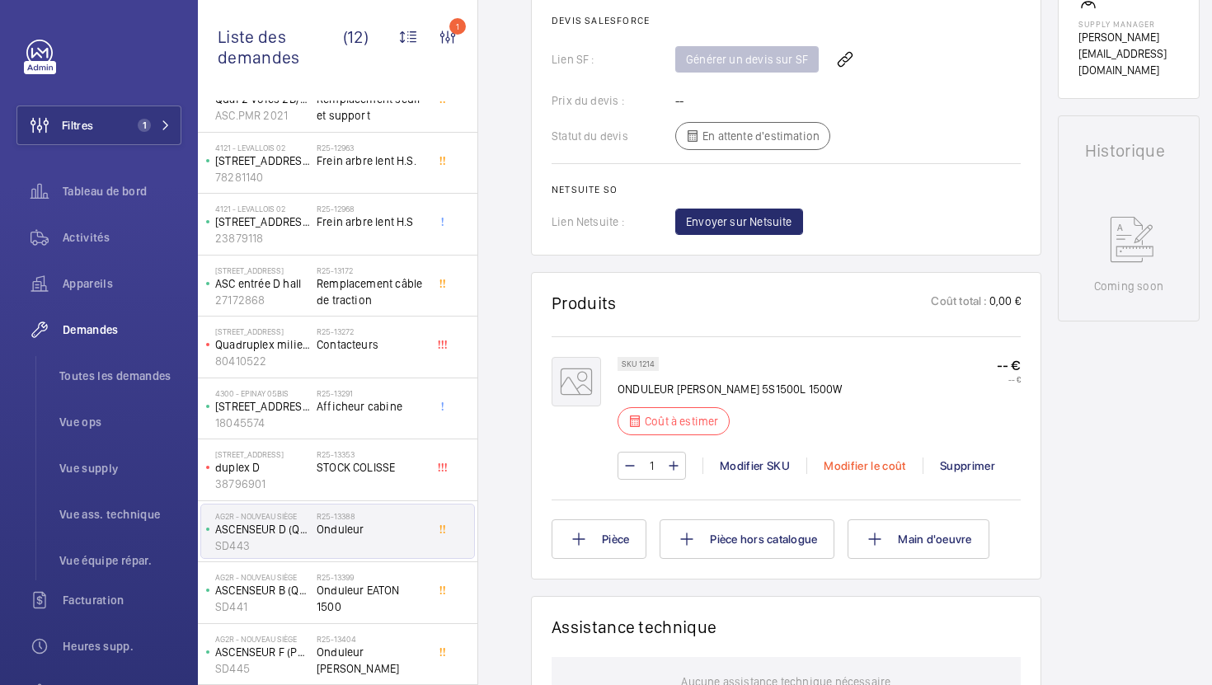
scroll to position [708, 0]
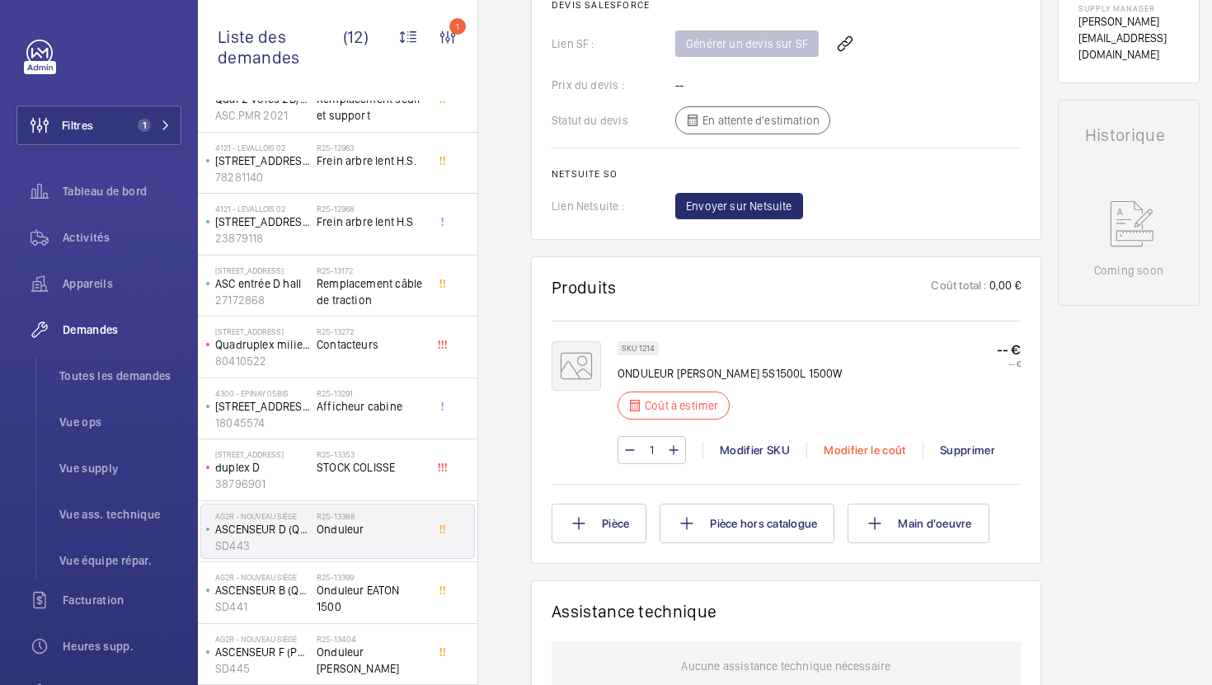
click at [862, 447] on div "Modifier le coût" at bounding box center [864, 450] width 116 height 16
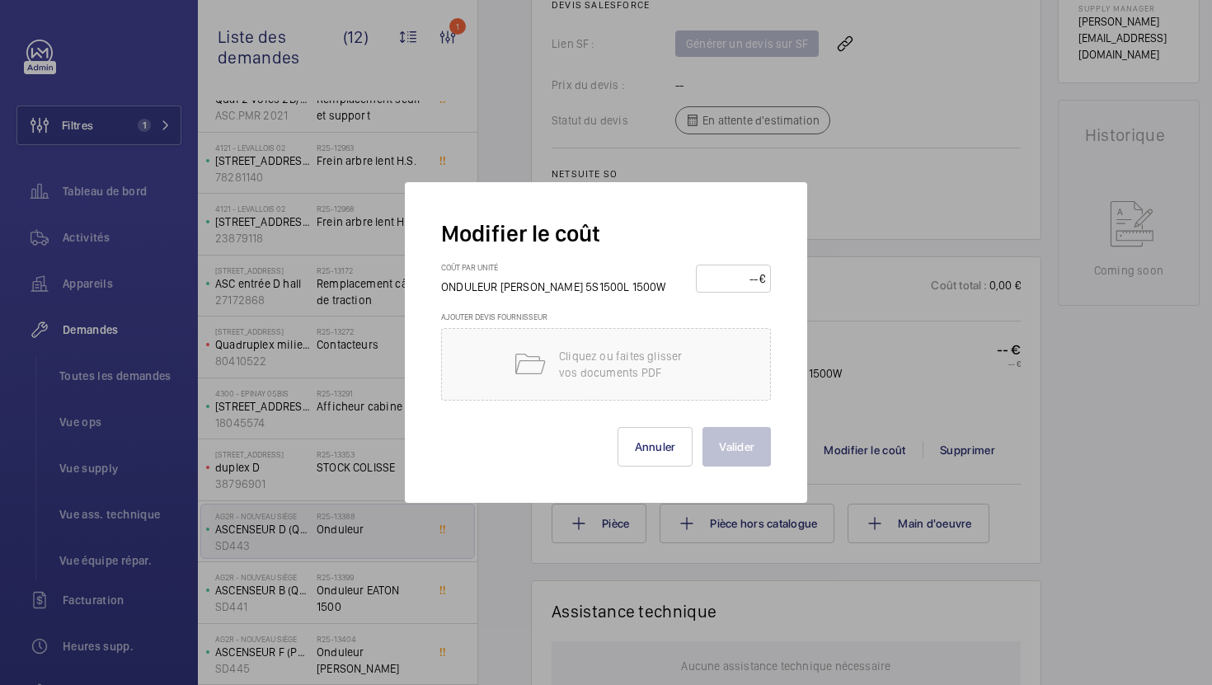
click at [729, 288] on input "number" at bounding box center [730, 278] width 58 height 26
type input "1"
type input "520"
click at [755, 458] on button "Valider" at bounding box center [736, 447] width 68 height 40
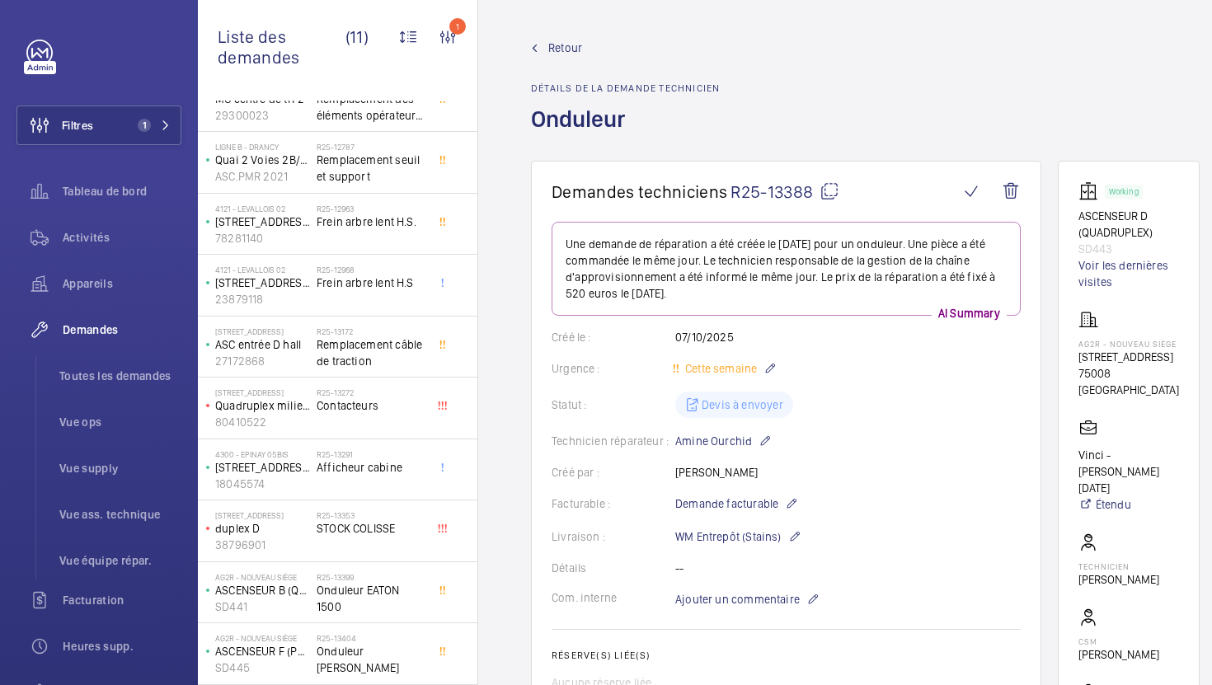
scroll to position [110, 0]
click at [378, 599] on span "Onduleur EATON 1500" at bounding box center [371, 598] width 109 height 33
click at [340, 607] on span "Onduleur EATON 1500" at bounding box center [371, 598] width 109 height 33
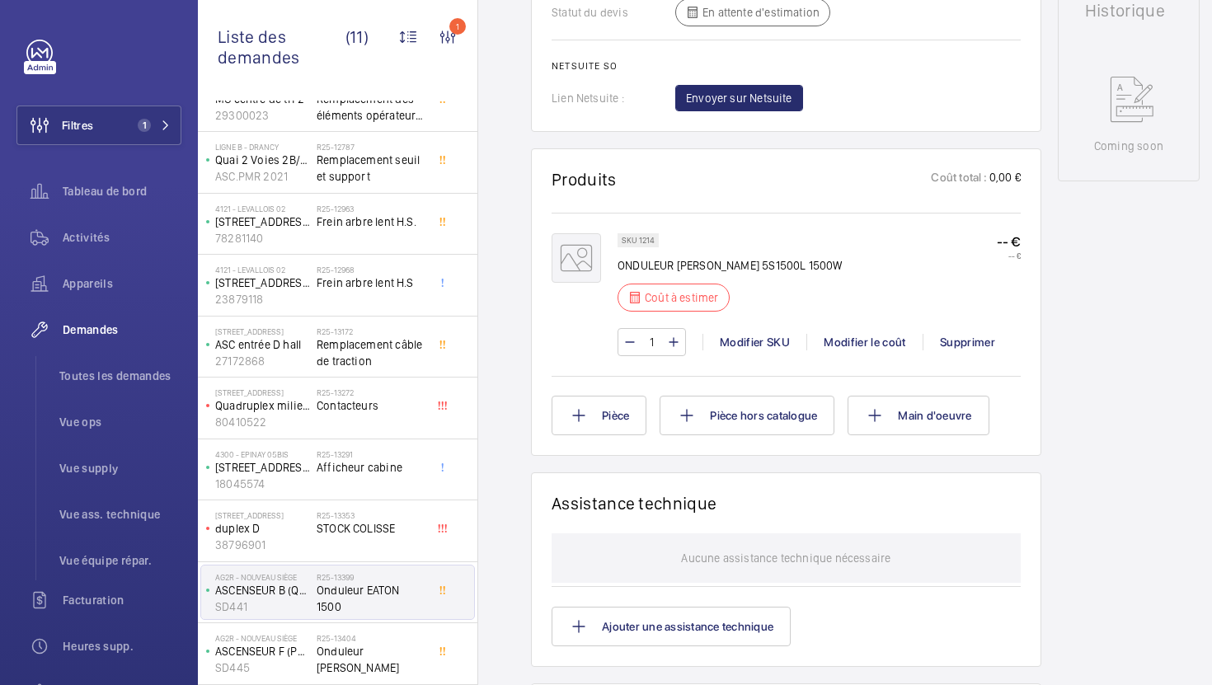
scroll to position [675, 0]
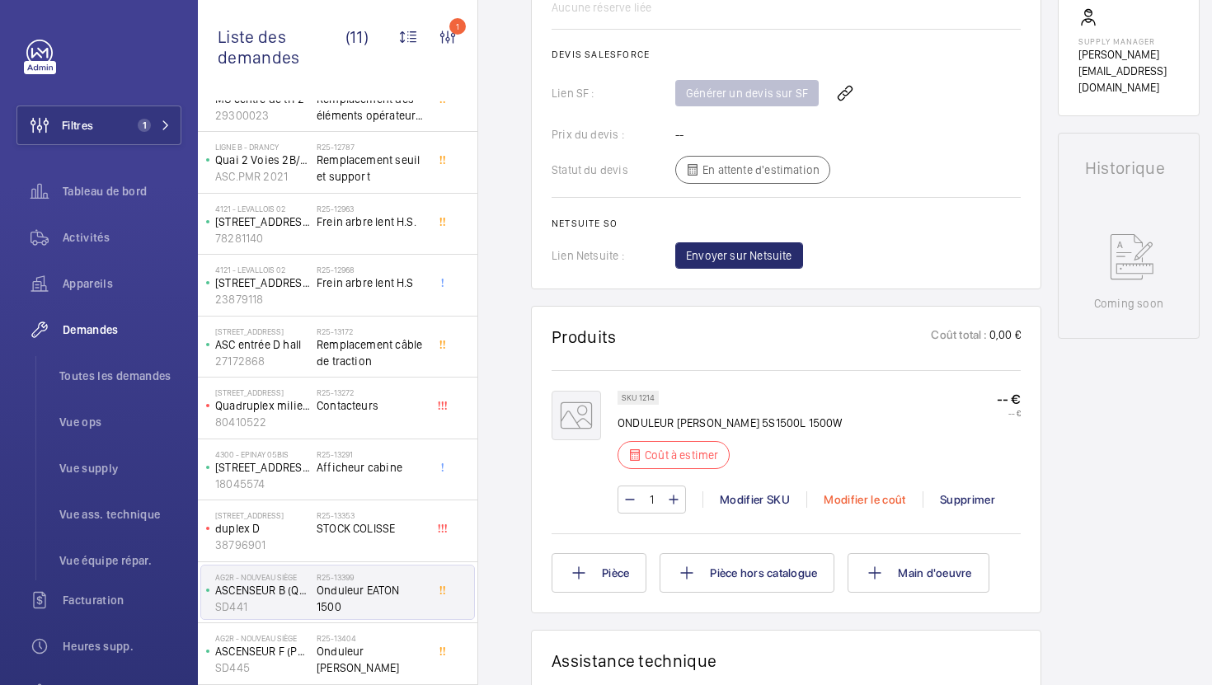
click at [860, 491] on div "Modifier le coût" at bounding box center [864, 499] width 116 height 16
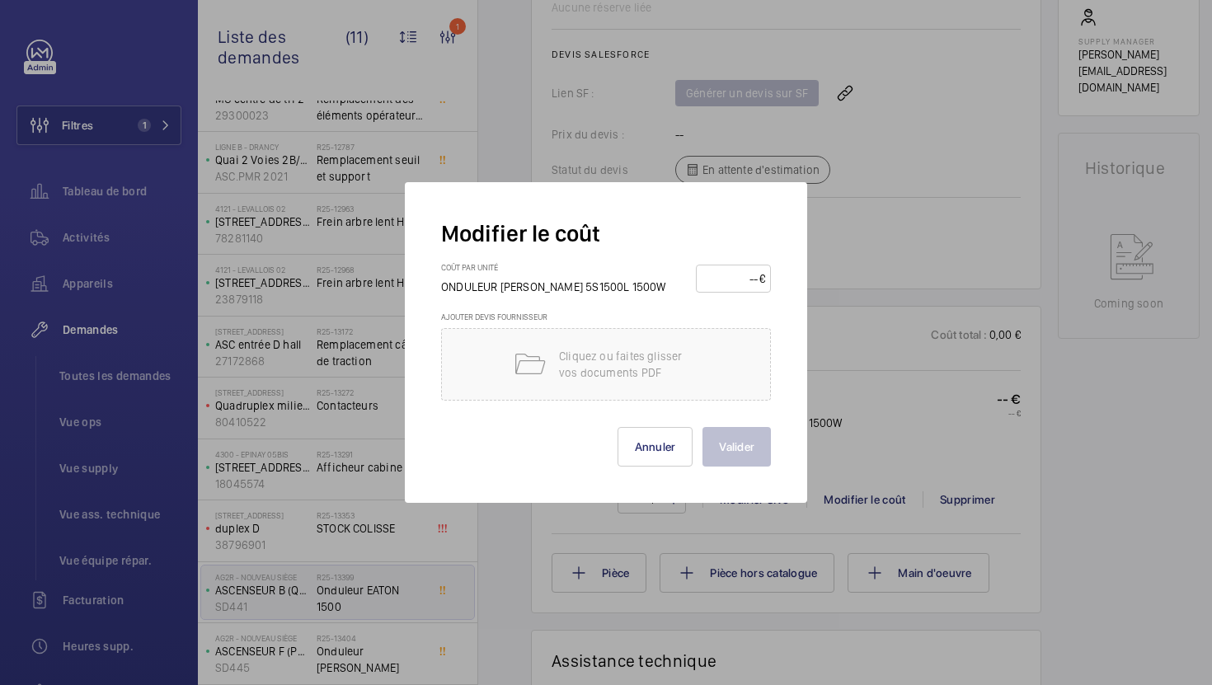
click at [729, 270] on input "number" at bounding box center [730, 278] width 58 height 26
type input "520"
click at [739, 453] on button "Valider" at bounding box center [736, 447] width 68 height 40
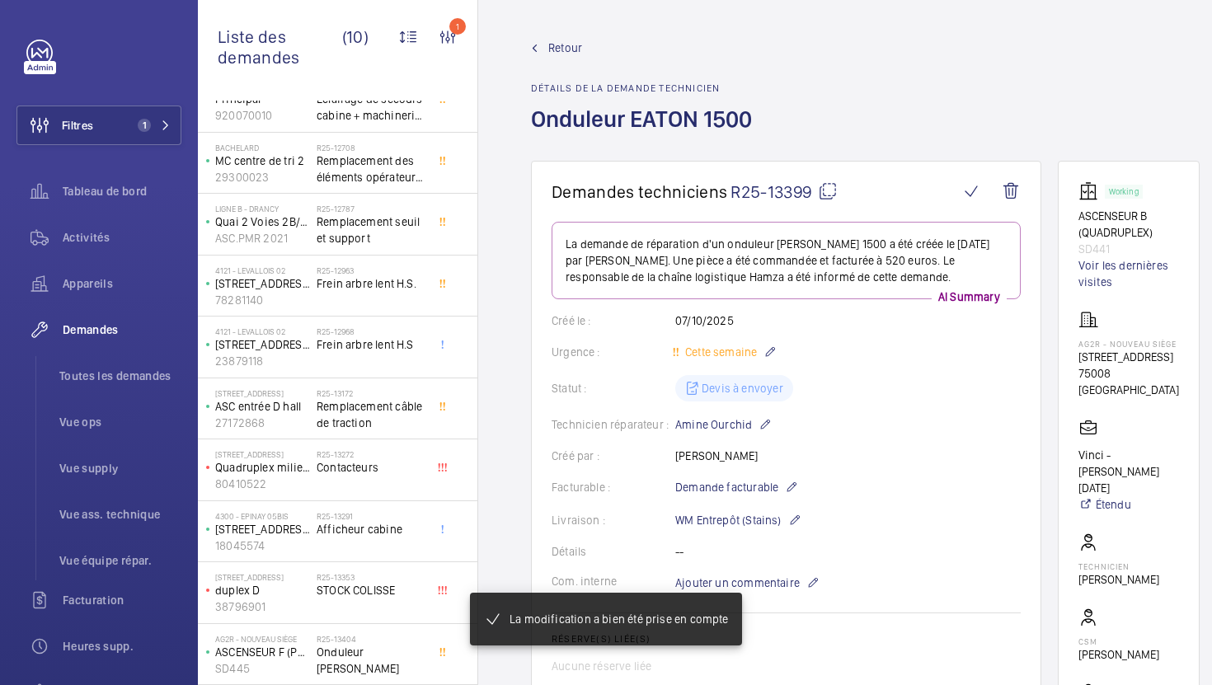
scroll to position [0, 0]
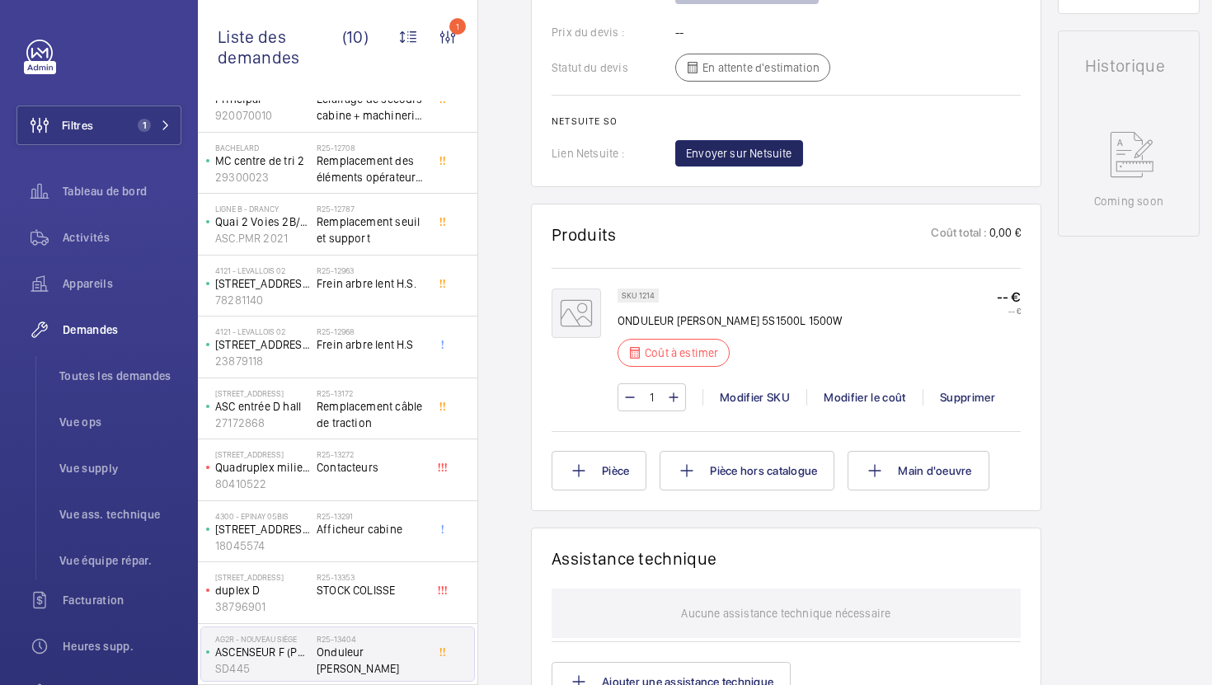
scroll to position [789, 0]
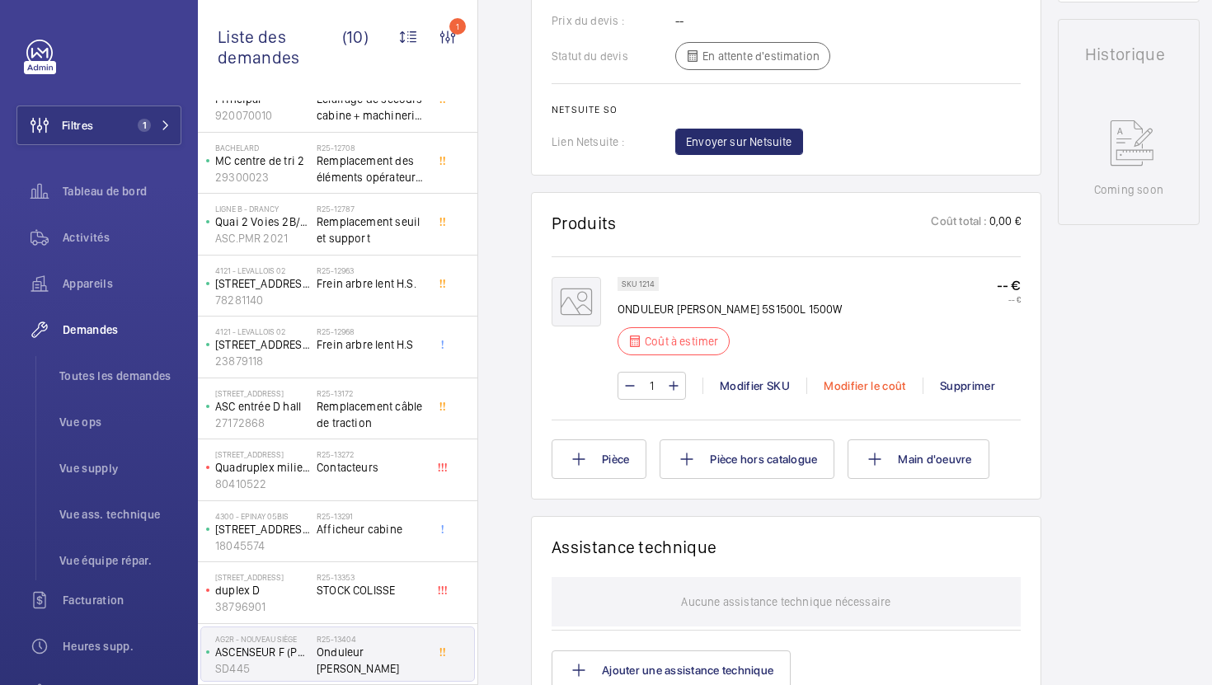
click at [855, 385] on div "Modifier le coût" at bounding box center [864, 385] width 116 height 16
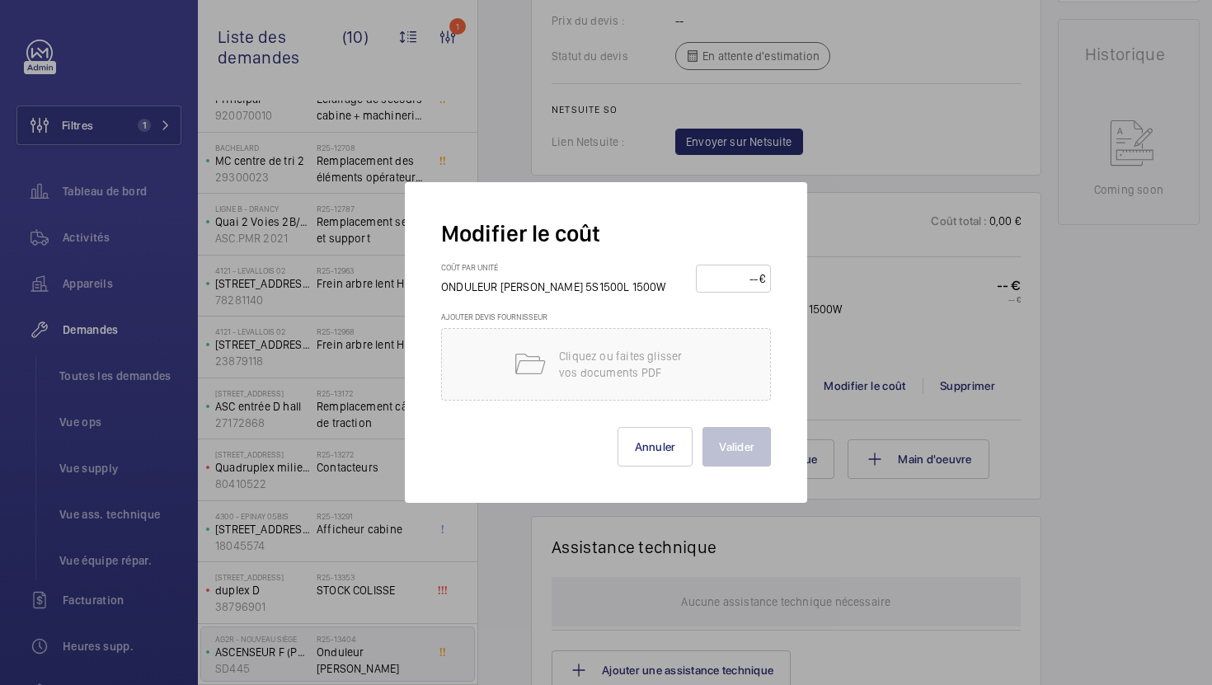
click at [741, 284] on input "number" at bounding box center [730, 278] width 58 height 26
type input "520"
click at [743, 457] on button "Valider" at bounding box center [736, 447] width 68 height 40
